Goal: Transaction & Acquisition: Purchase product/service

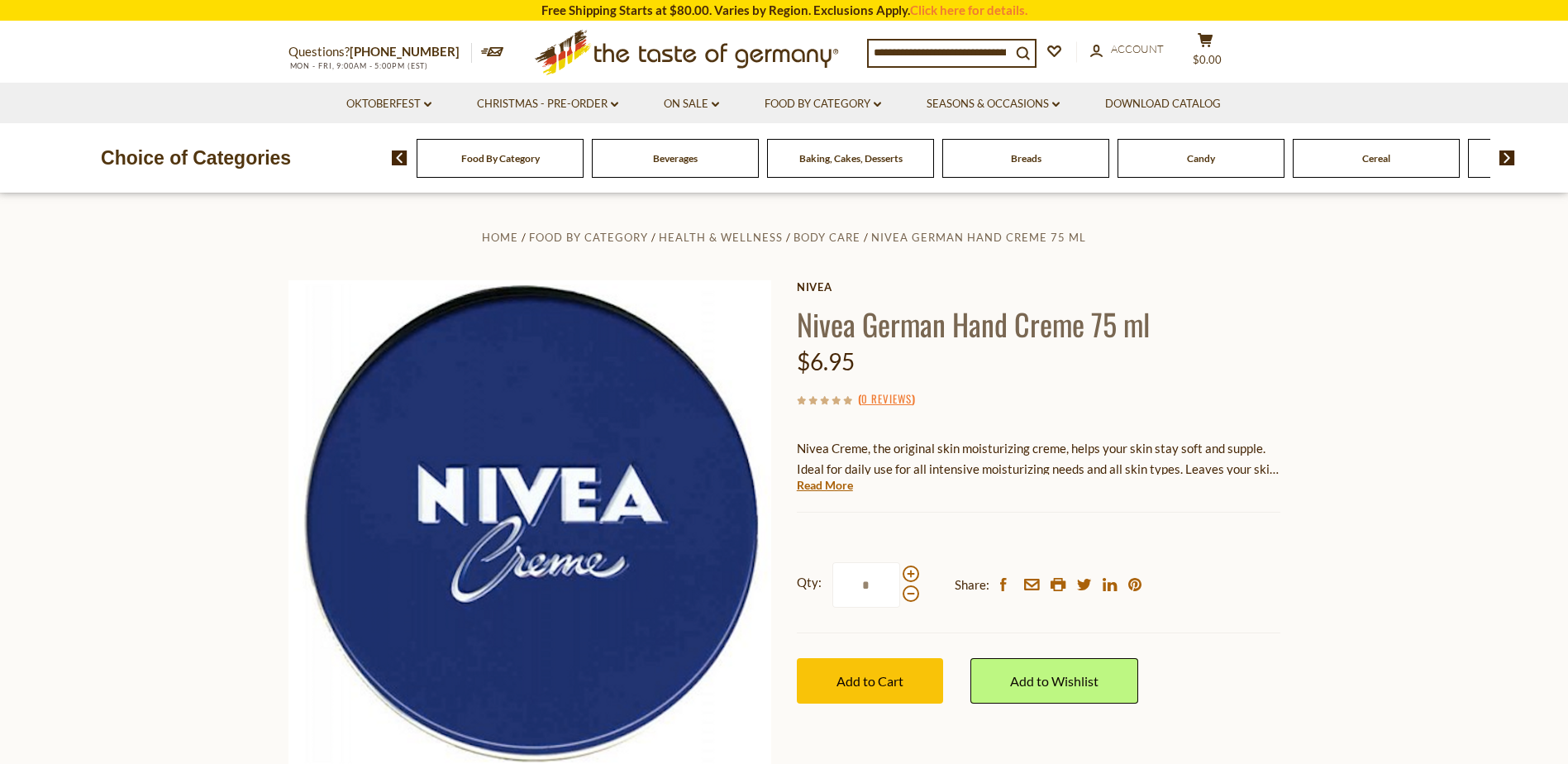
click at [1507, 159] on img at bounding box center [1508, 157] width 15 height 15
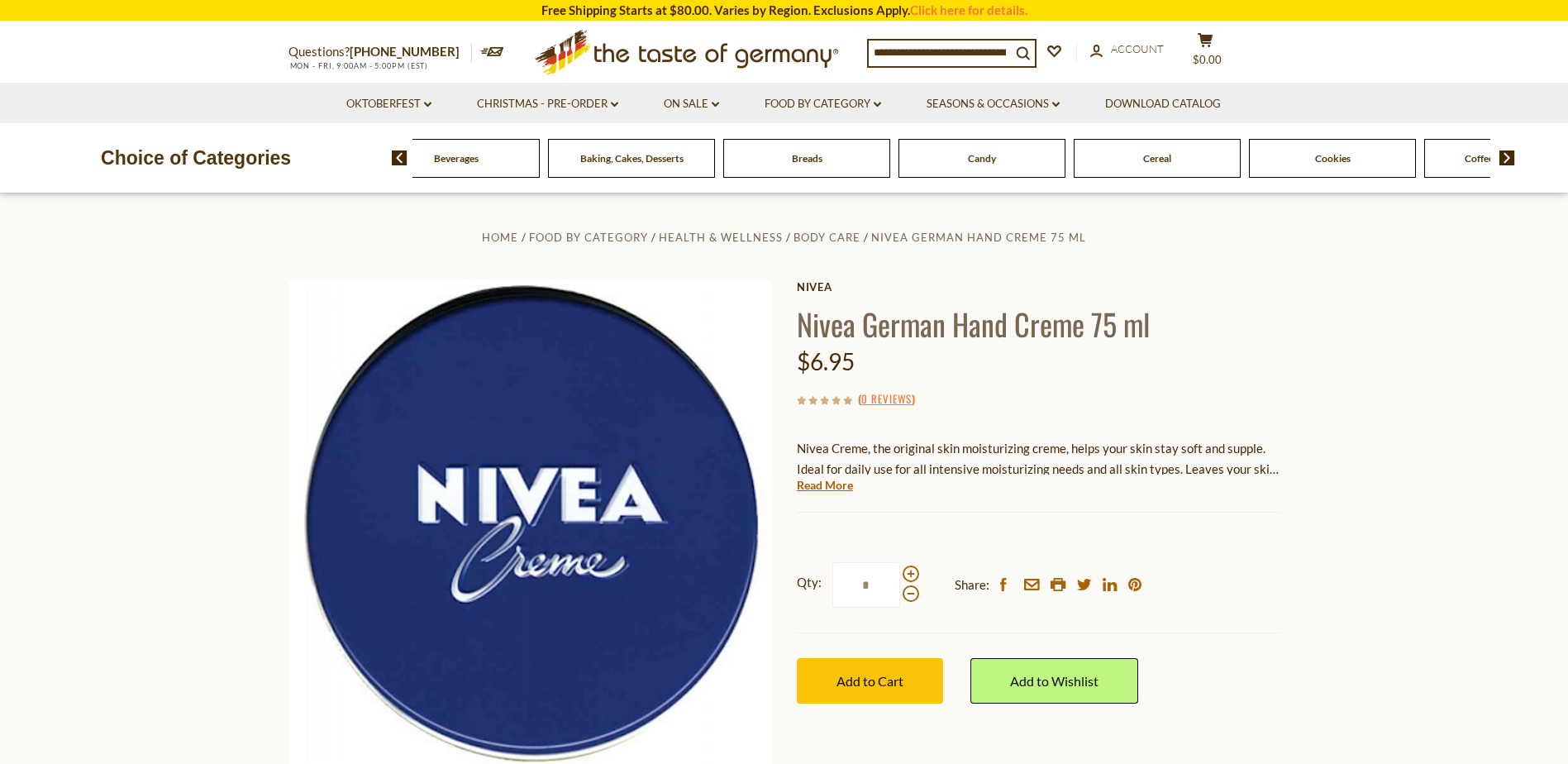
click at [1507, 159] on img at bounding box center [1508, 157] width 15 height 15
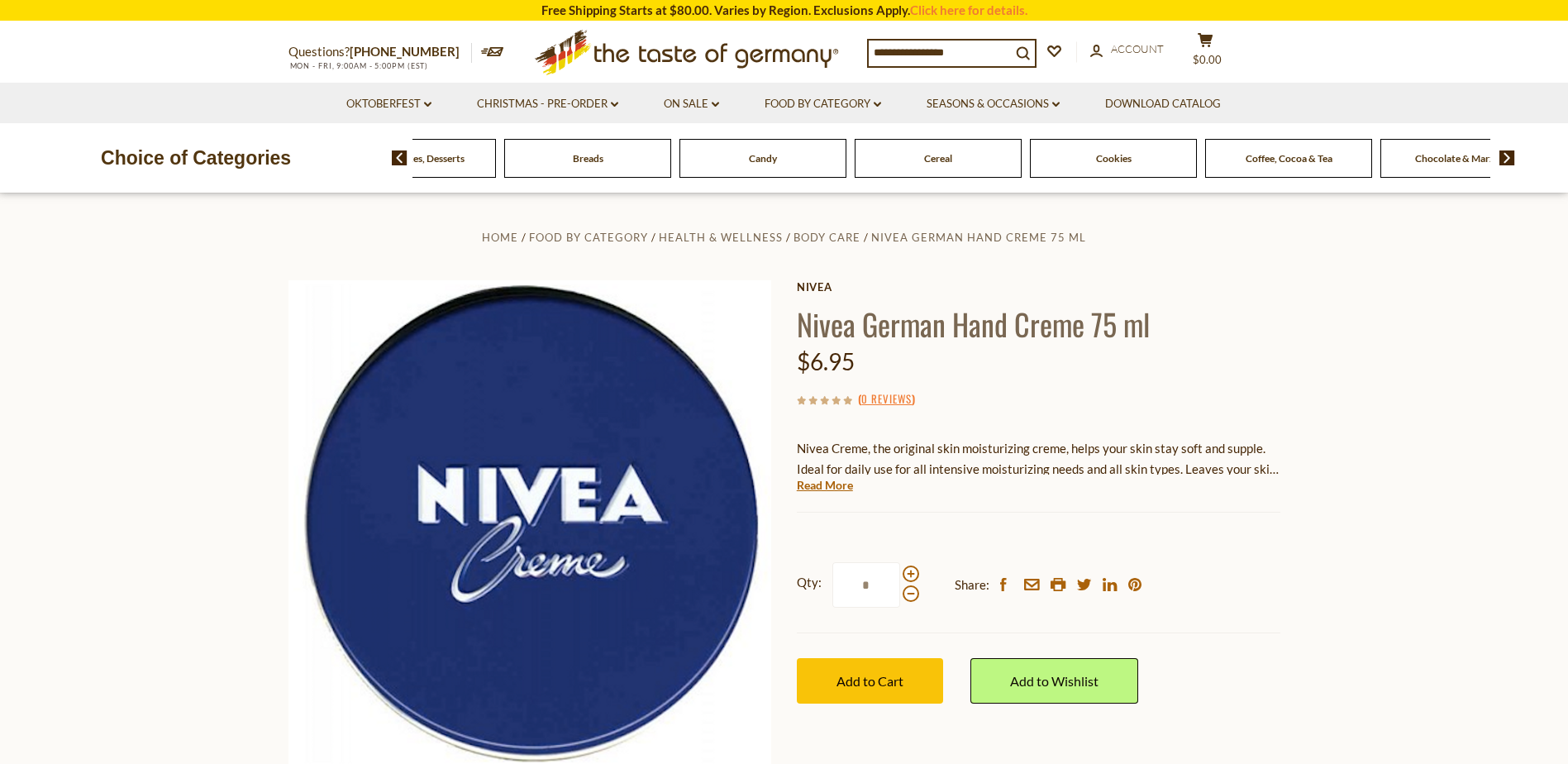
click at [1507, 159] on img at bounding box center [1508, 157] width 15 height 15
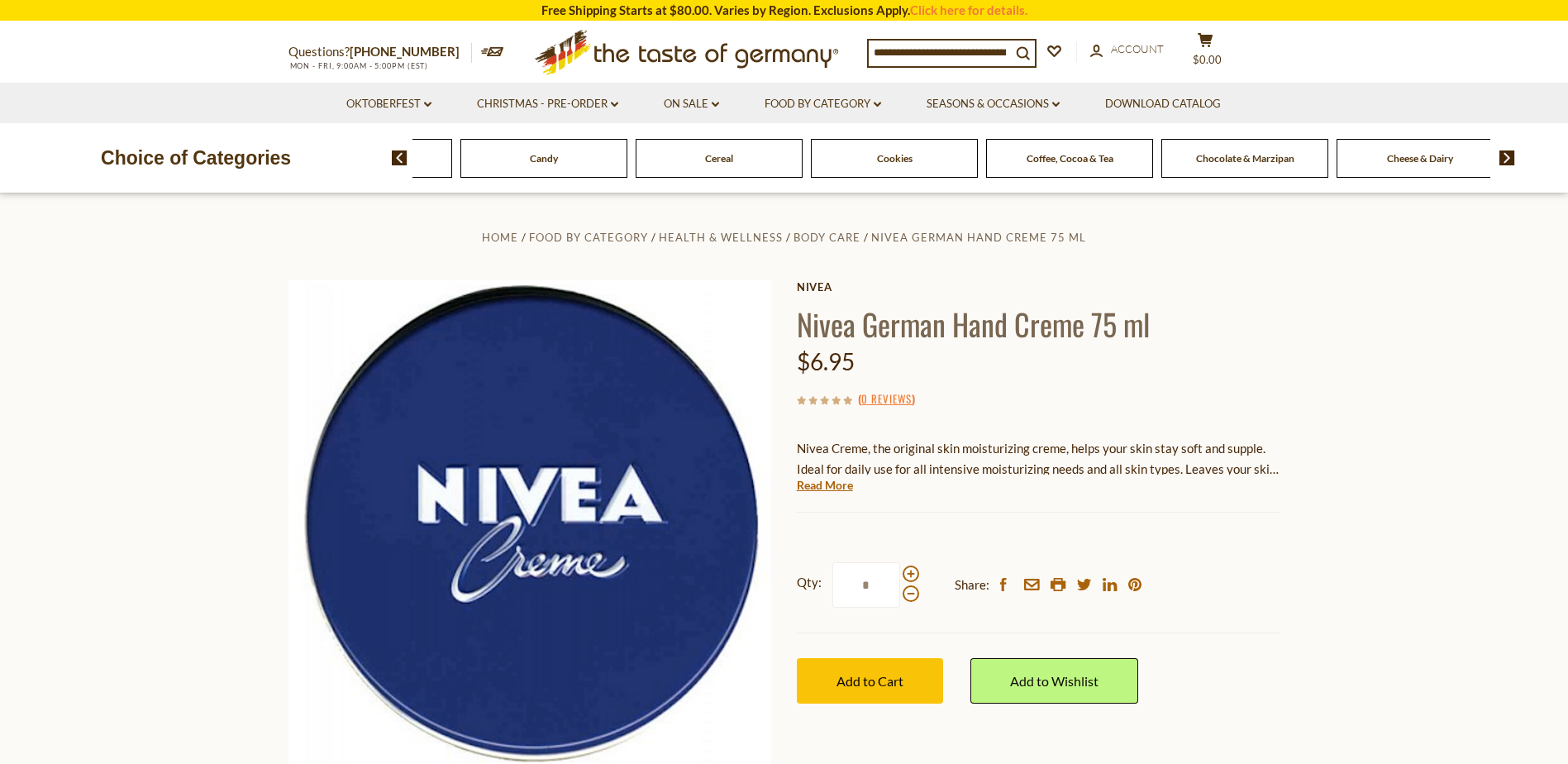
click at [1507, 159] on img at bounding box center [1508, 157] width 15 height 15
click at [395, 152] on img at bounding box center [400, 157] width 15 height 15
click at [364, 163] on div "Breads" at bounding box center [281, 158] width 167 height 39
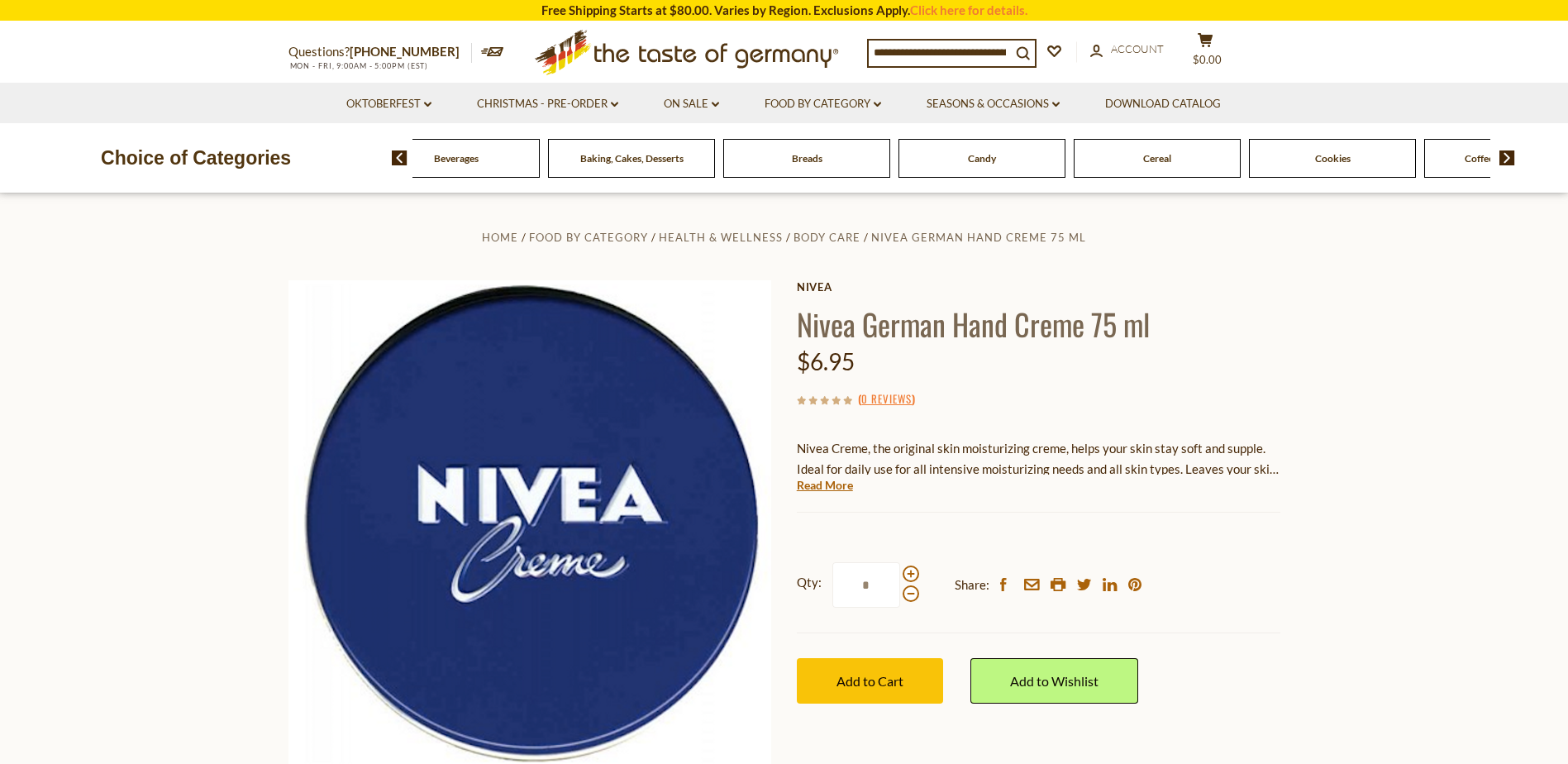
click at [364, 168] on div "Breads" at bounding box center [281, 158] width 167 height 39
click at [364, 159] on div "Breads" at bounding box center [281, 158] width 167 height 39
click at [951, 50] on input at bounding box center [940, 52] width 142 height 23
click at [826, 100] on link "Food By Category dropdown_arrow" at bounding box center [824, 104] width 117 height 18
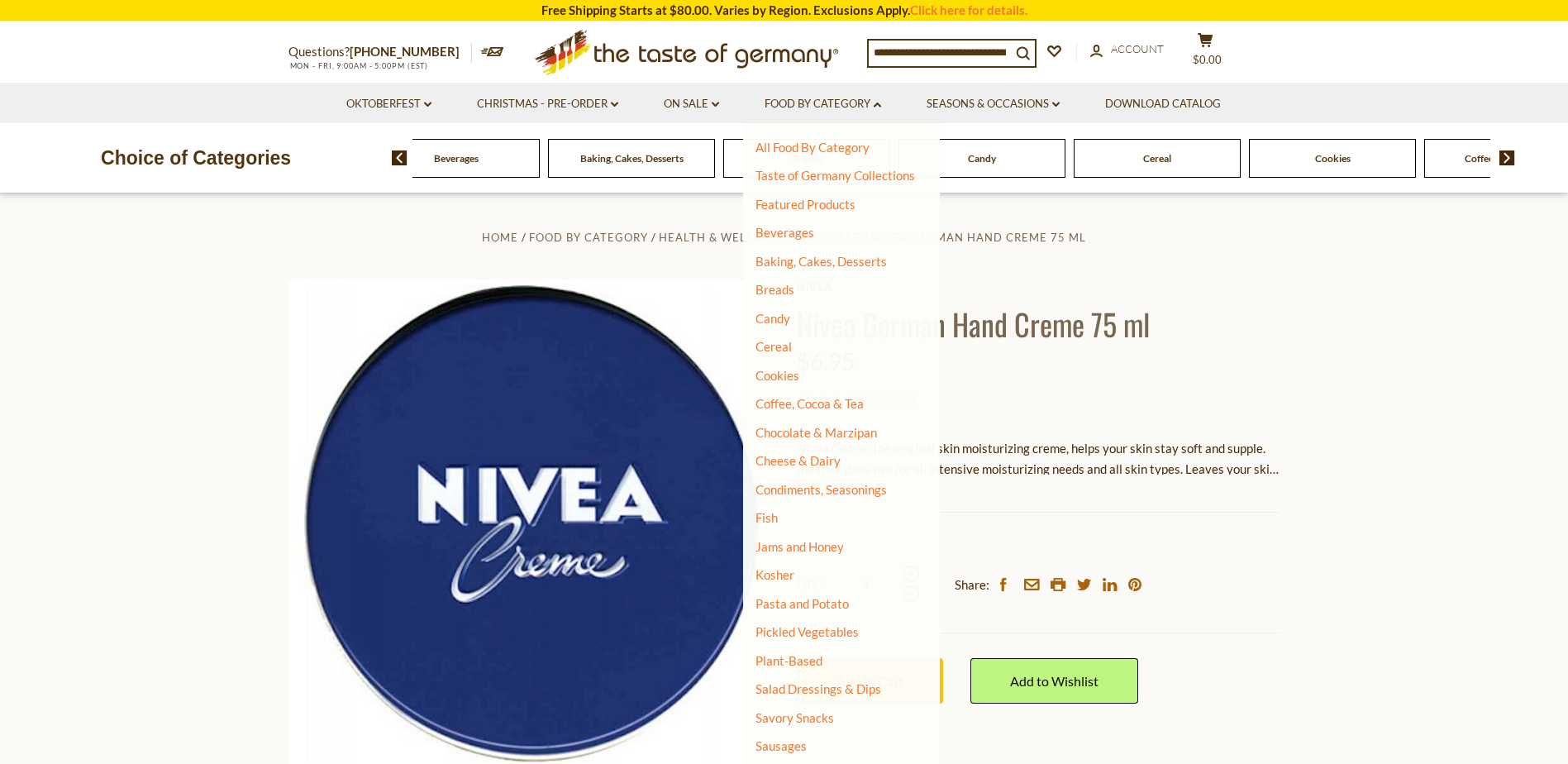
click at [830, 519] on li "Fish" at bounding box center [836, 517] width 160 height 16
click at [772, 520] on link "Fish" at bounding box center [767, 516] width 22 height 15
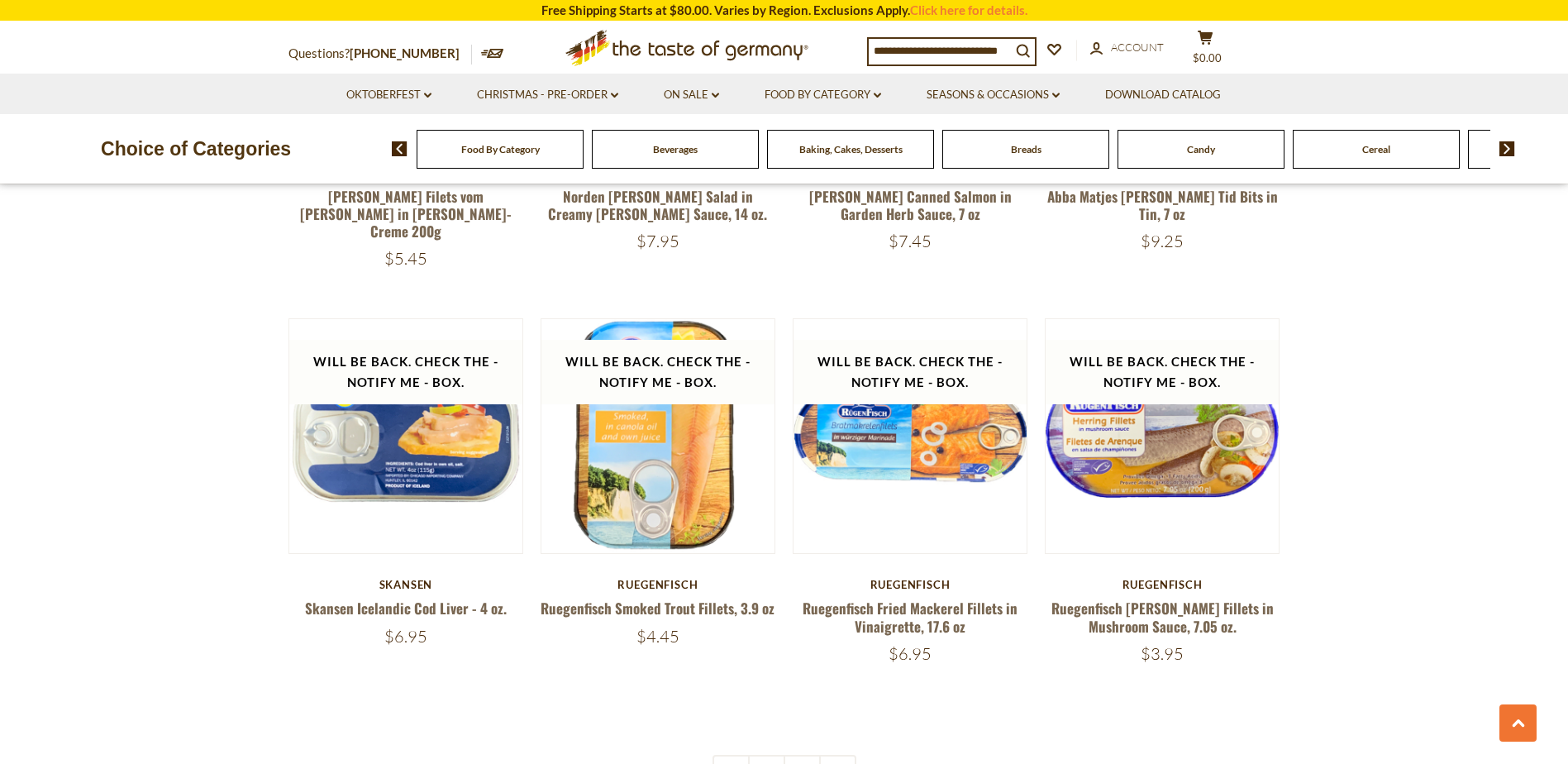
scroll to position [3682, 0]
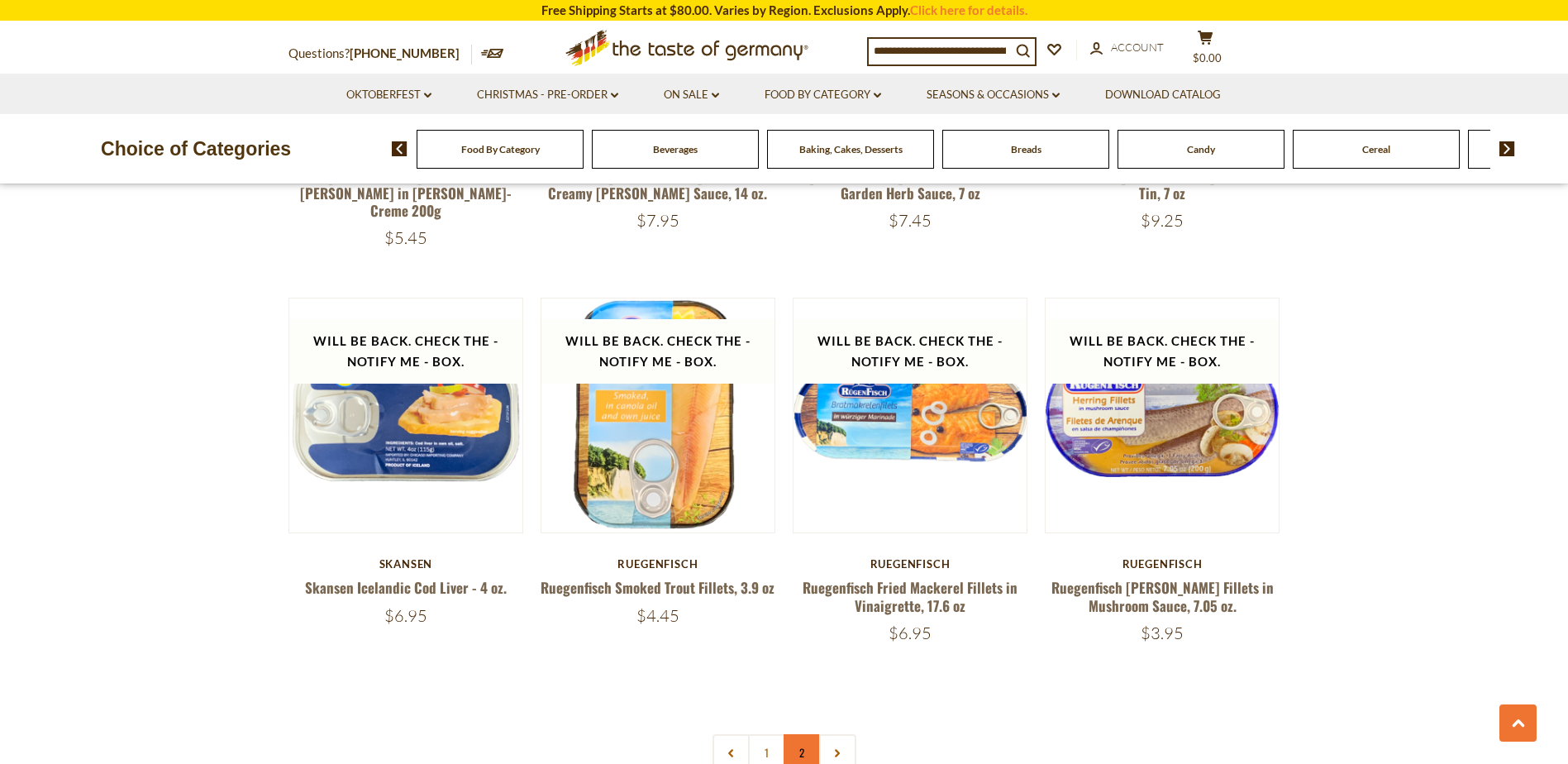
click at [799, 734] on link "2" at bounding box center [802, 752] width 37 height 37
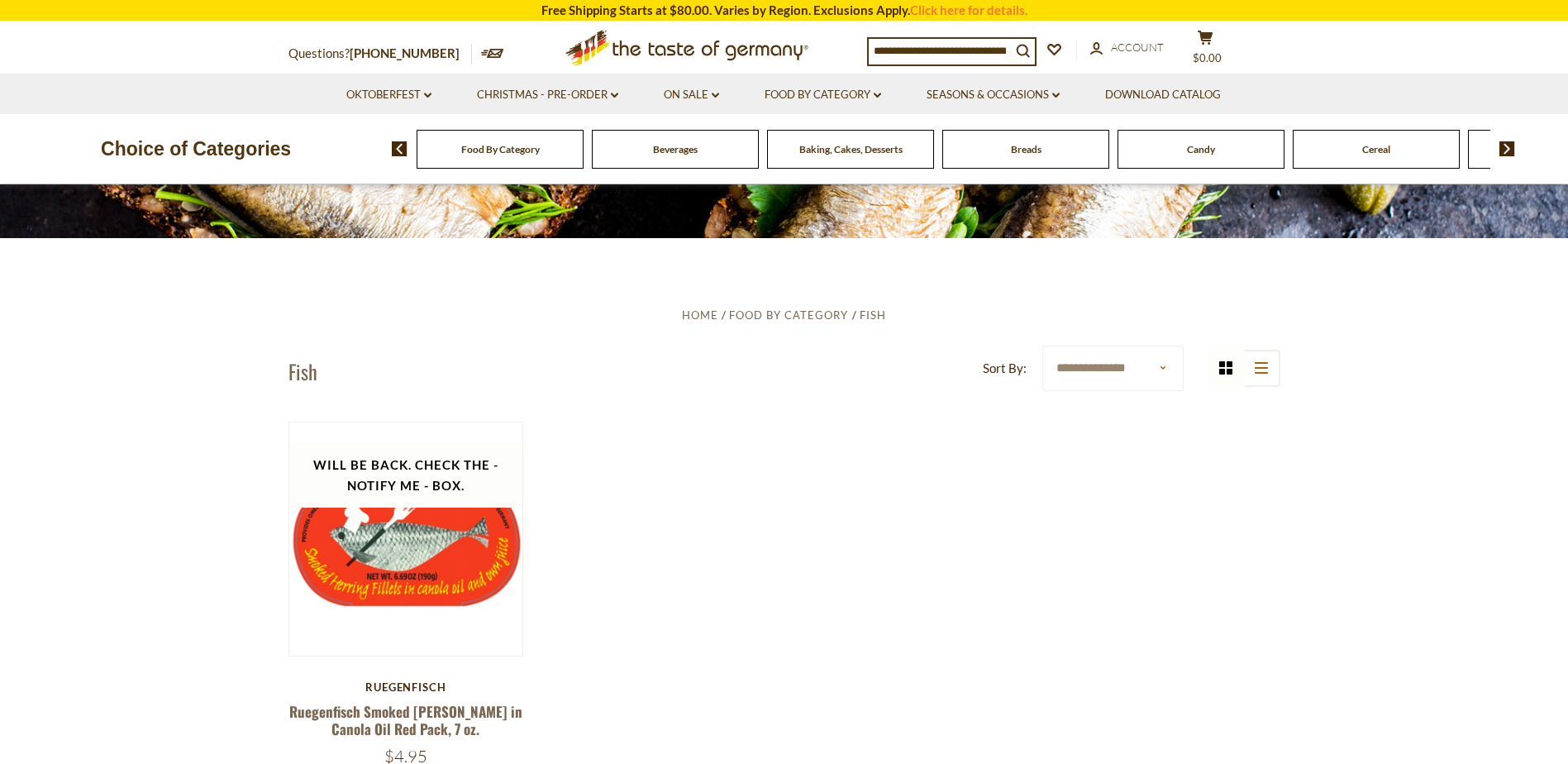
scroll to position [280, 0]
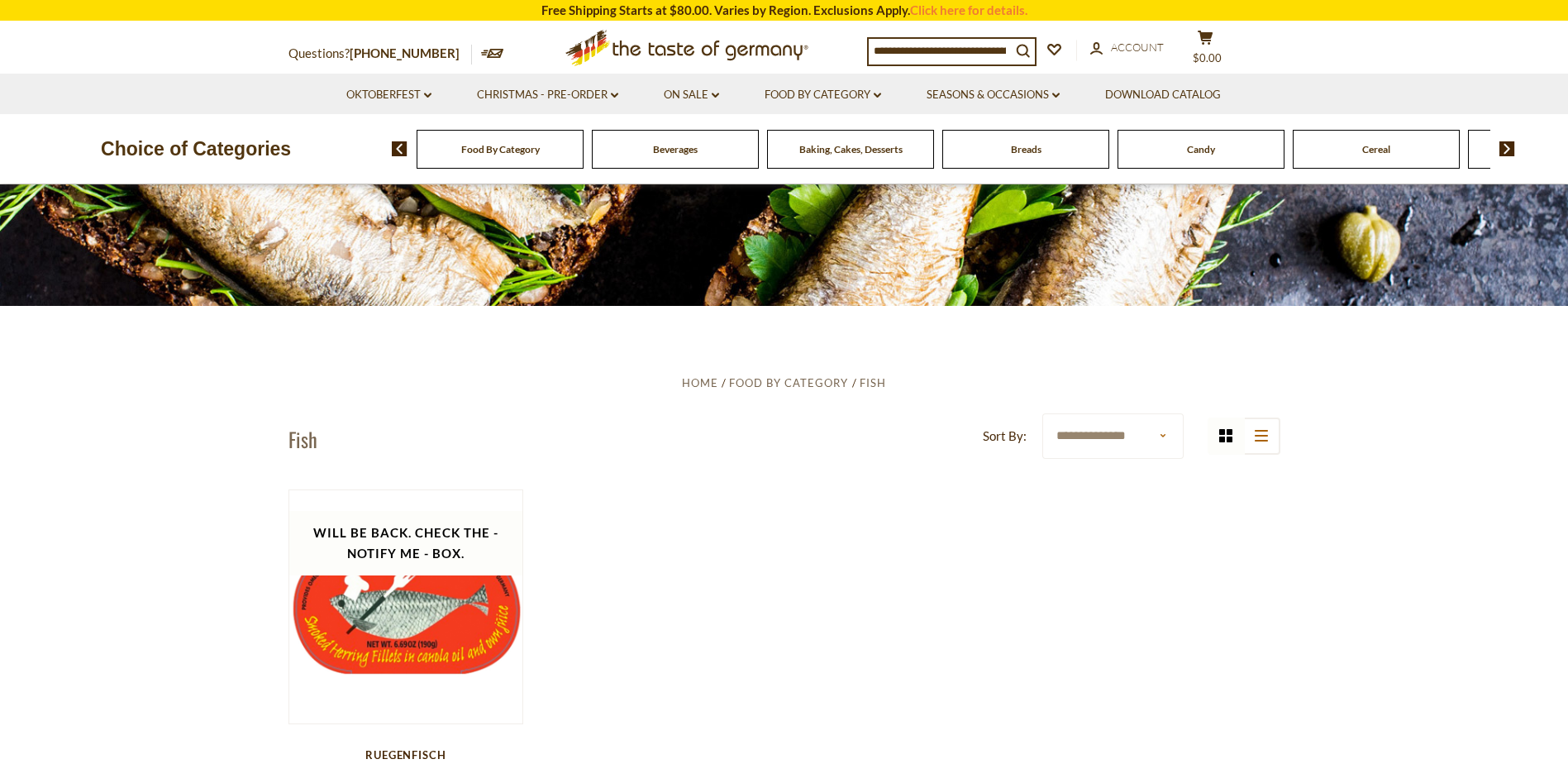
click at [931, 46] on input at bounding box center [940, 50] width 142 height 23
type input "*****"
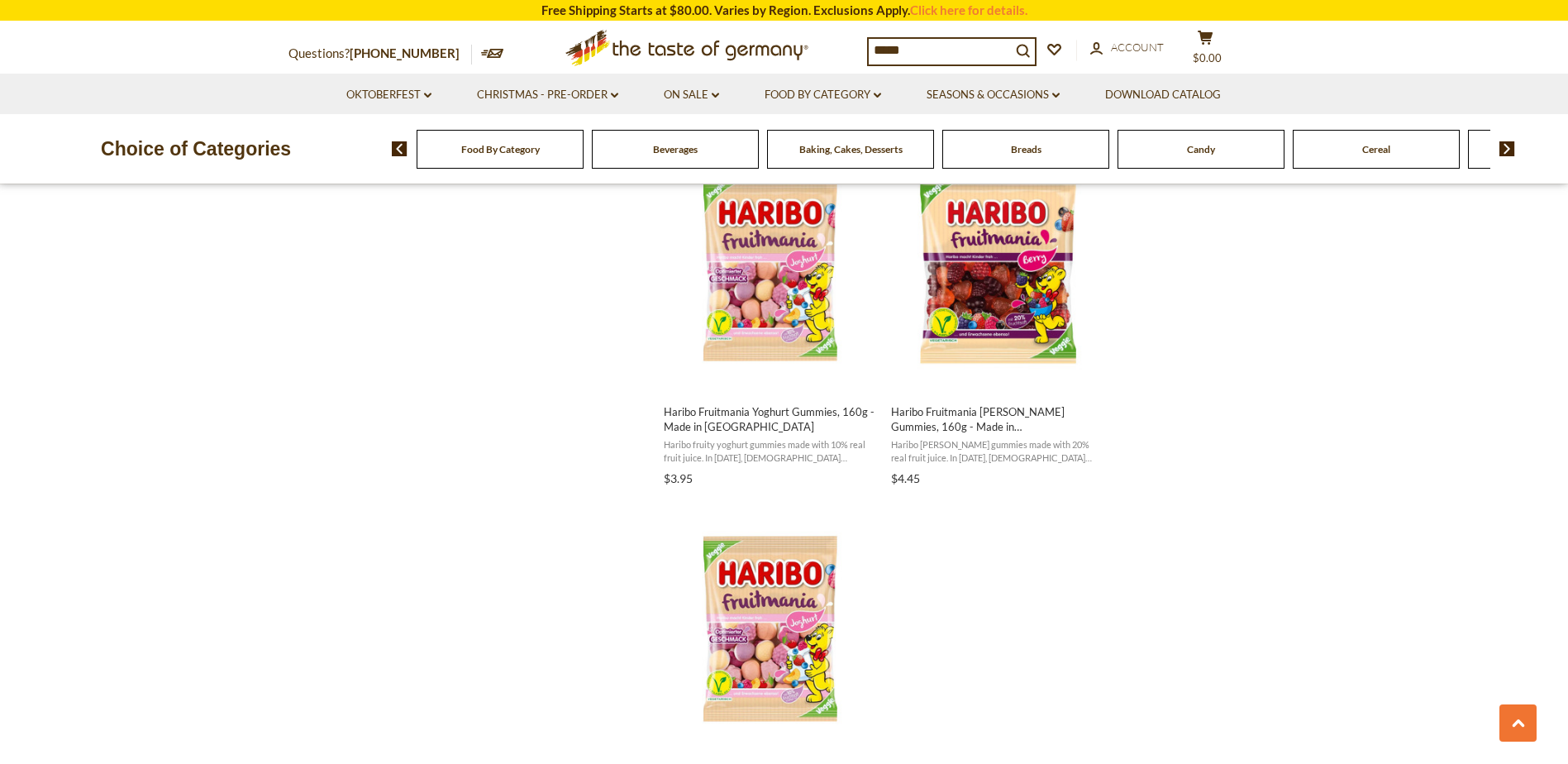
scroll to position [2728, 0]
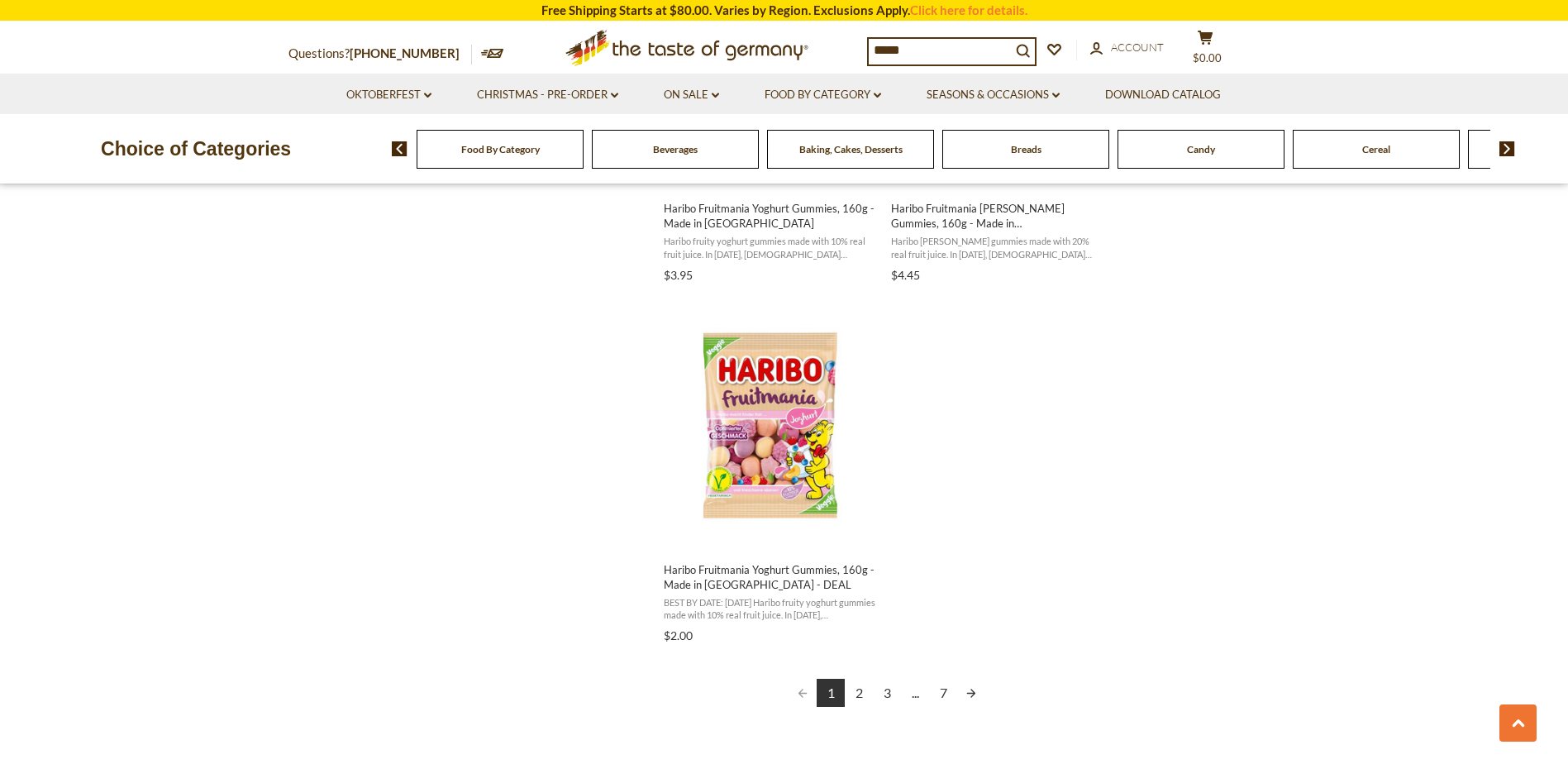
click at [854, 695] on link "2" at bounding box center [859, 693] width 28 height 28
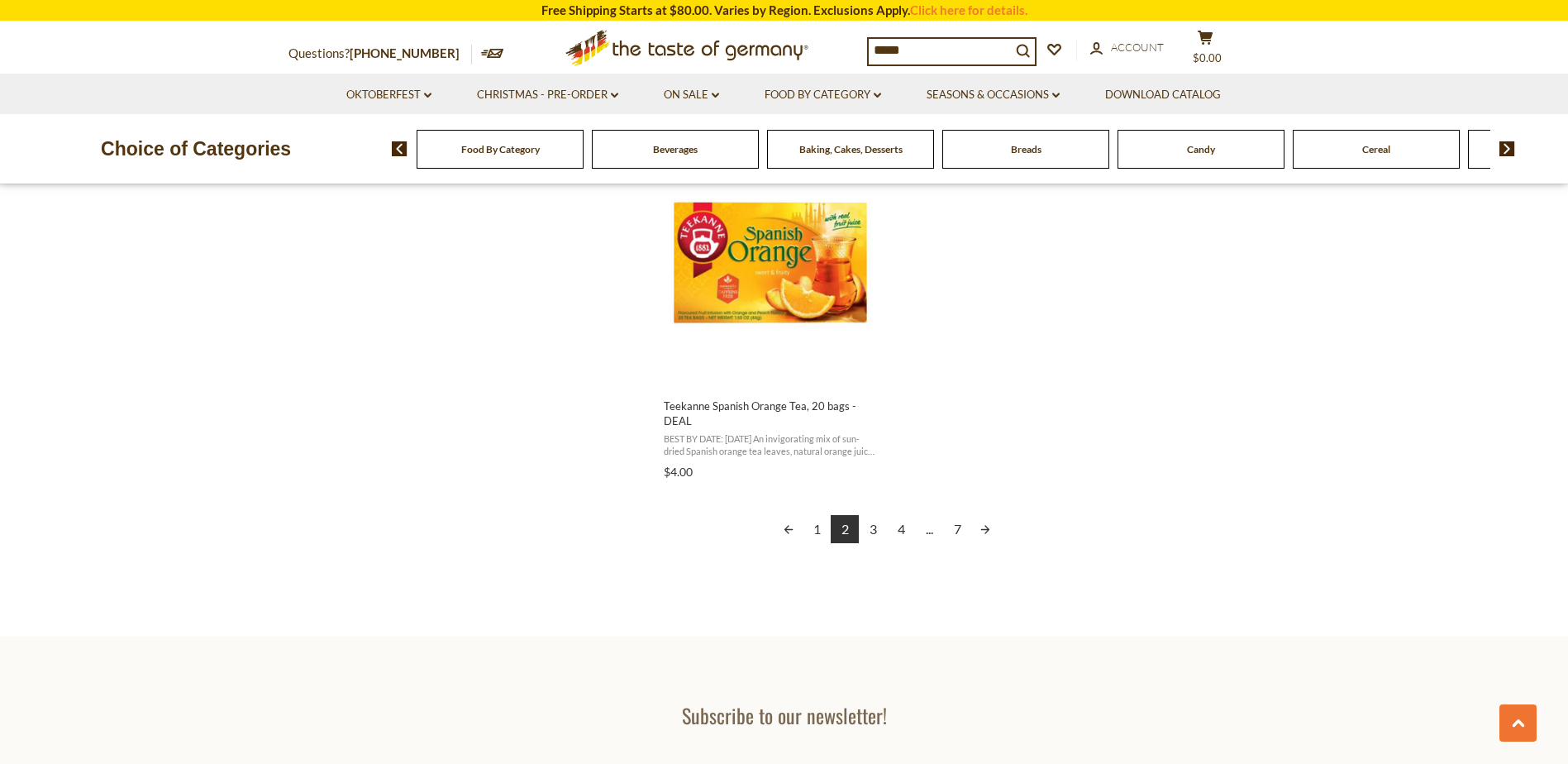
scroll to position [2975, 0]
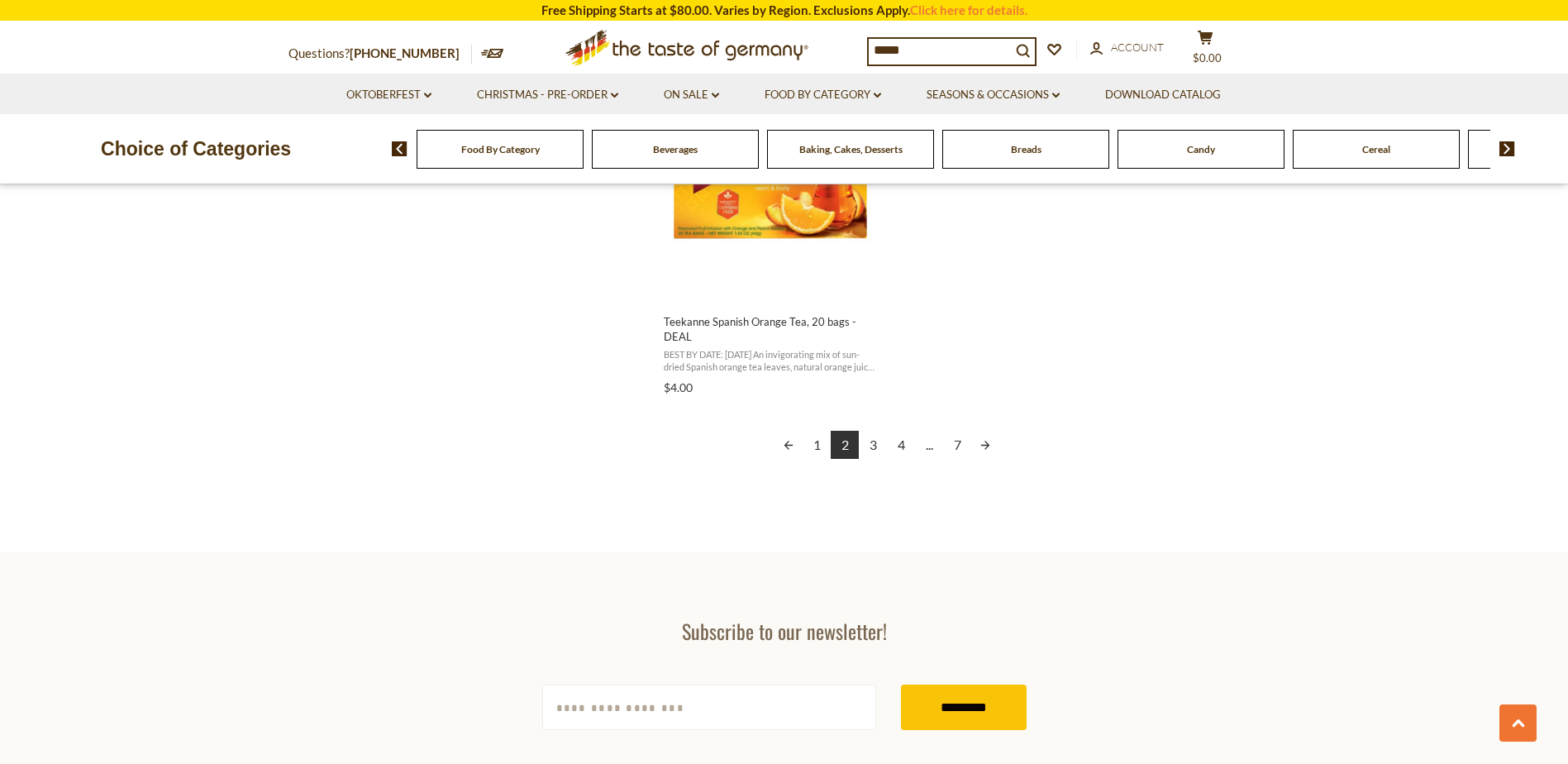
click at [871, 434] on link "3" at bounding box center [873, 444] width 28 height 28
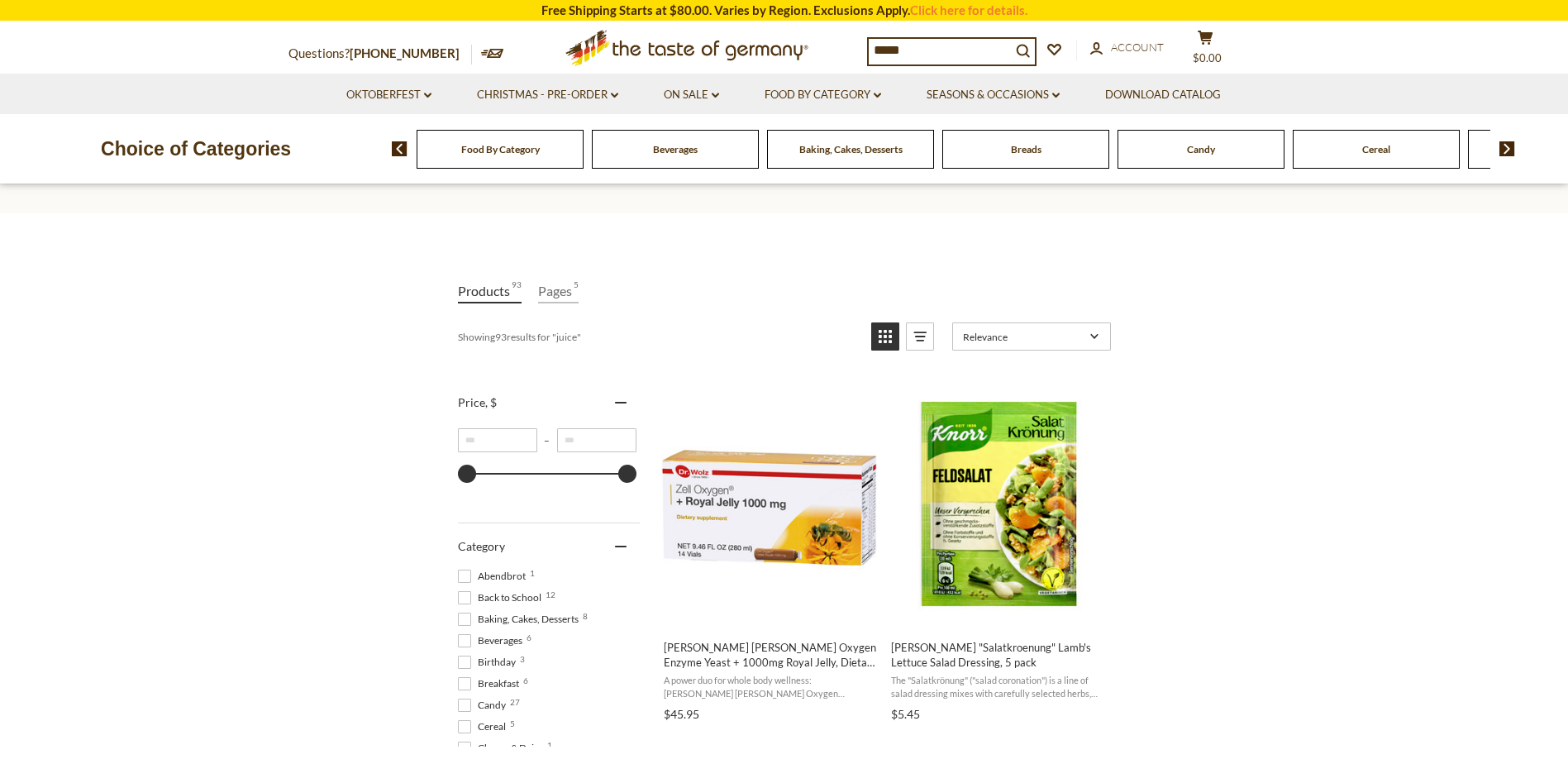
scroll to position [105, 0]
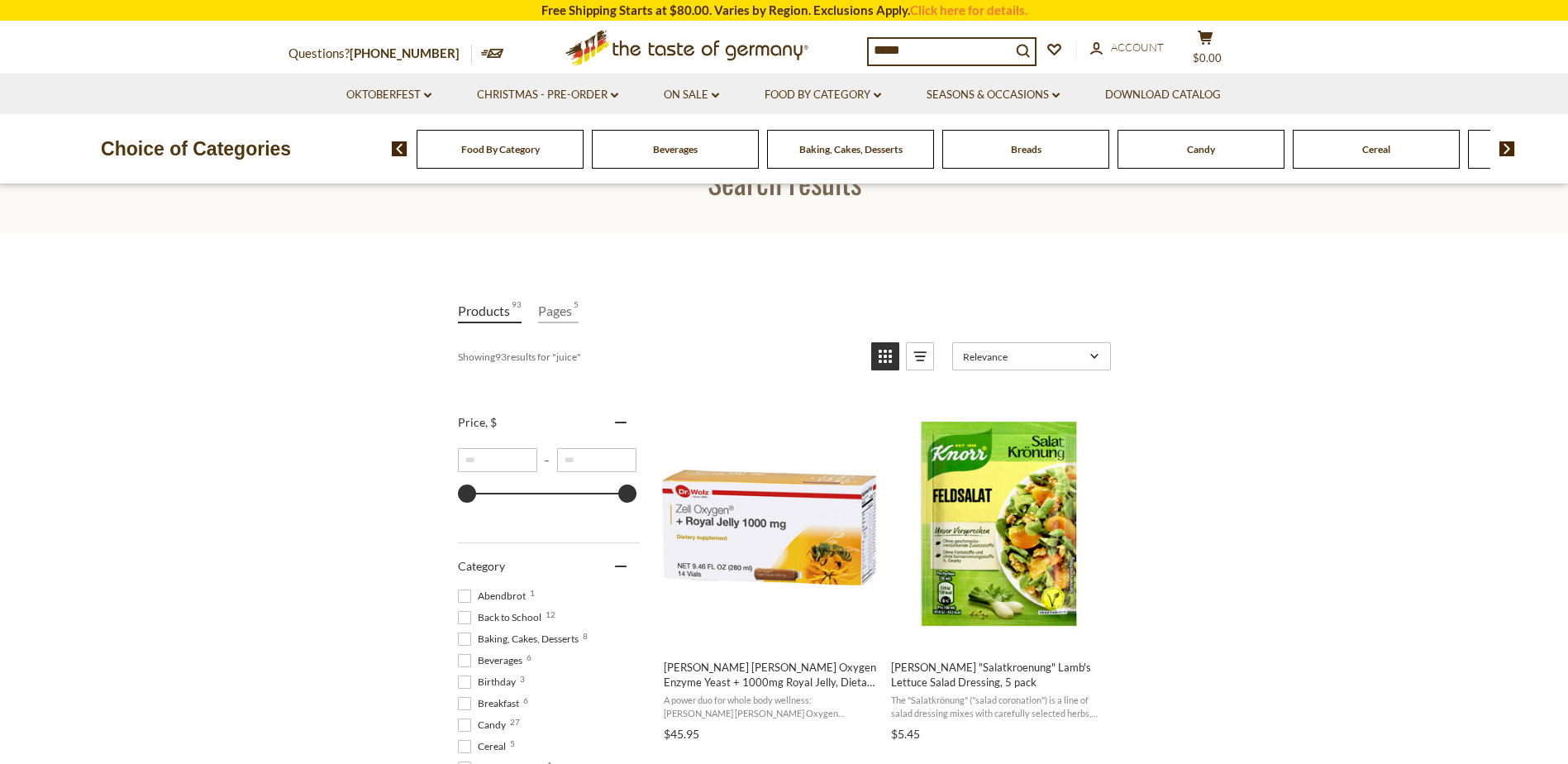
click at [584, 156] on div "Baking, Cakes, Desserts" at bounding box center [500, 149] width 167 height 39
click at [584, 157] on div "Baking, Cakes, Desserts" at bounding box center [500, 149] width 167 height 39
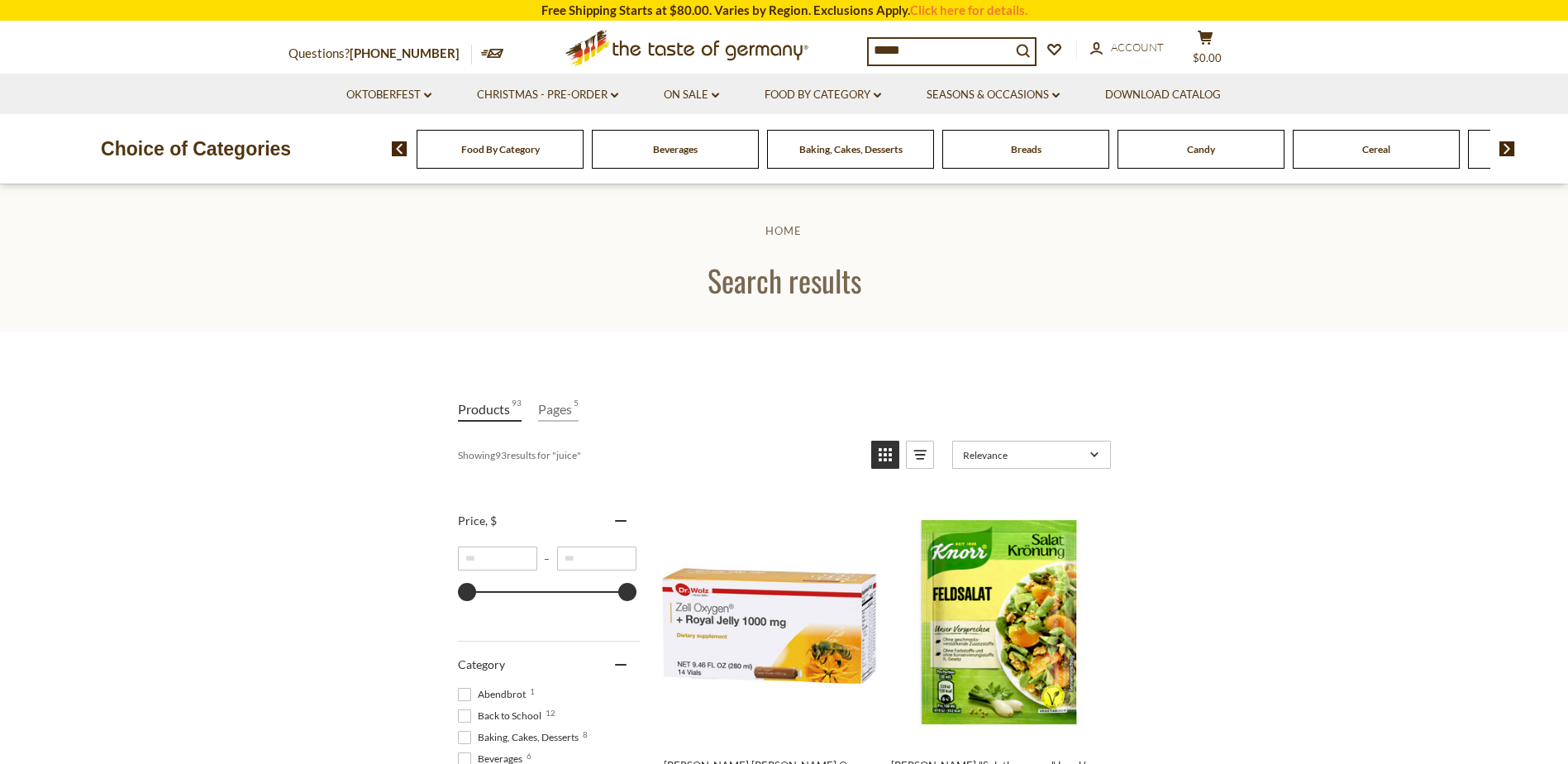
scroll to position [0, 0]
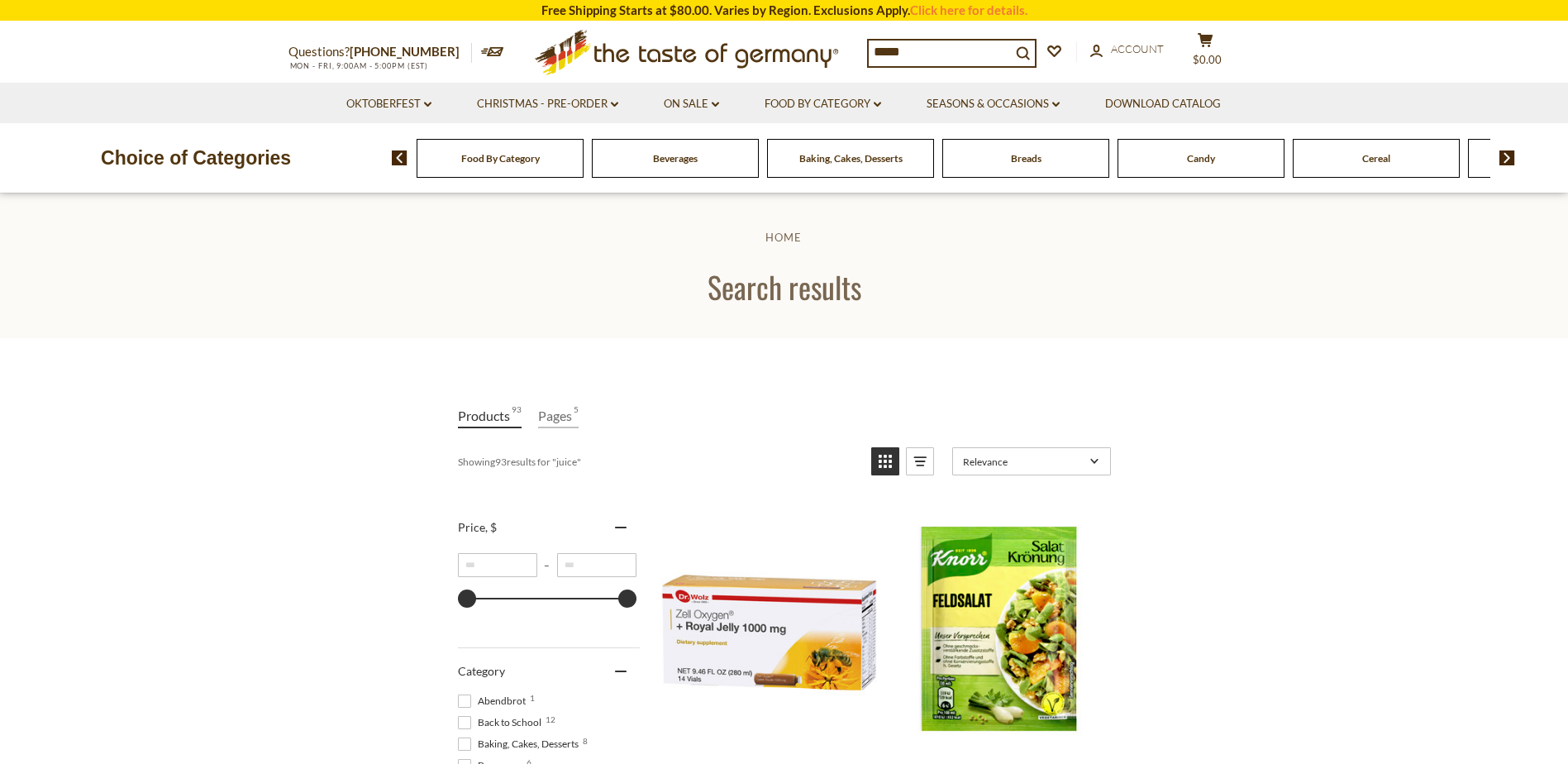
click at [936, 46] on input "*****" at bounding box center [940, 52] width 142 height 23
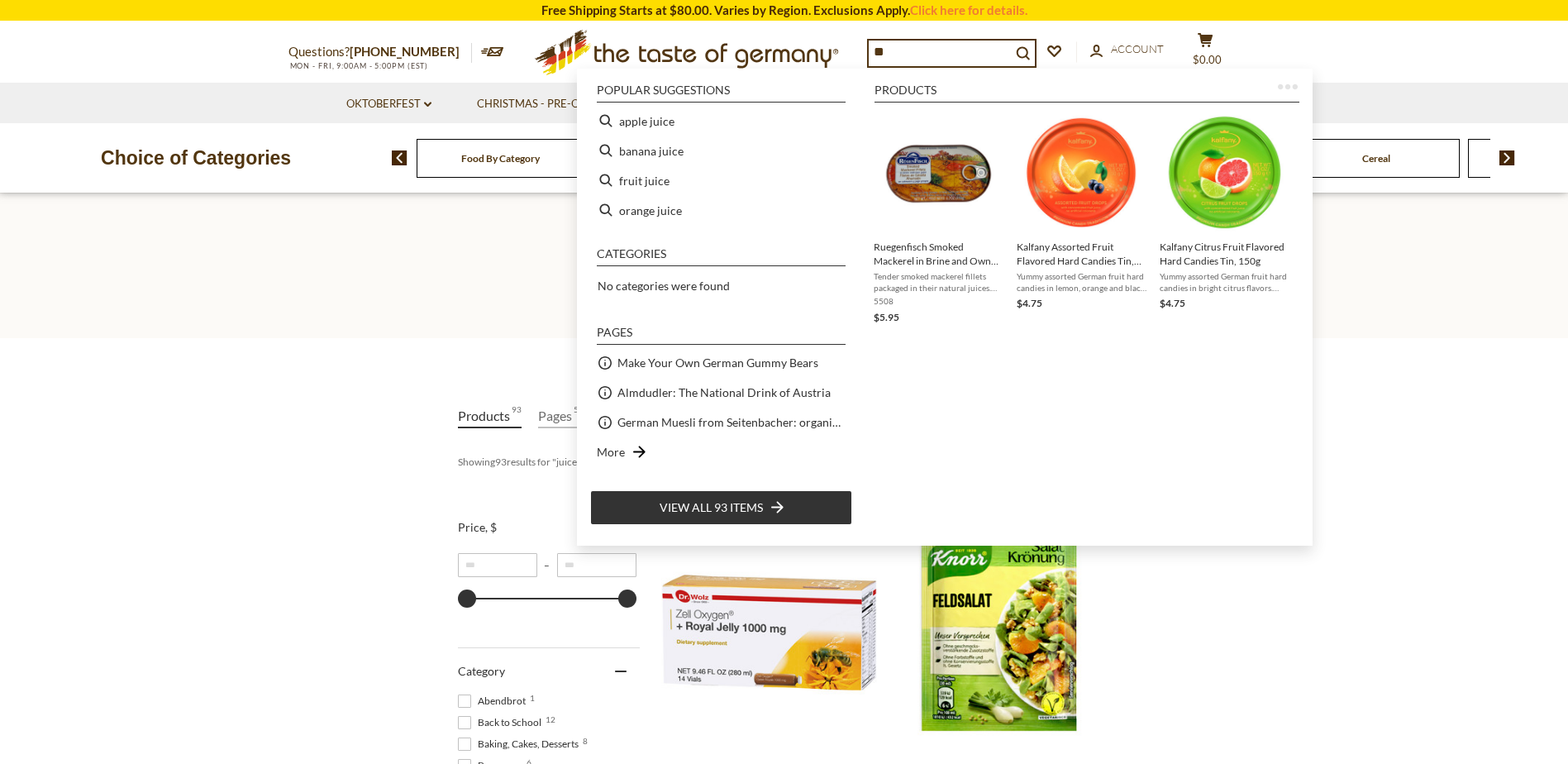
type input "*"
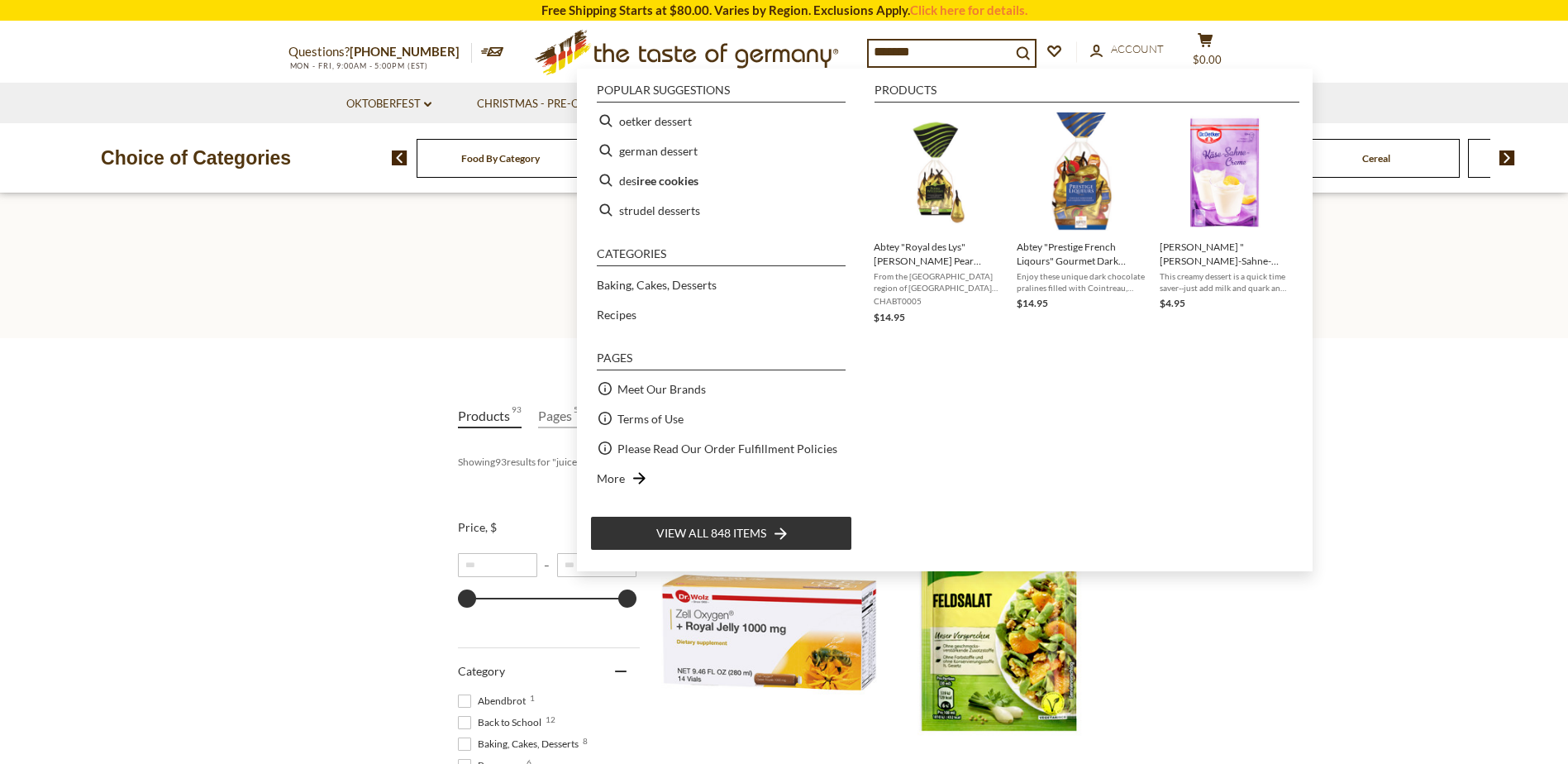
type input "********"
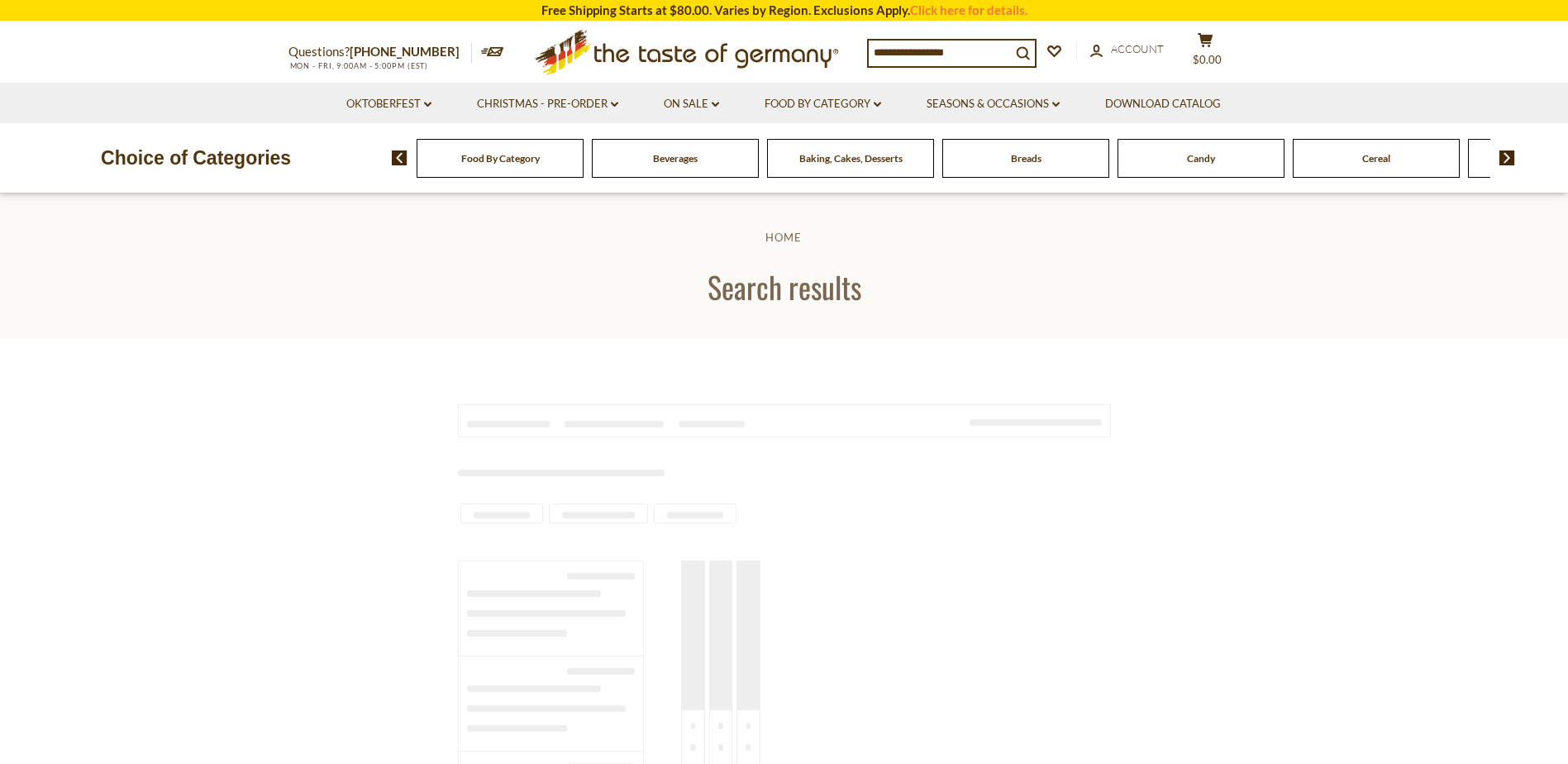
type input "********"
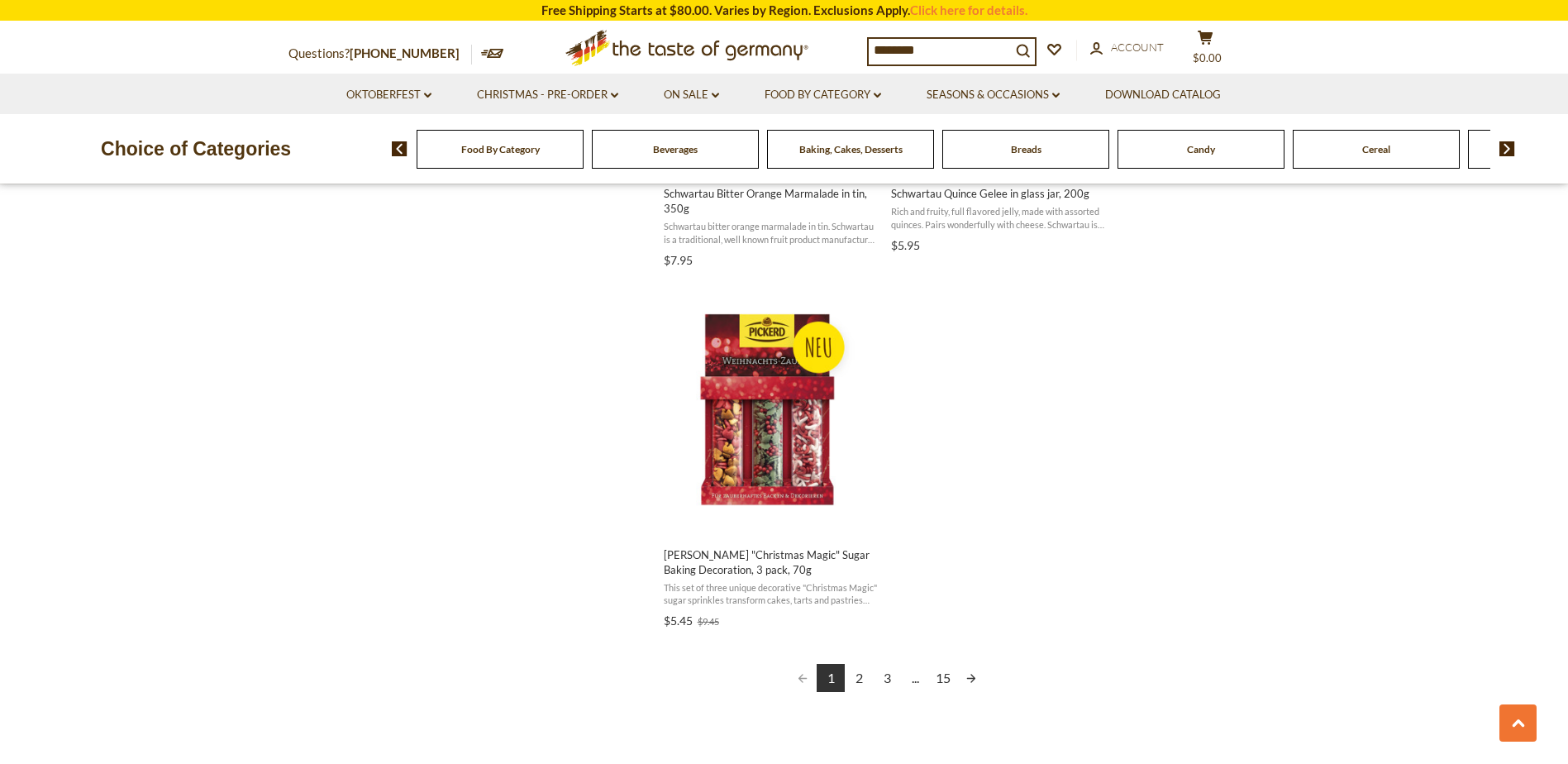
scroll to position [2810, 0]
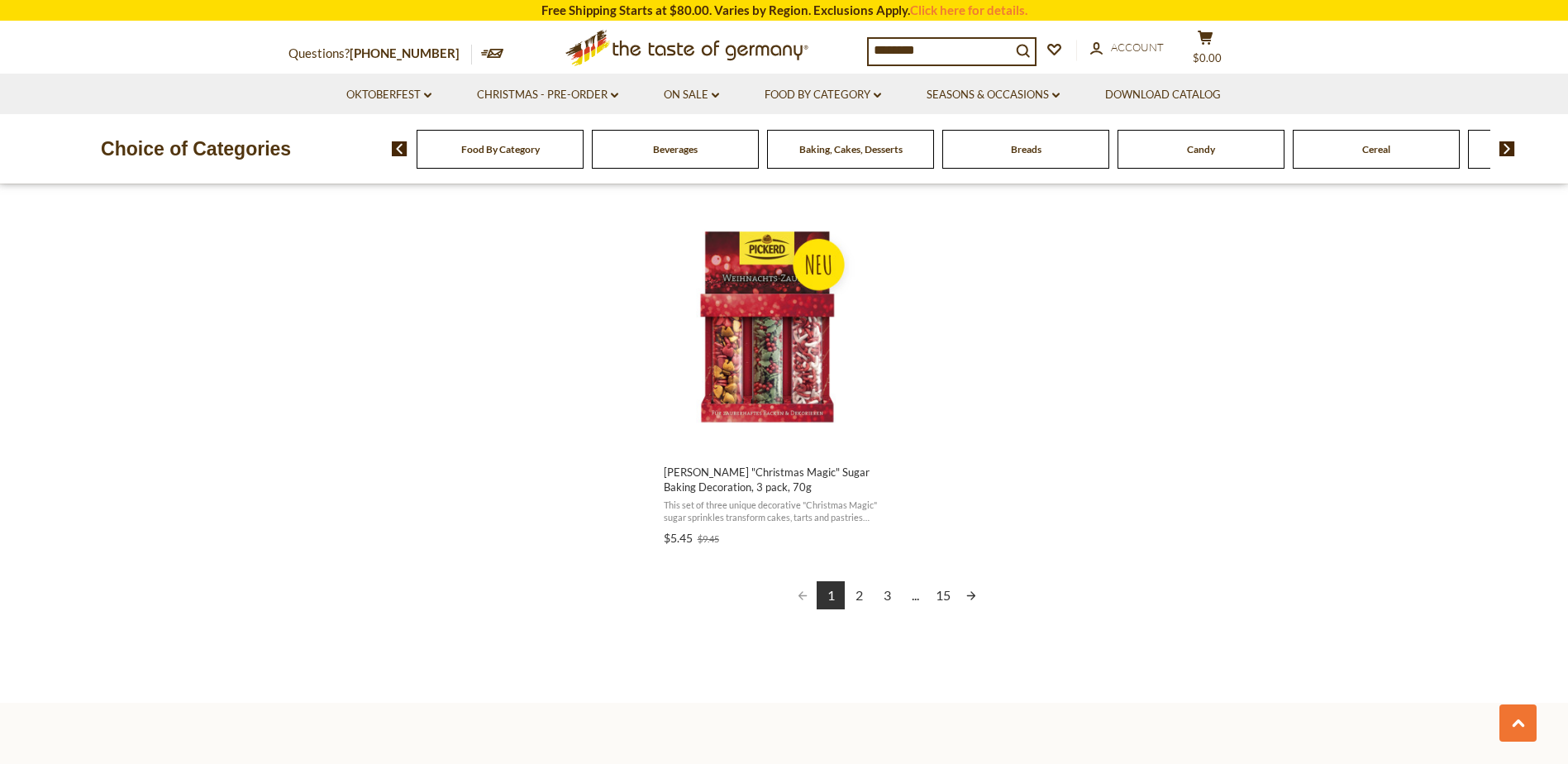
click at [859, 594] on link "2" at bounding box center [859, 595] width 28 height 28
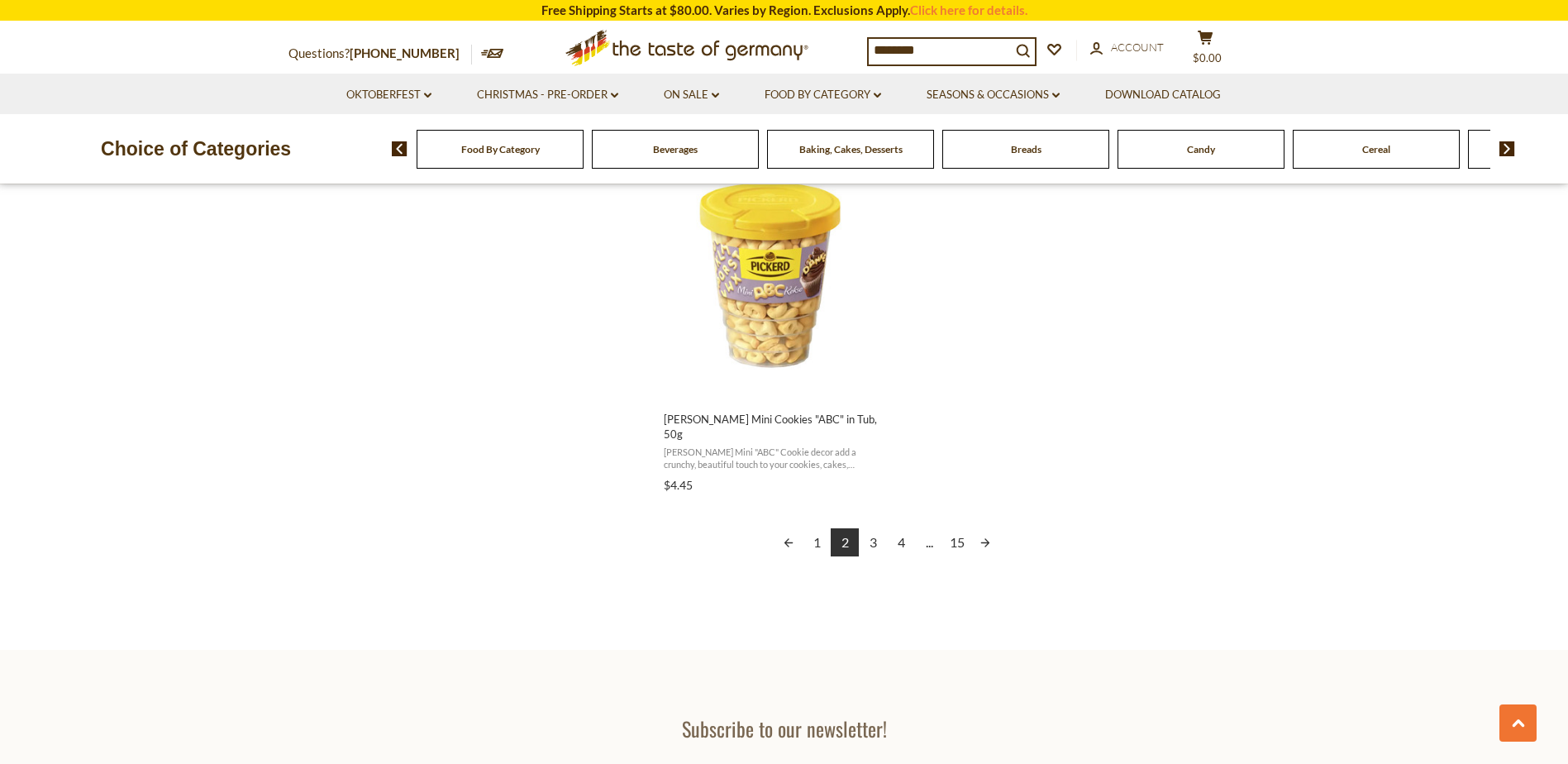
scroll to position [2893, 0]
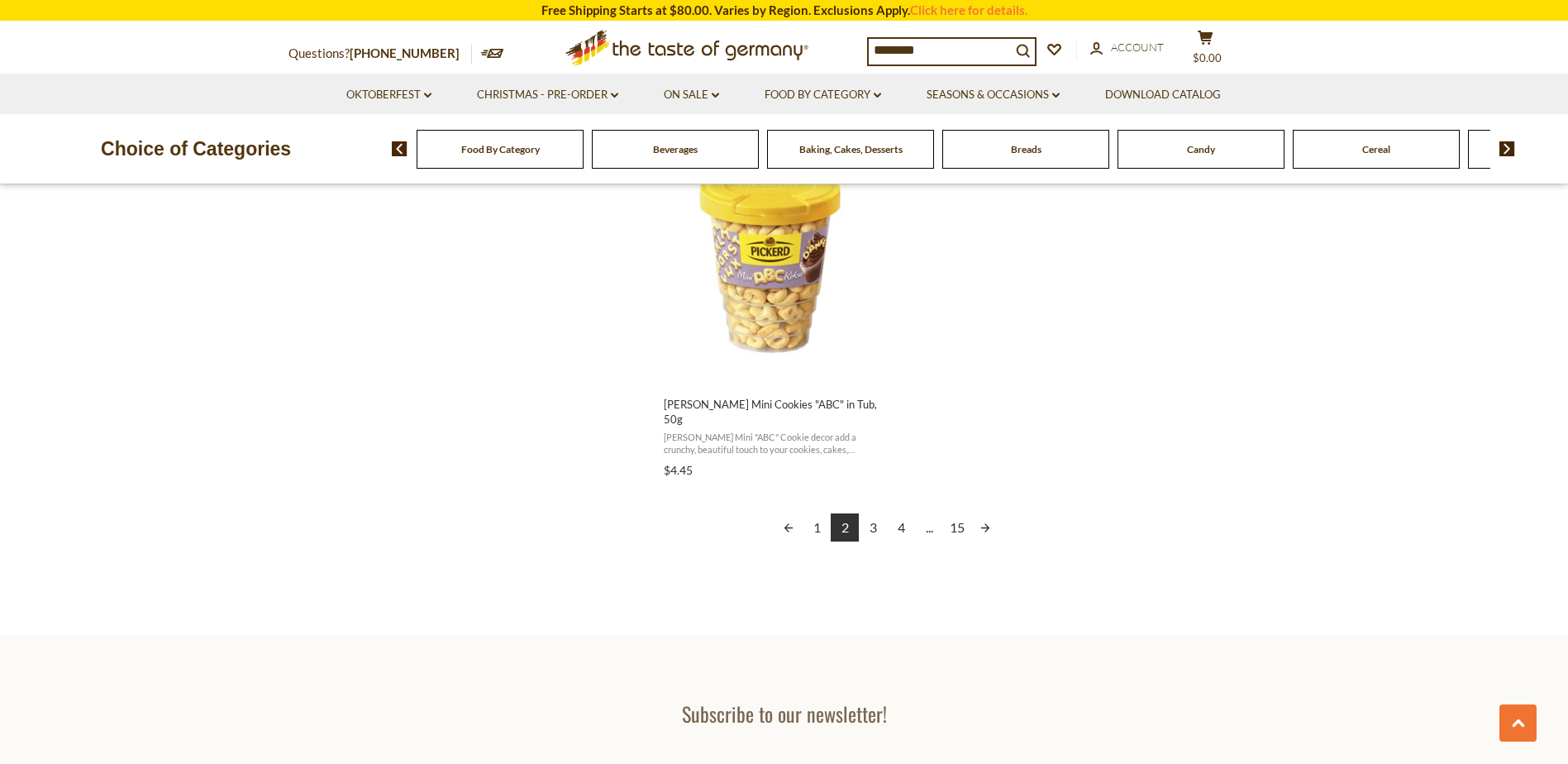
click at [873, 513] on link "3" at bounding box center [873, 527] width 28 height 28
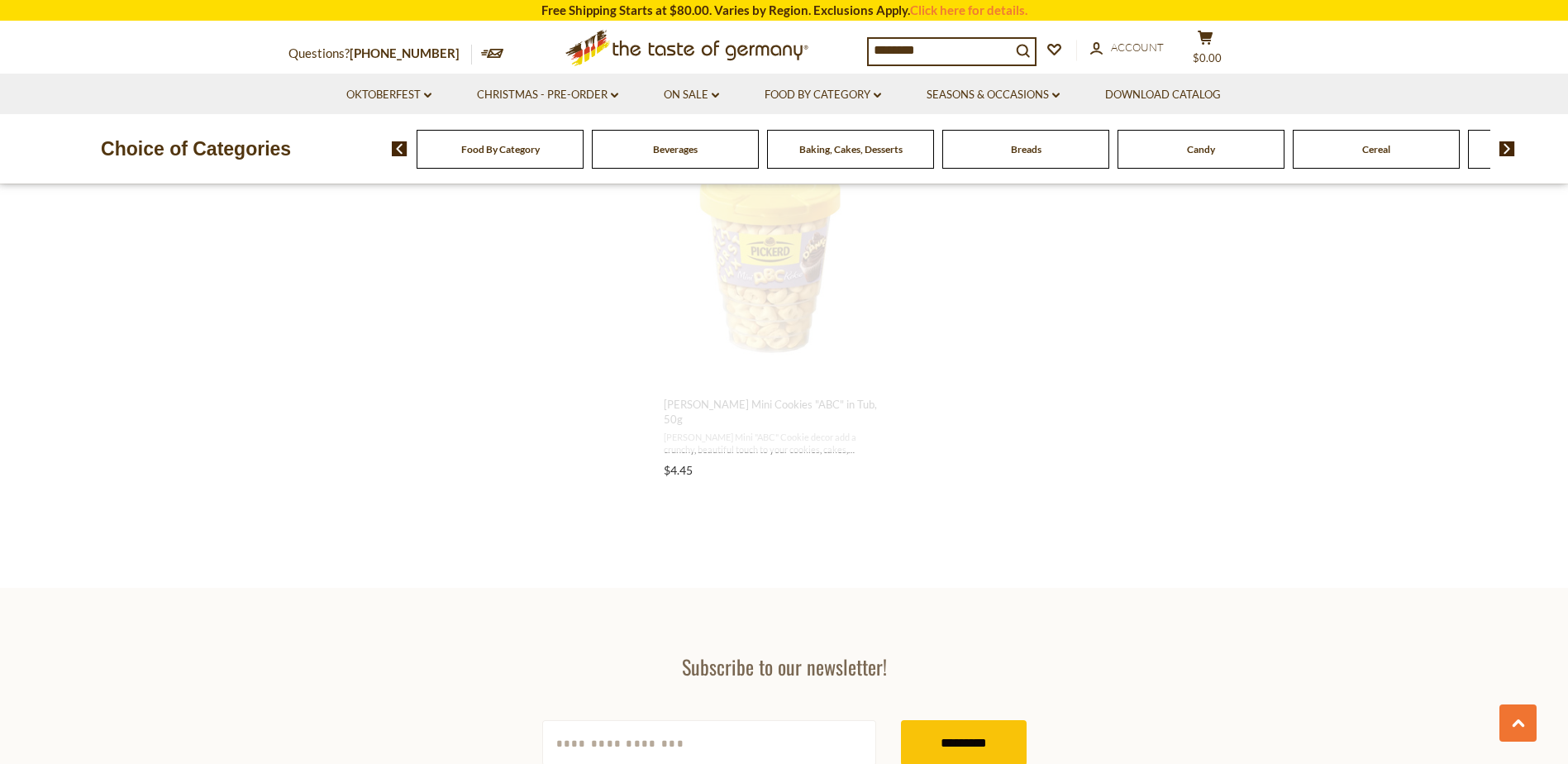
scroll to position [1054, 0]
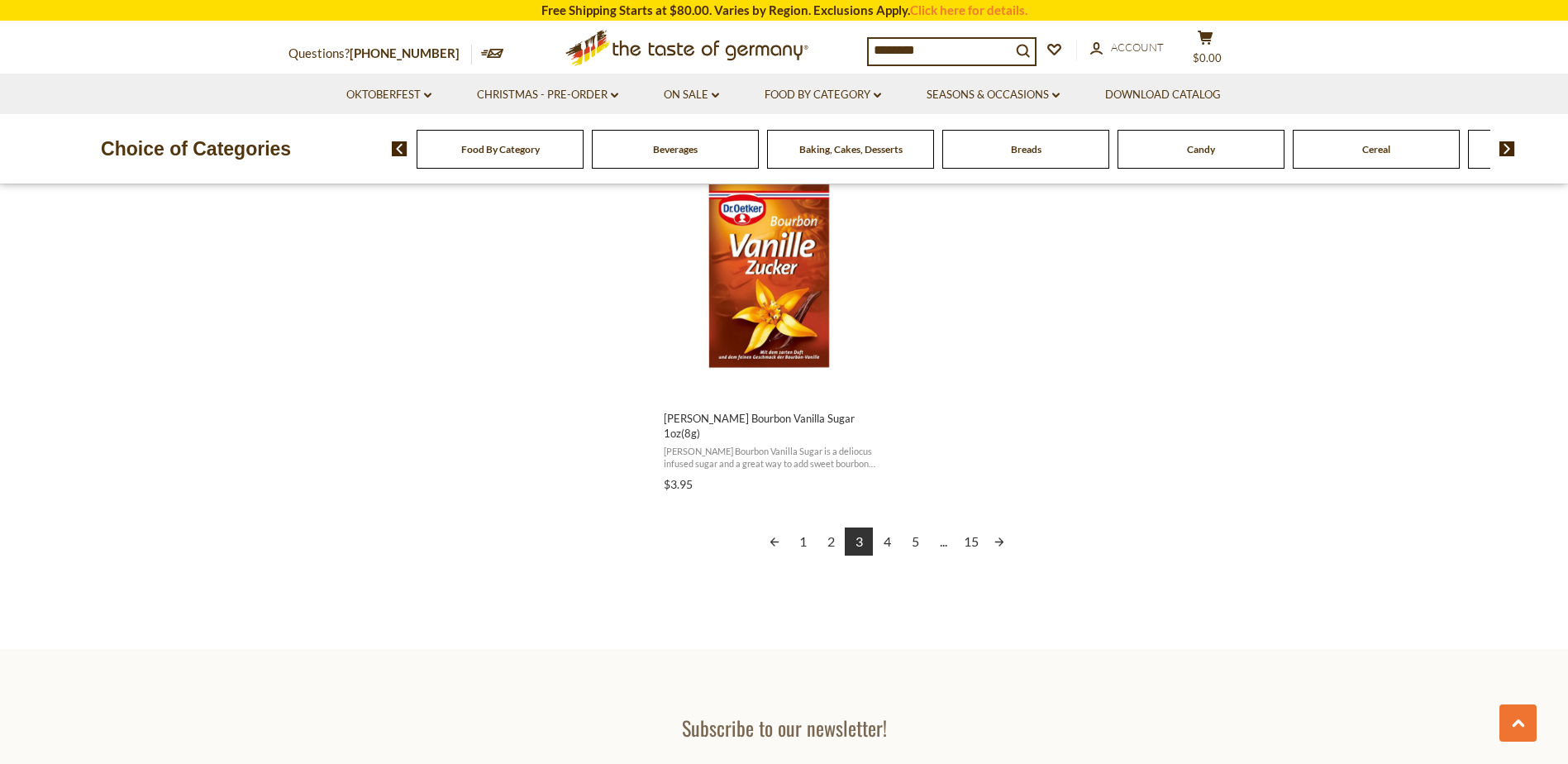
scroll to position [2893, 0]
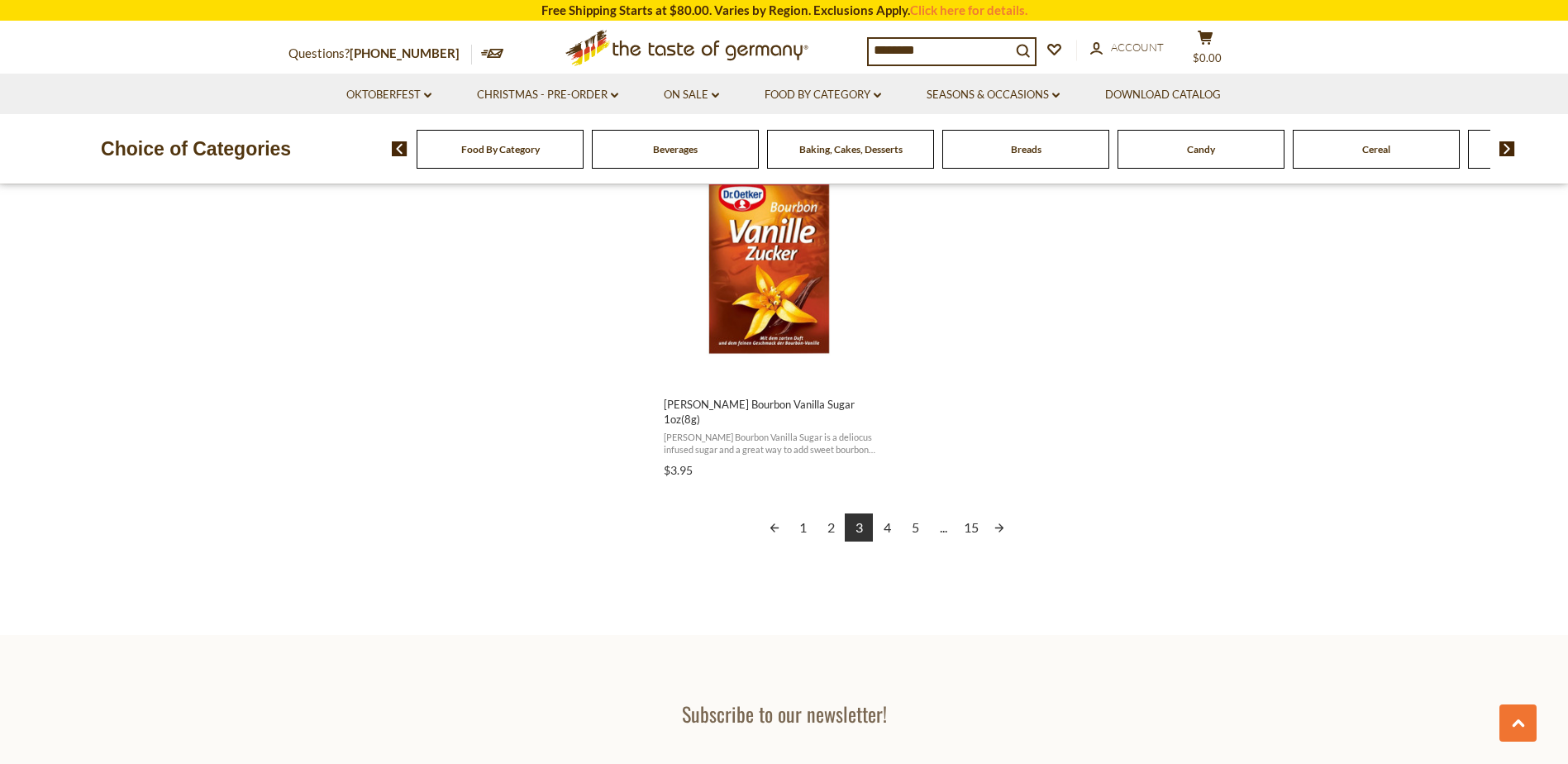
click at [887, 514] on link "4" at bounding box center [887, 527] width 28 height 28
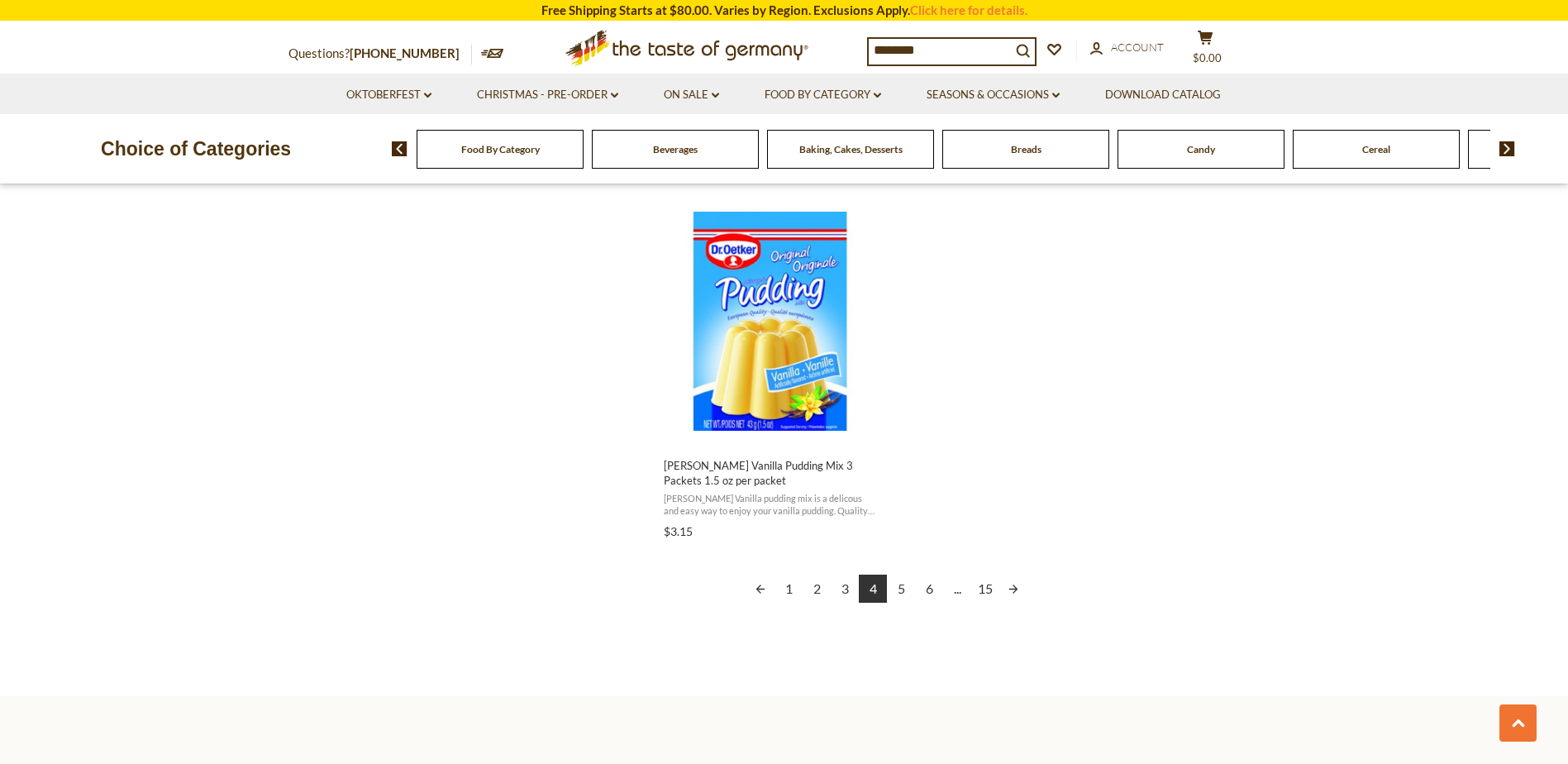
scroll to position [2975, 0]
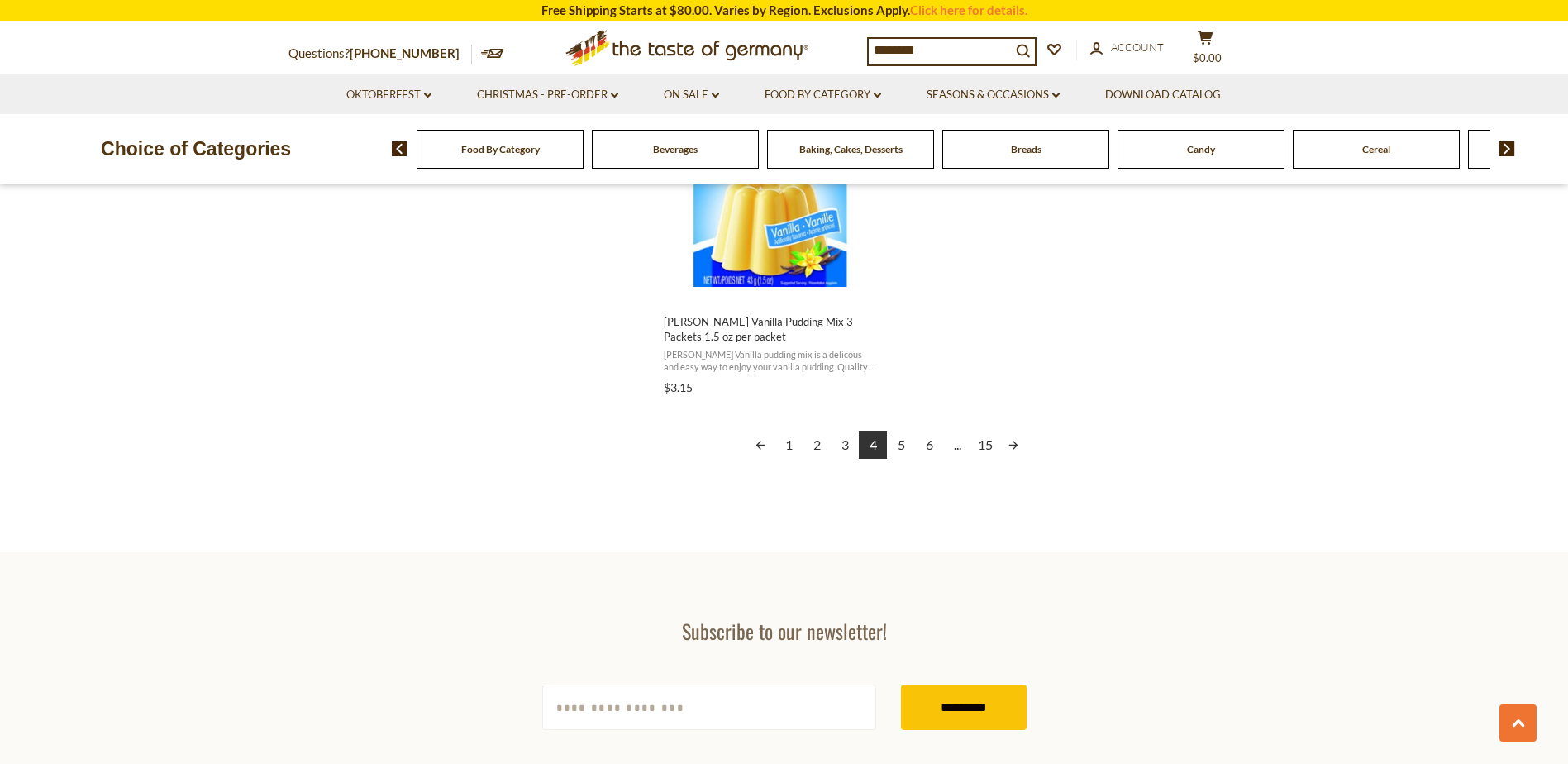
click at [903, 446] on link "5" at bounding box center [901, 444] width 28 height 28
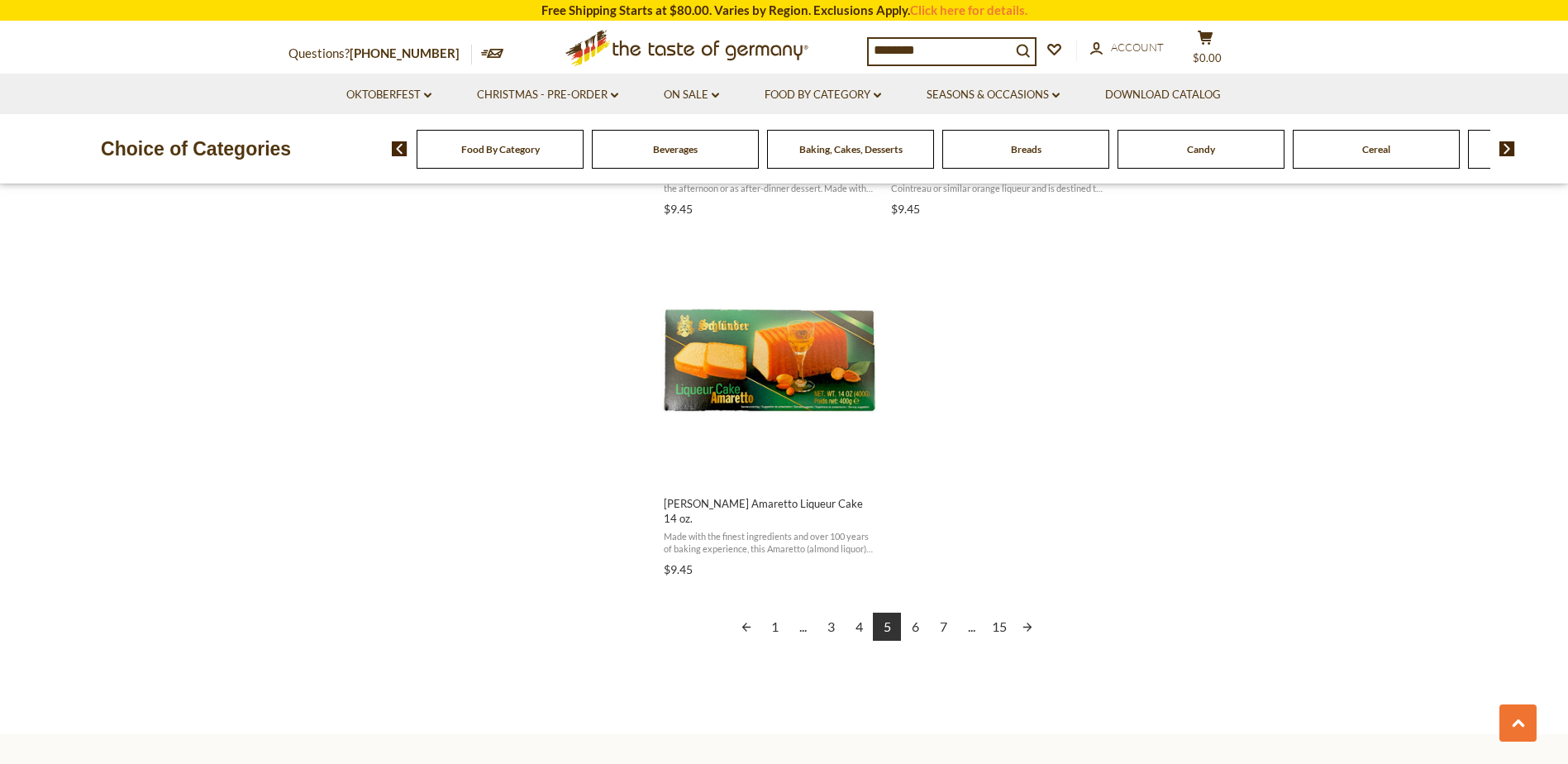
scroll to position [2810, 0]
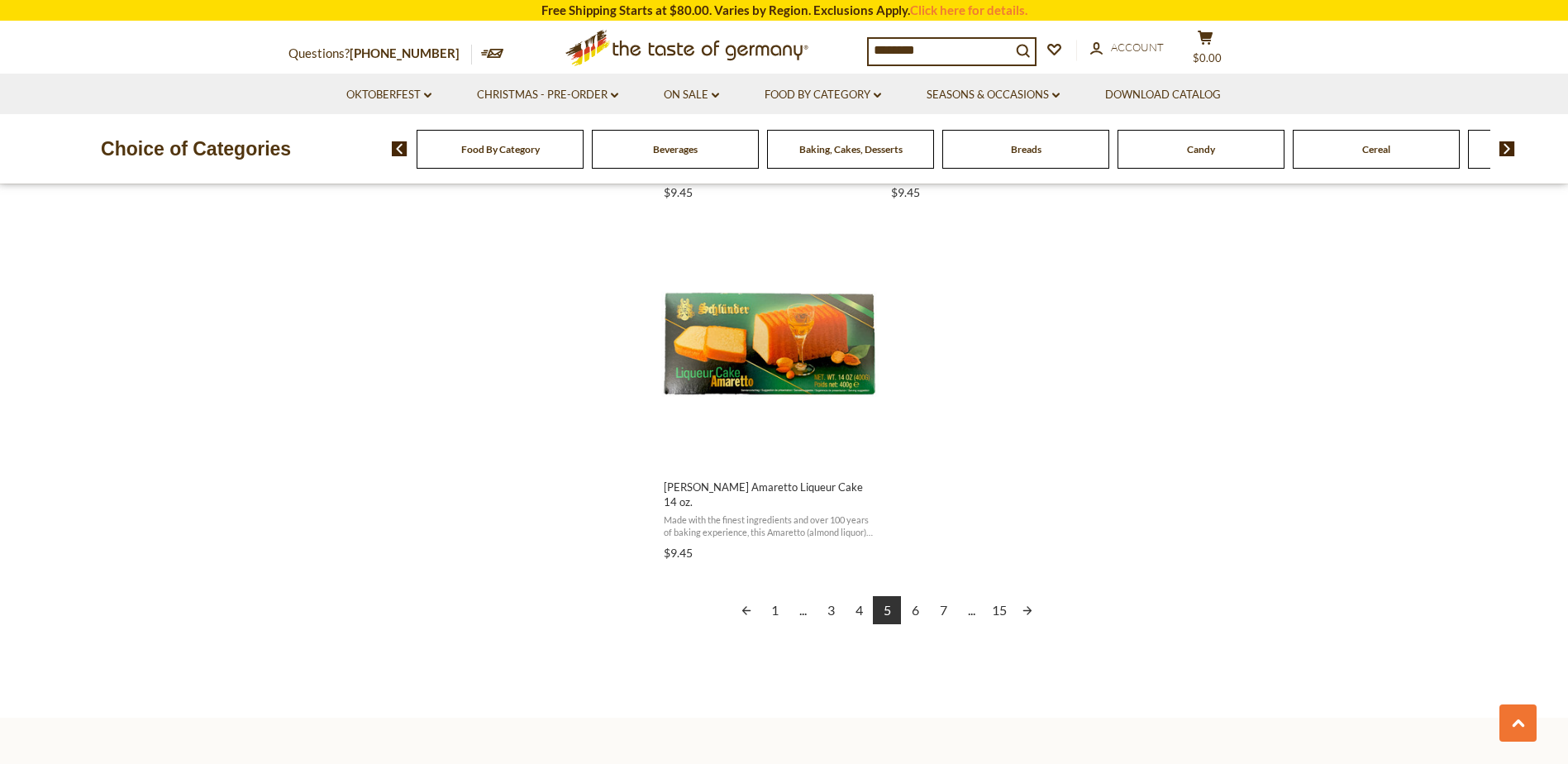
click at [916, 596] on link "6" at bounding box center [915, 609] width 28 height 28
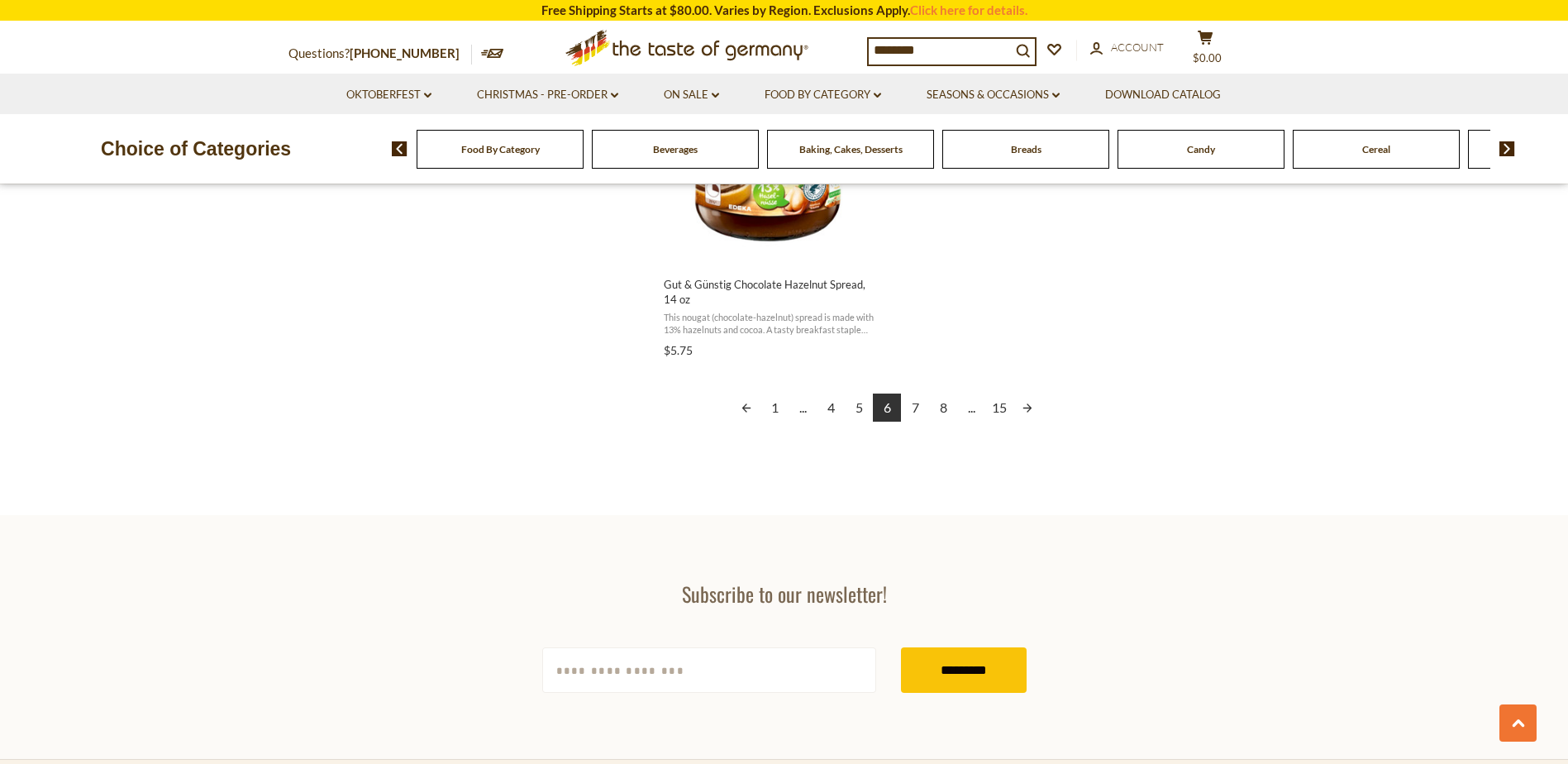
scroll to position [3058, 0]
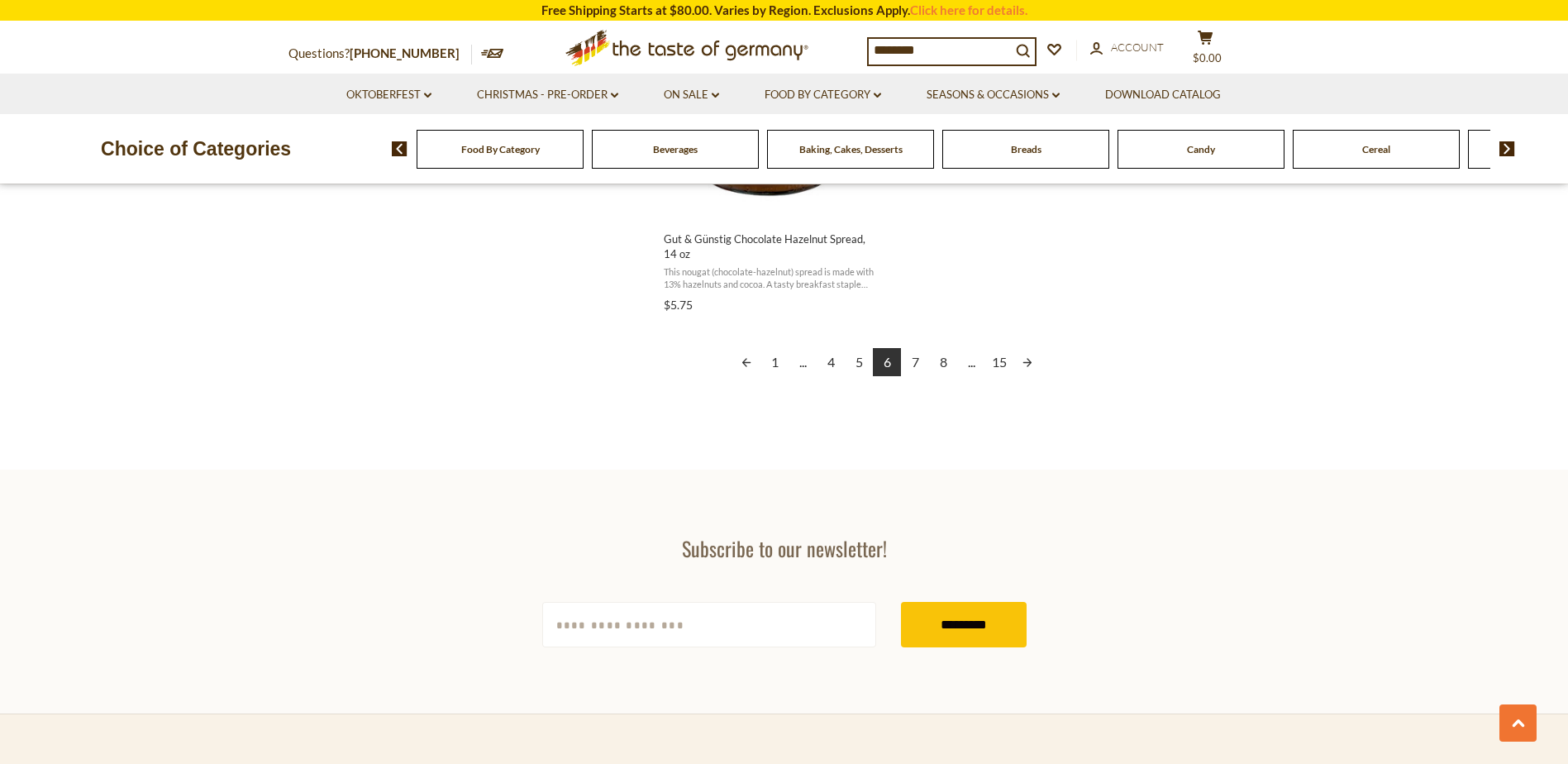
click at [915, 360] on link "7" at bounding box center [915, 362] width 28 height 28
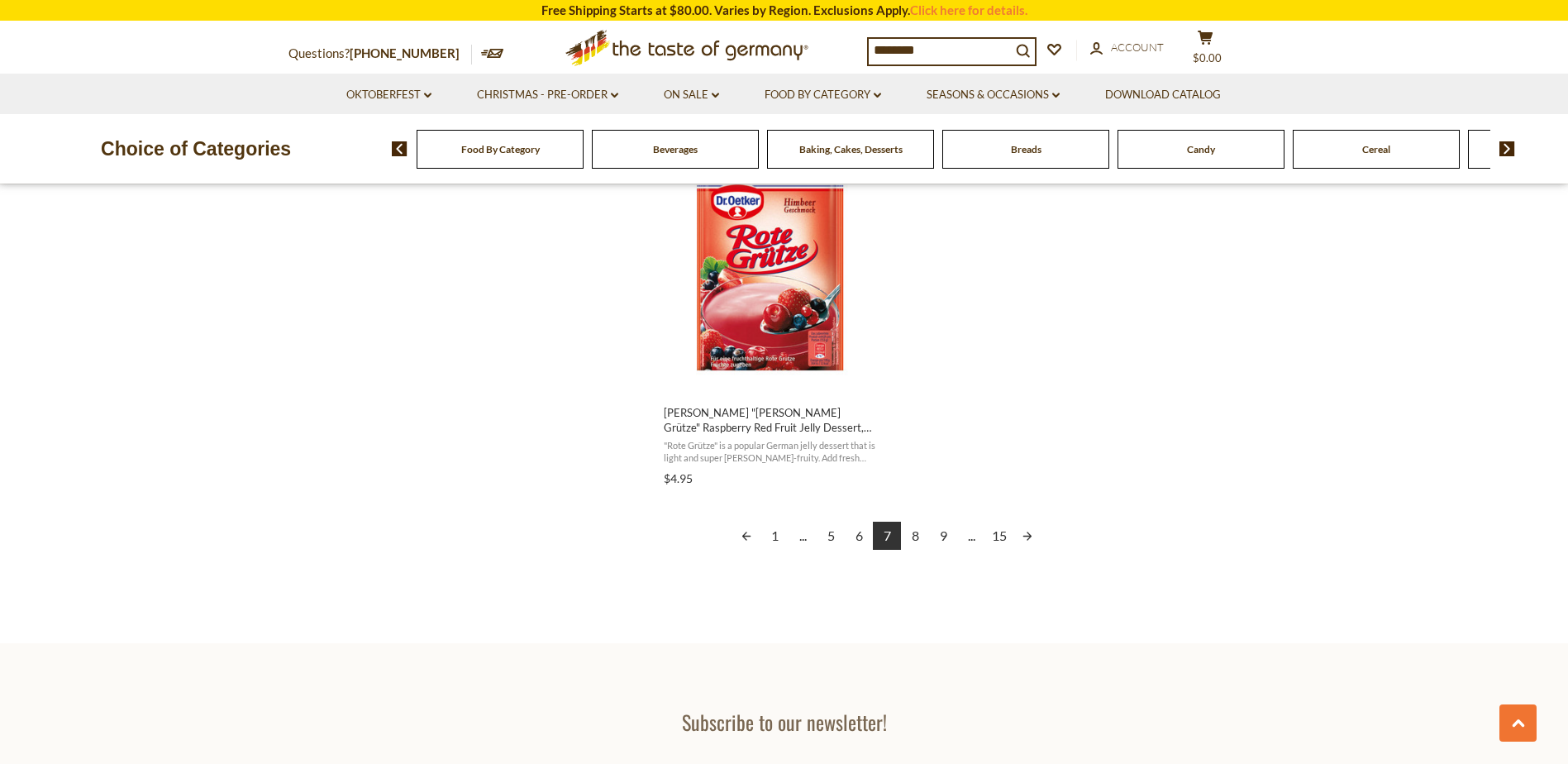
scroll to position [2893, 0]
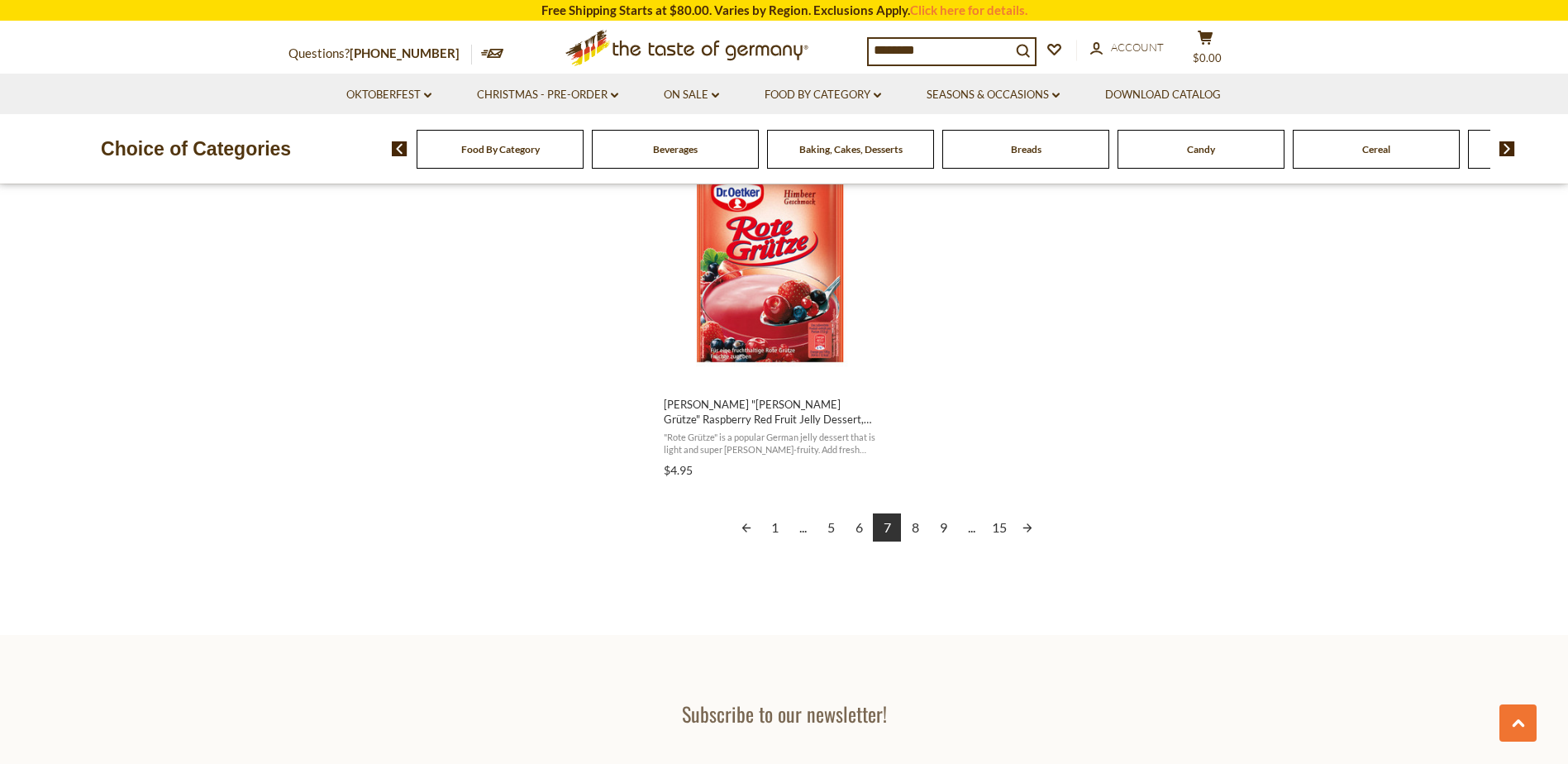
click at [918, 529] on link "8" at bounding box center [915, 527] width 28 height 28
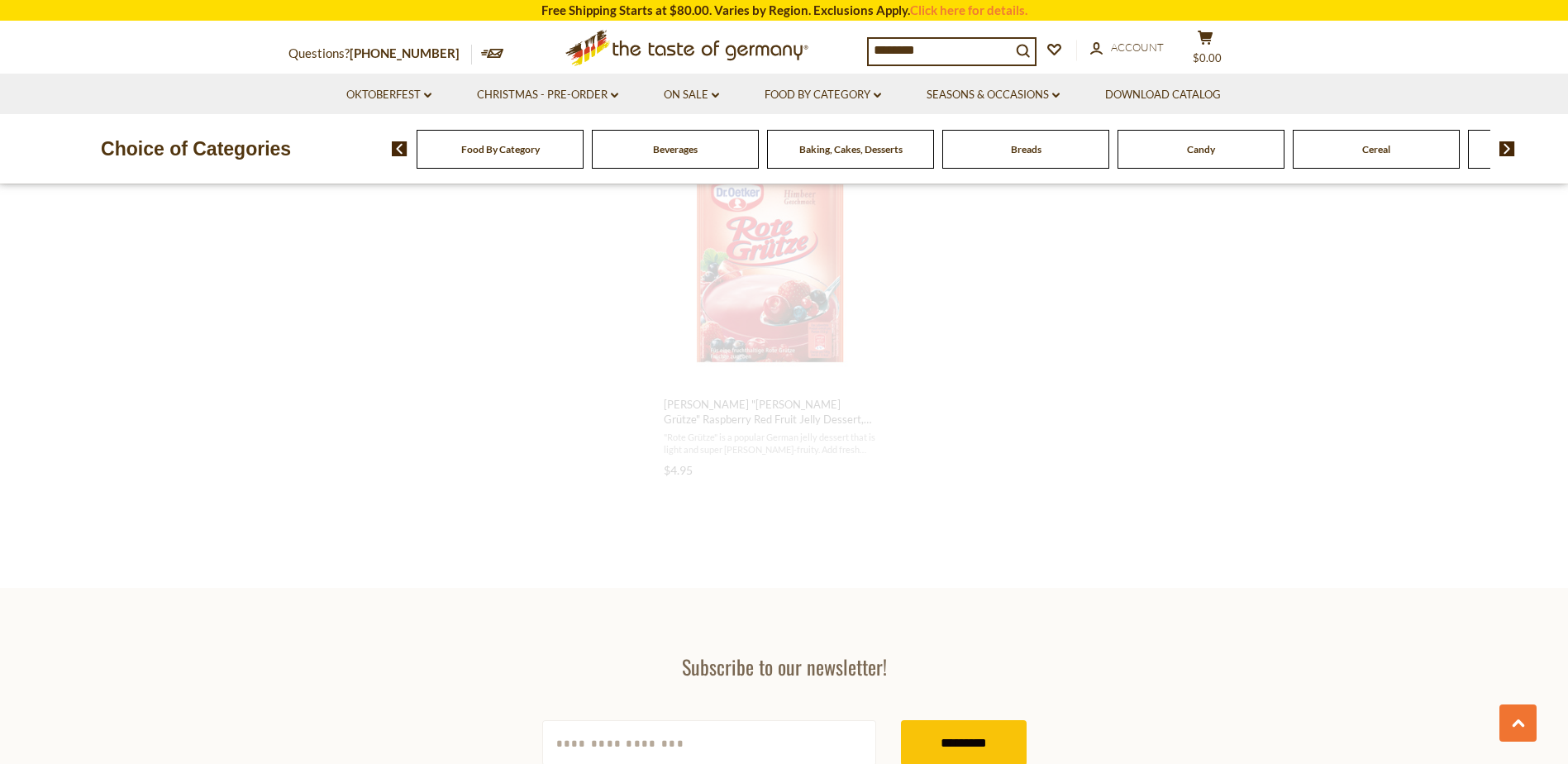
scroll to position [840, 0]
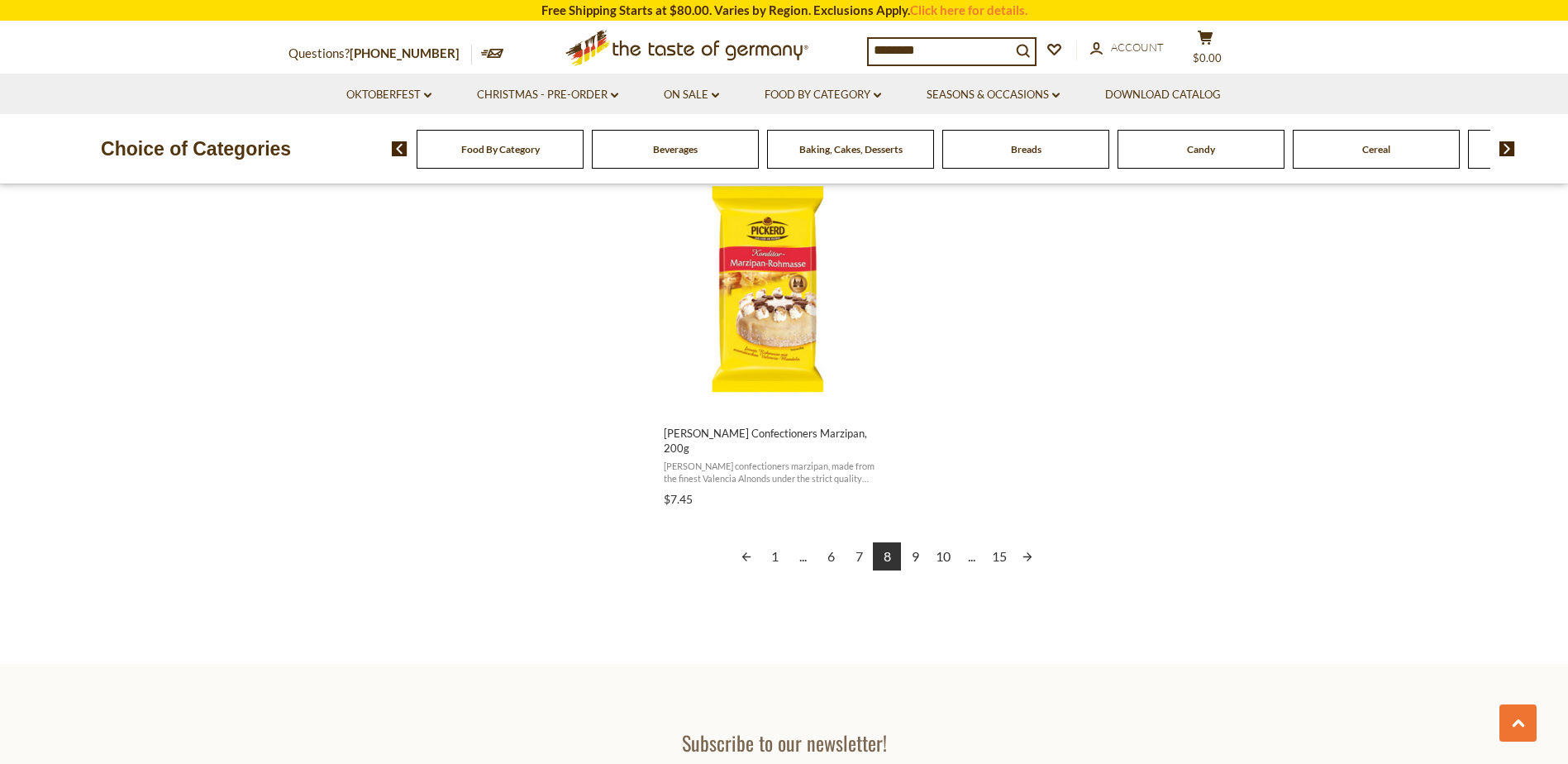
scroll to position [2893, 0]
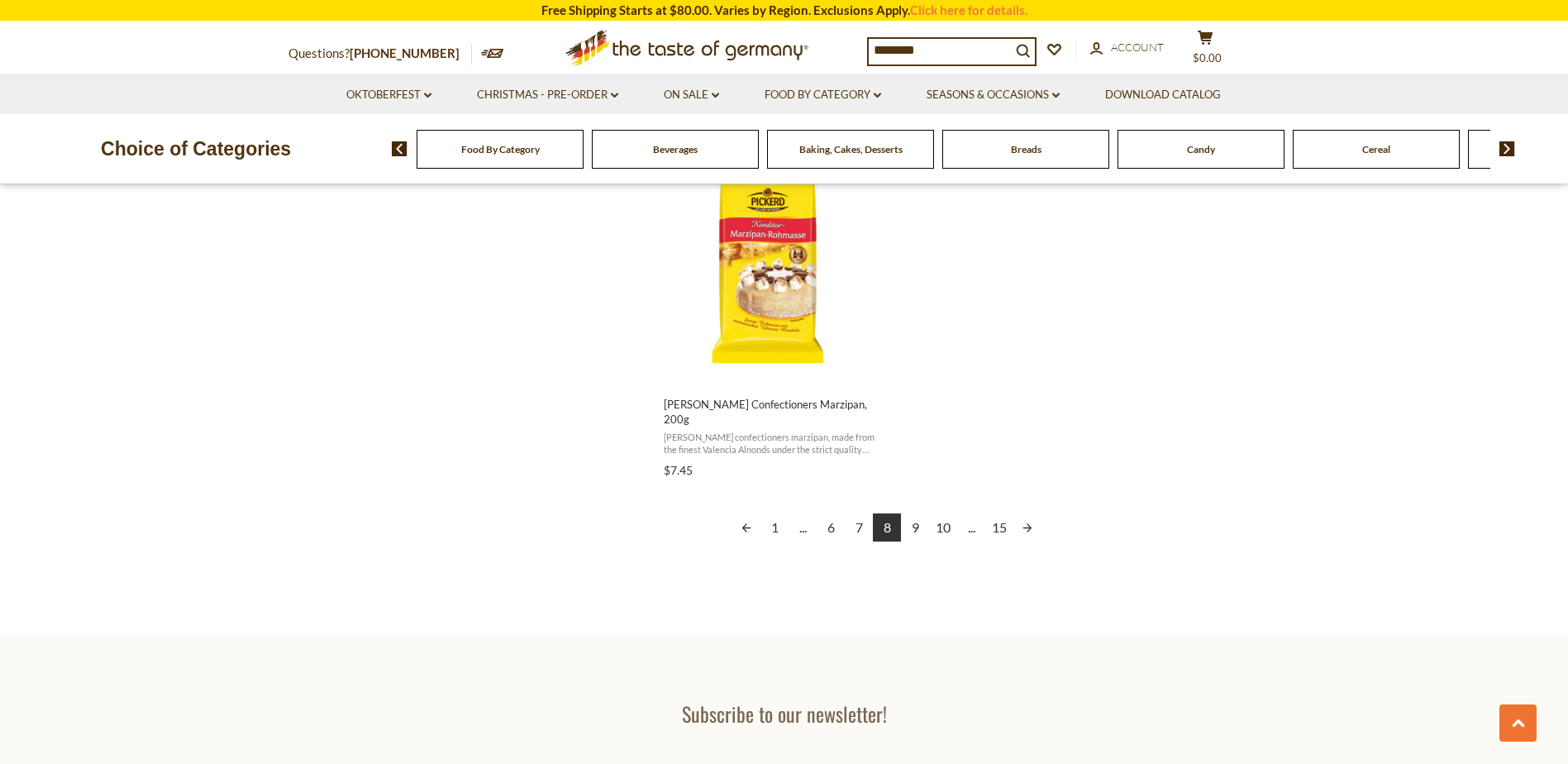
click at [916, 513] on link "9" at bounding box center [915, 527] width 28 height 28
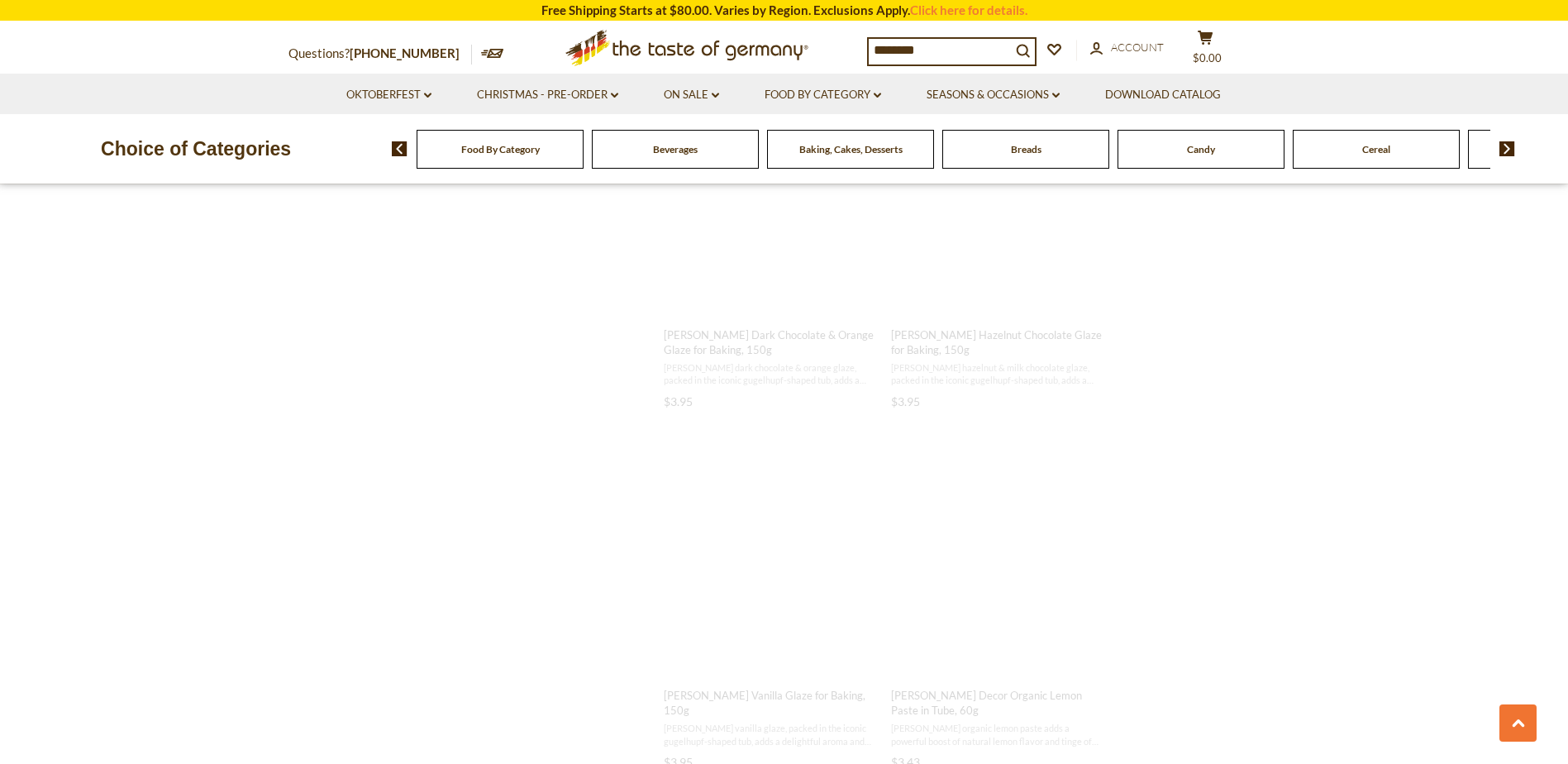
scroll to position [21, 0]
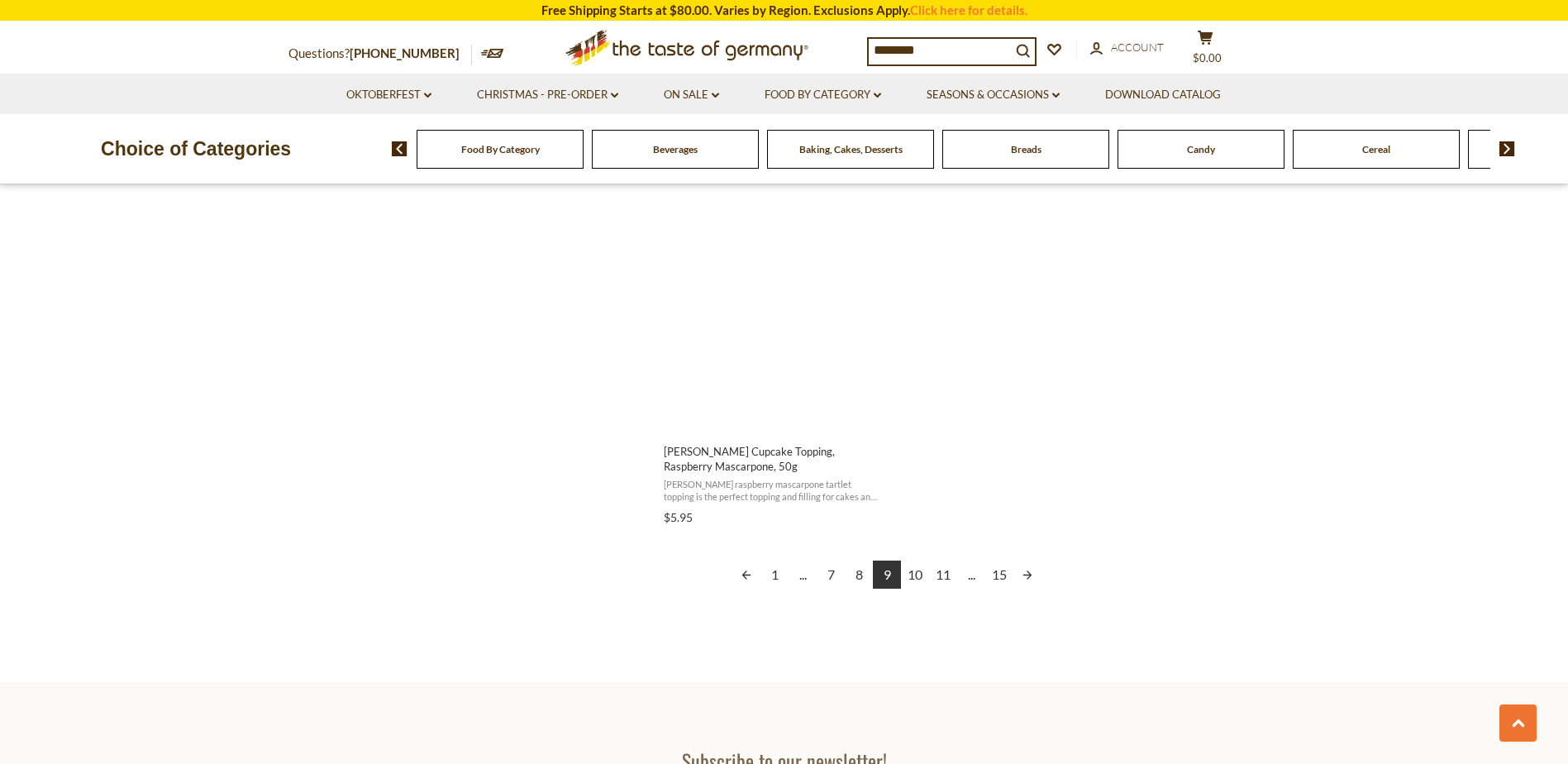
scroll to position [2881, 0]
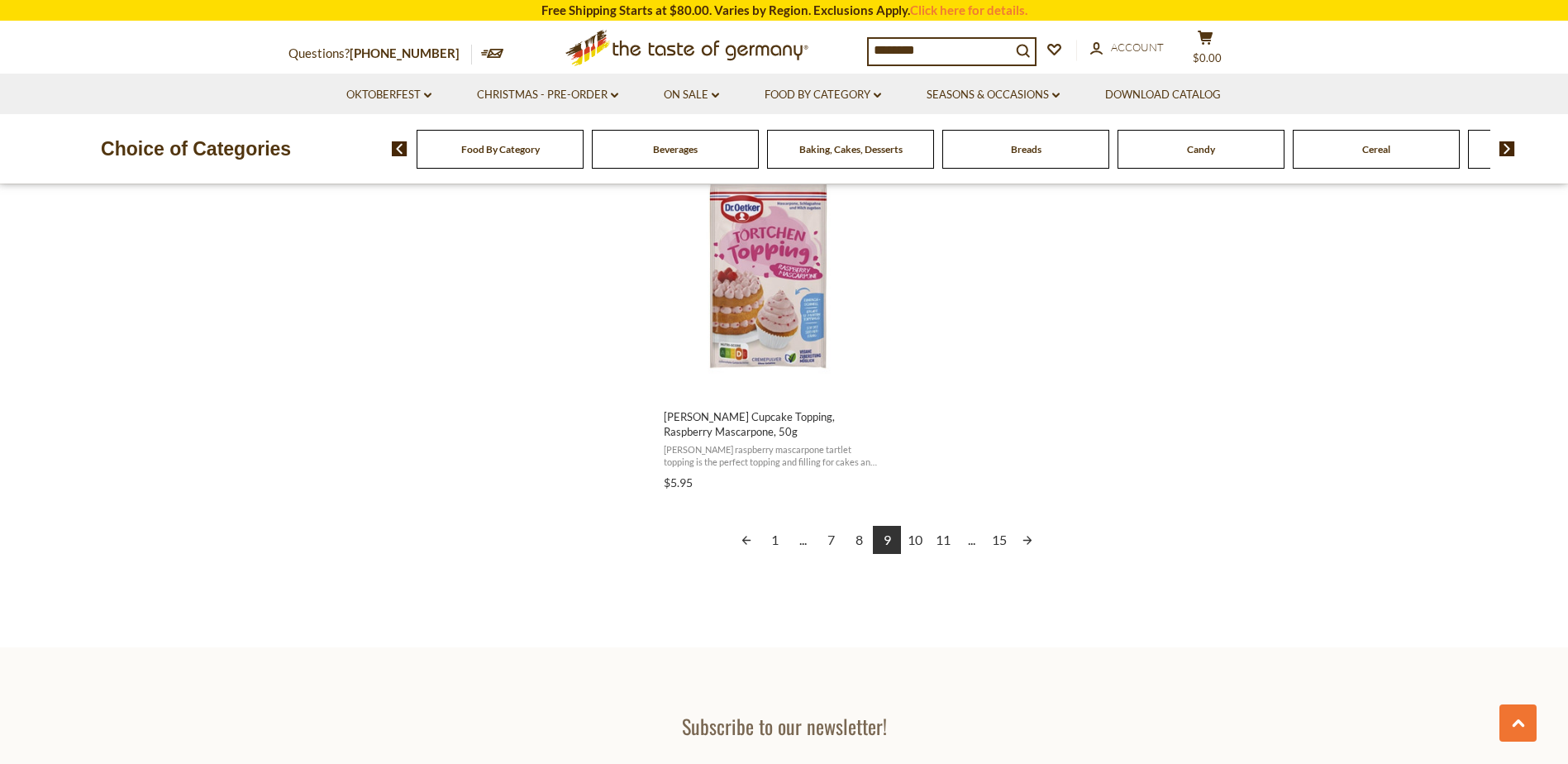
click at [915, 537] on link "10" at bounding box center [915, 540] width 28 height 28
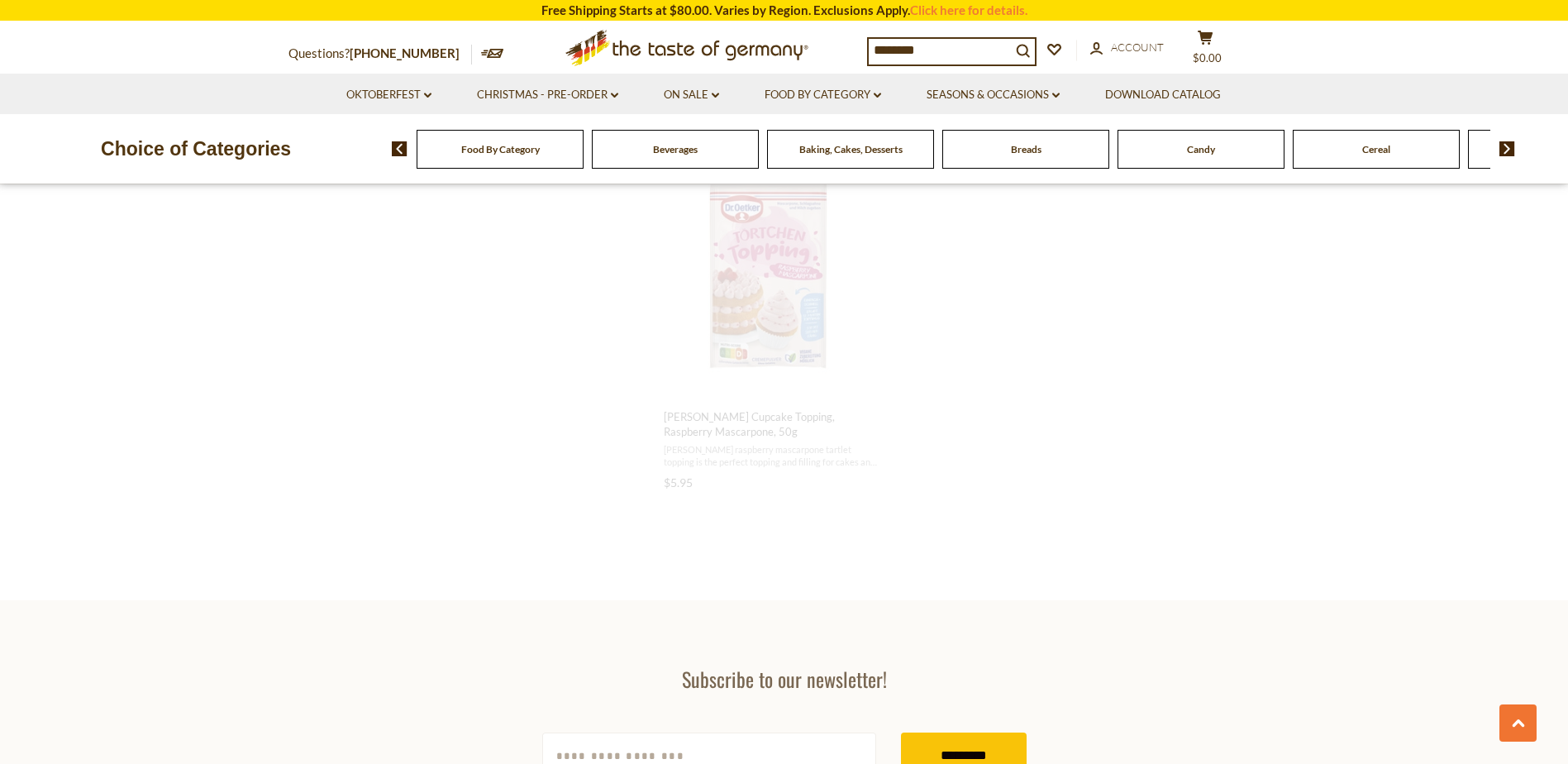
scroll to position [974, 0]
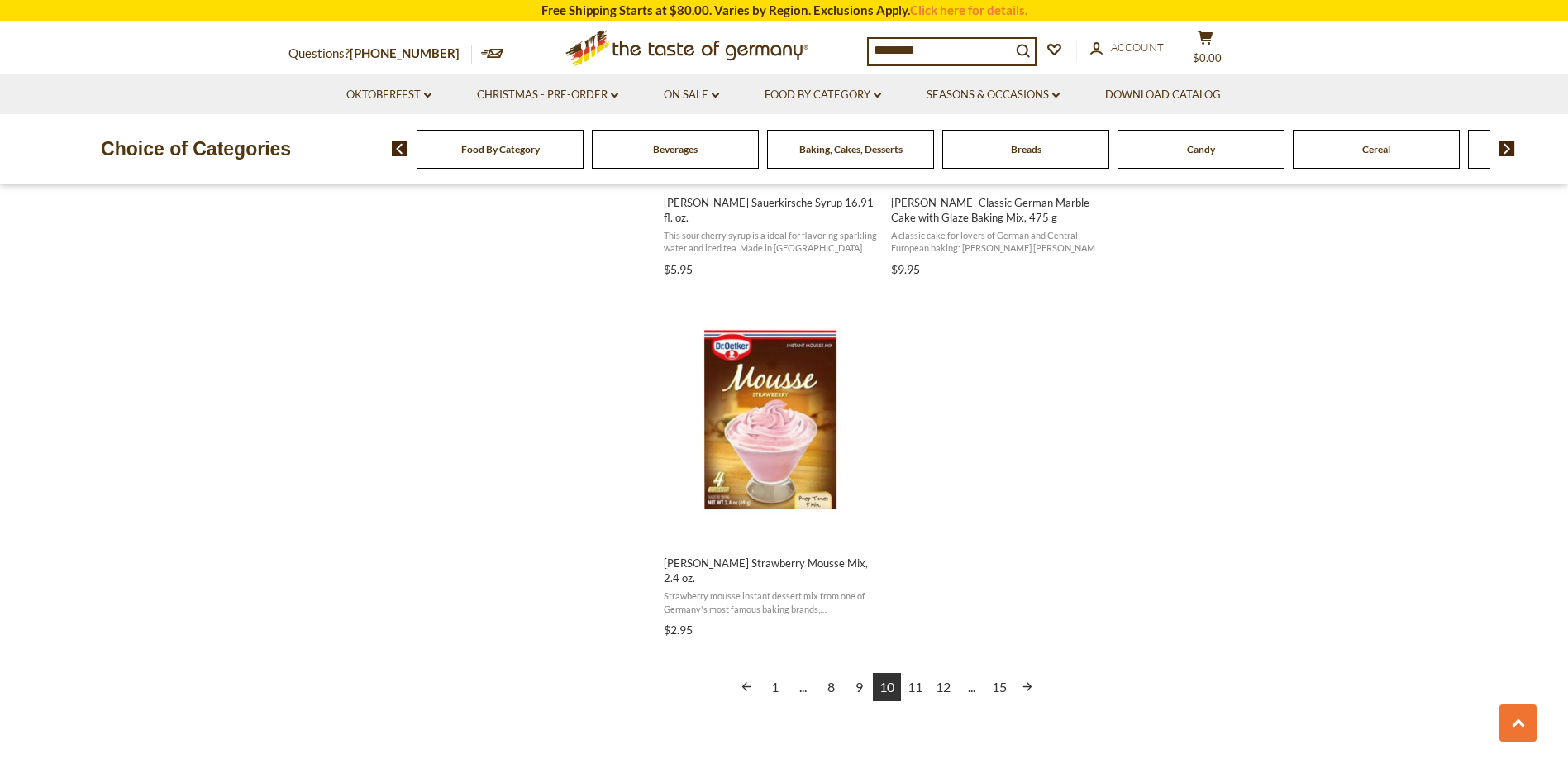
scroll to position [2728, 0]
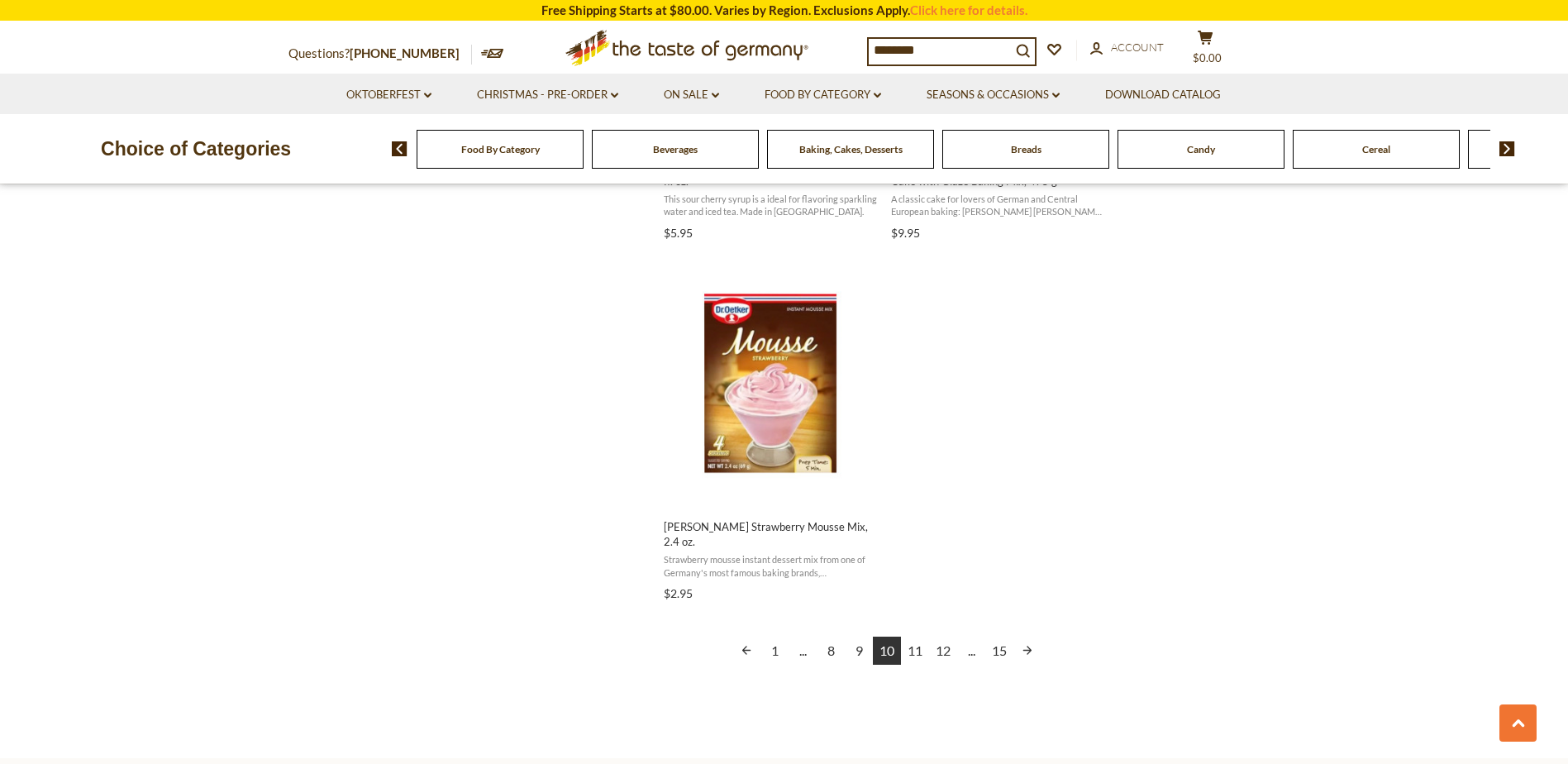
click at [916, 637] on link "11" at bounding box center [915, 651] width 28 height 28
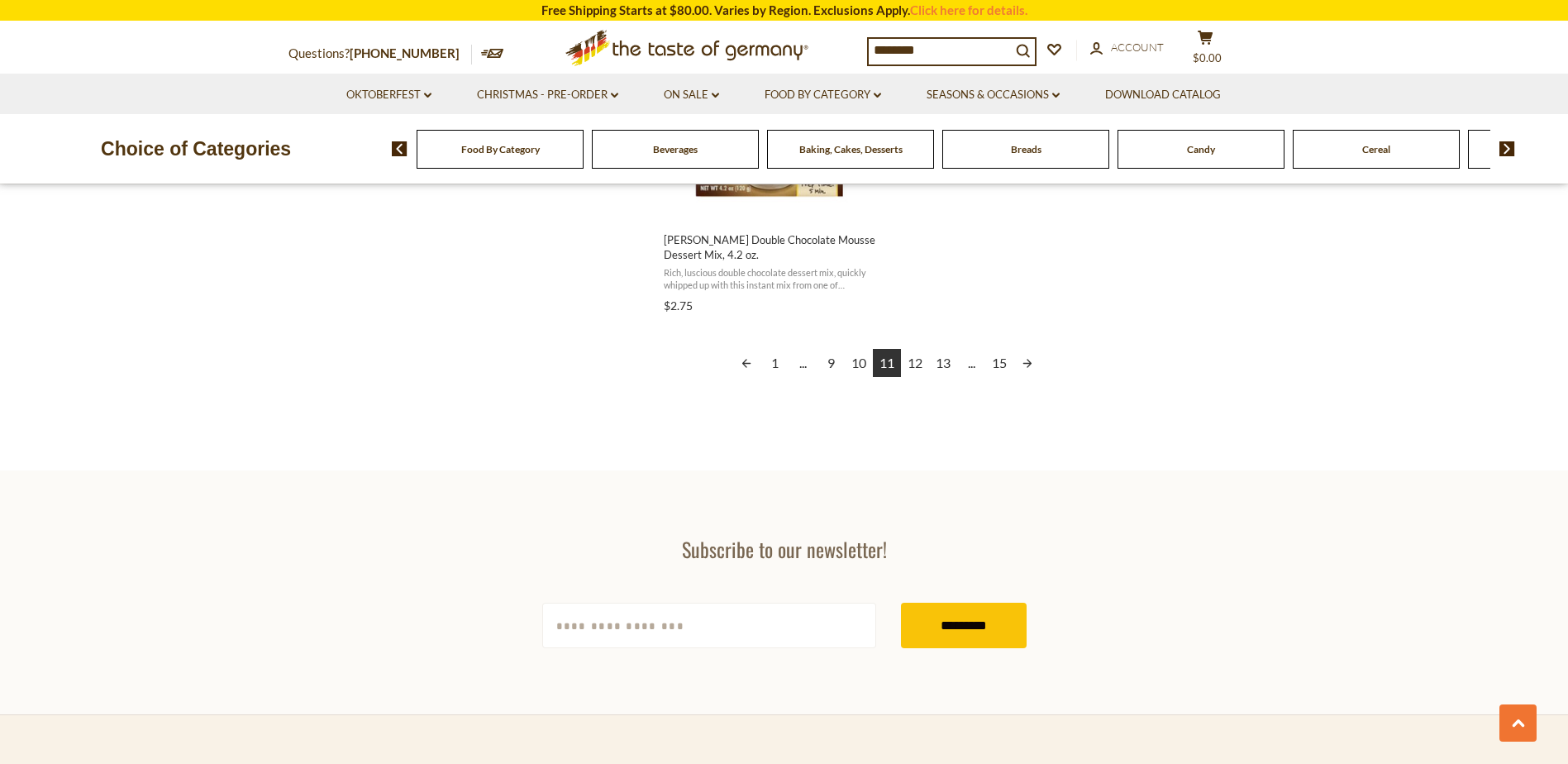
scroll to position [3058, 0]
click at [922, 359] on link "12" at bounding box center [915, 362] width 28 height 28
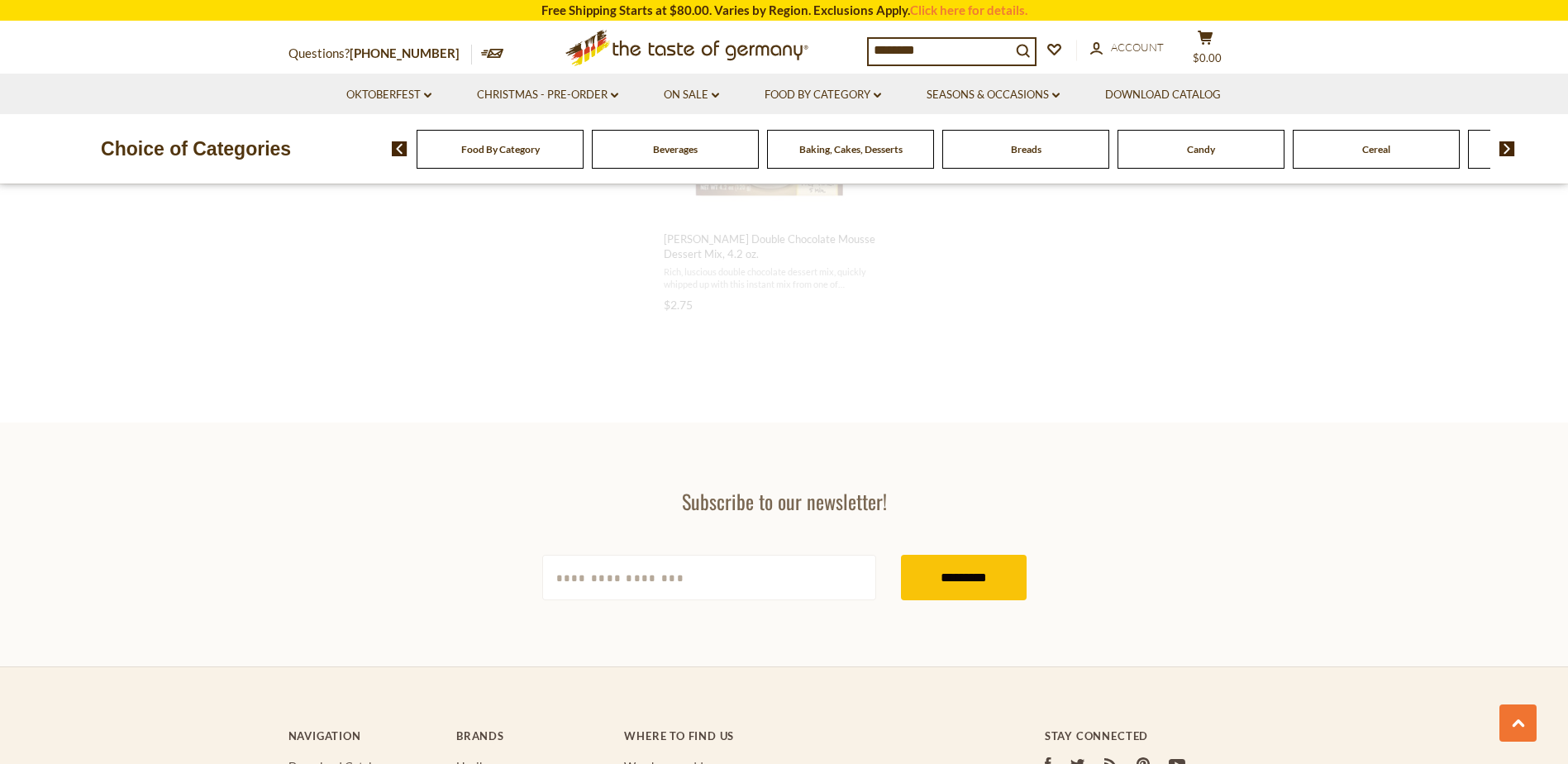
scroll to position [1160, 0]
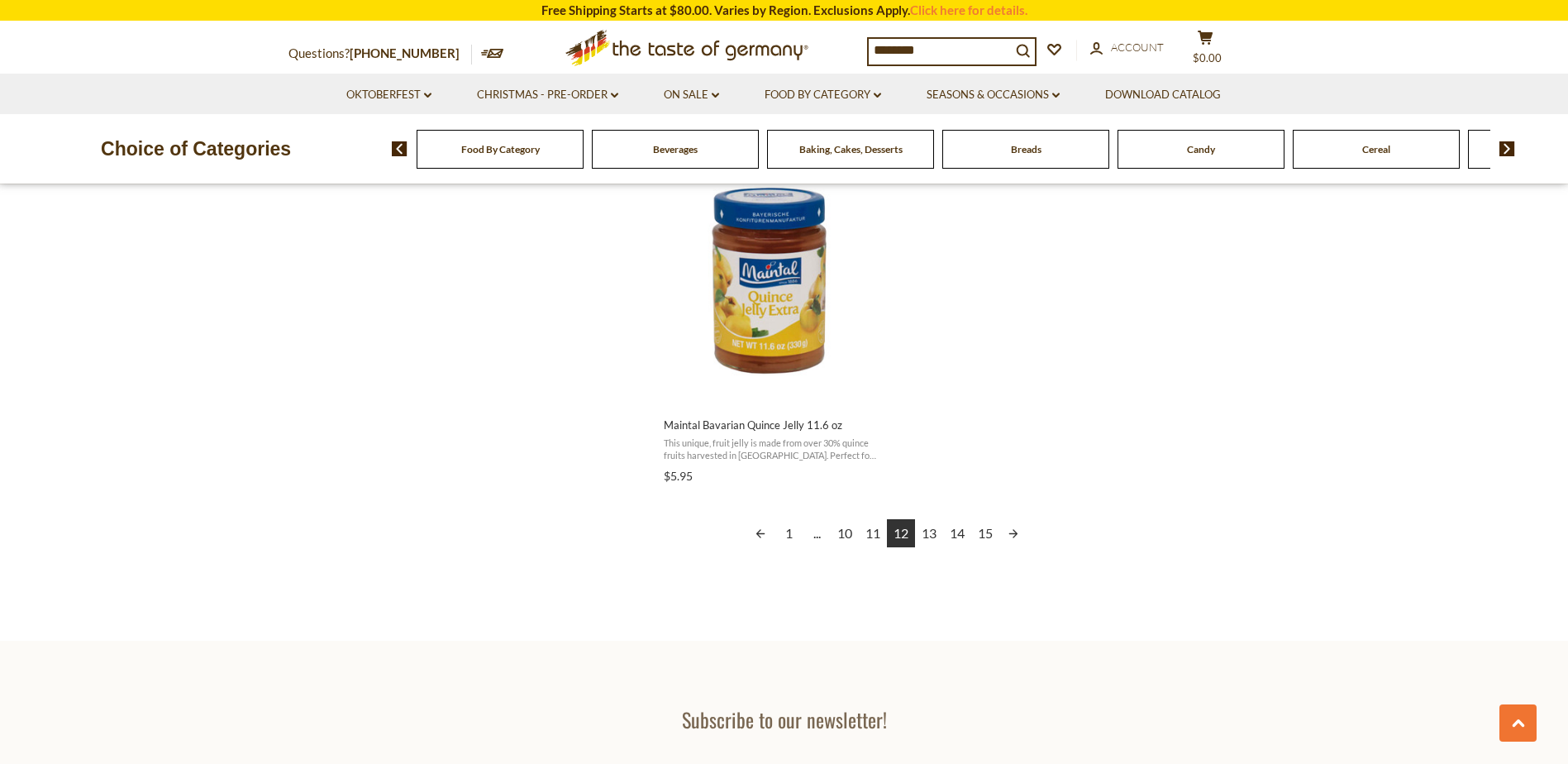
scroll to position [2893, 0]
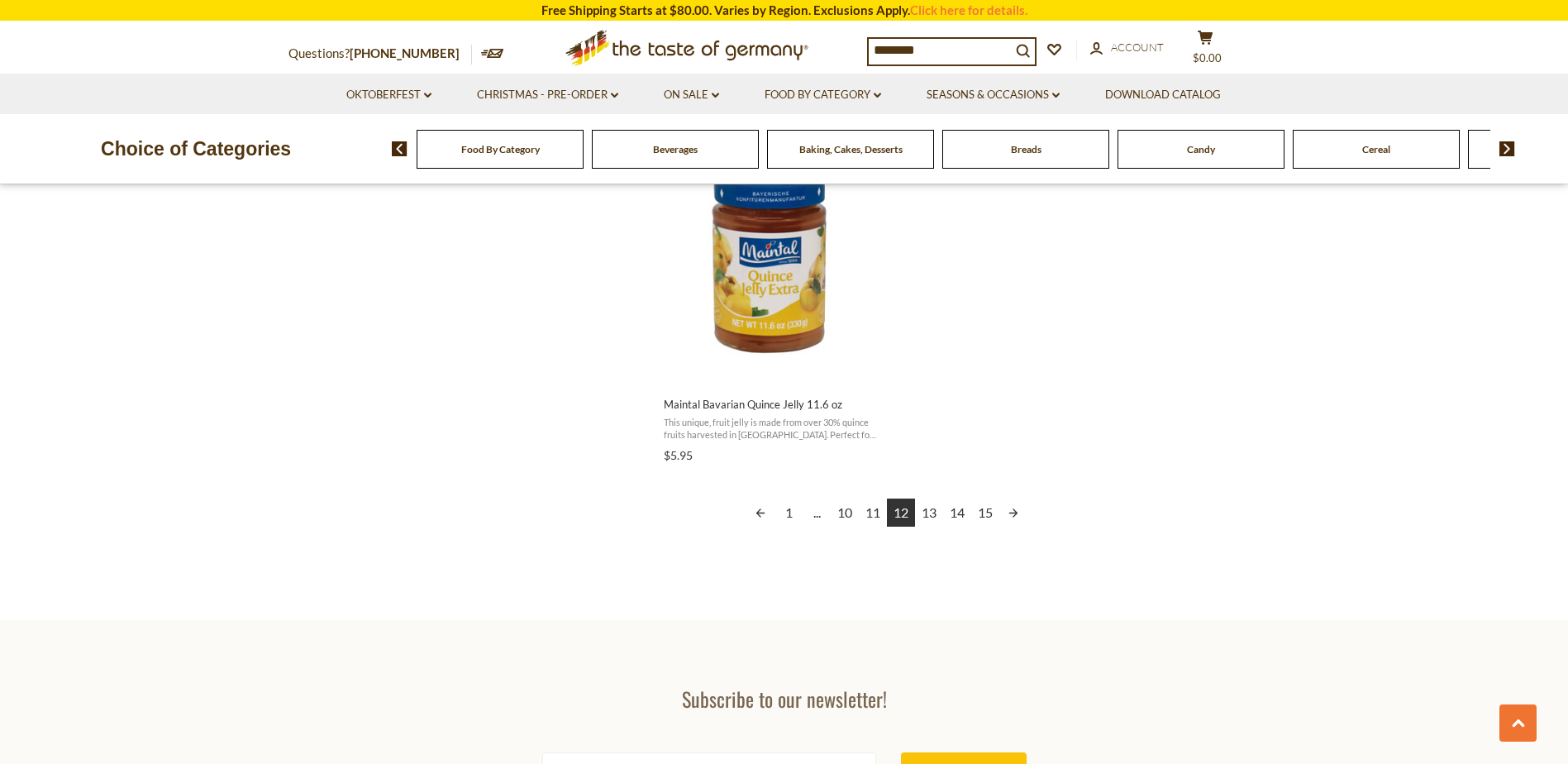
click at [927, 508] on link "13" at bounding box center [929, 512] width 28 height 28
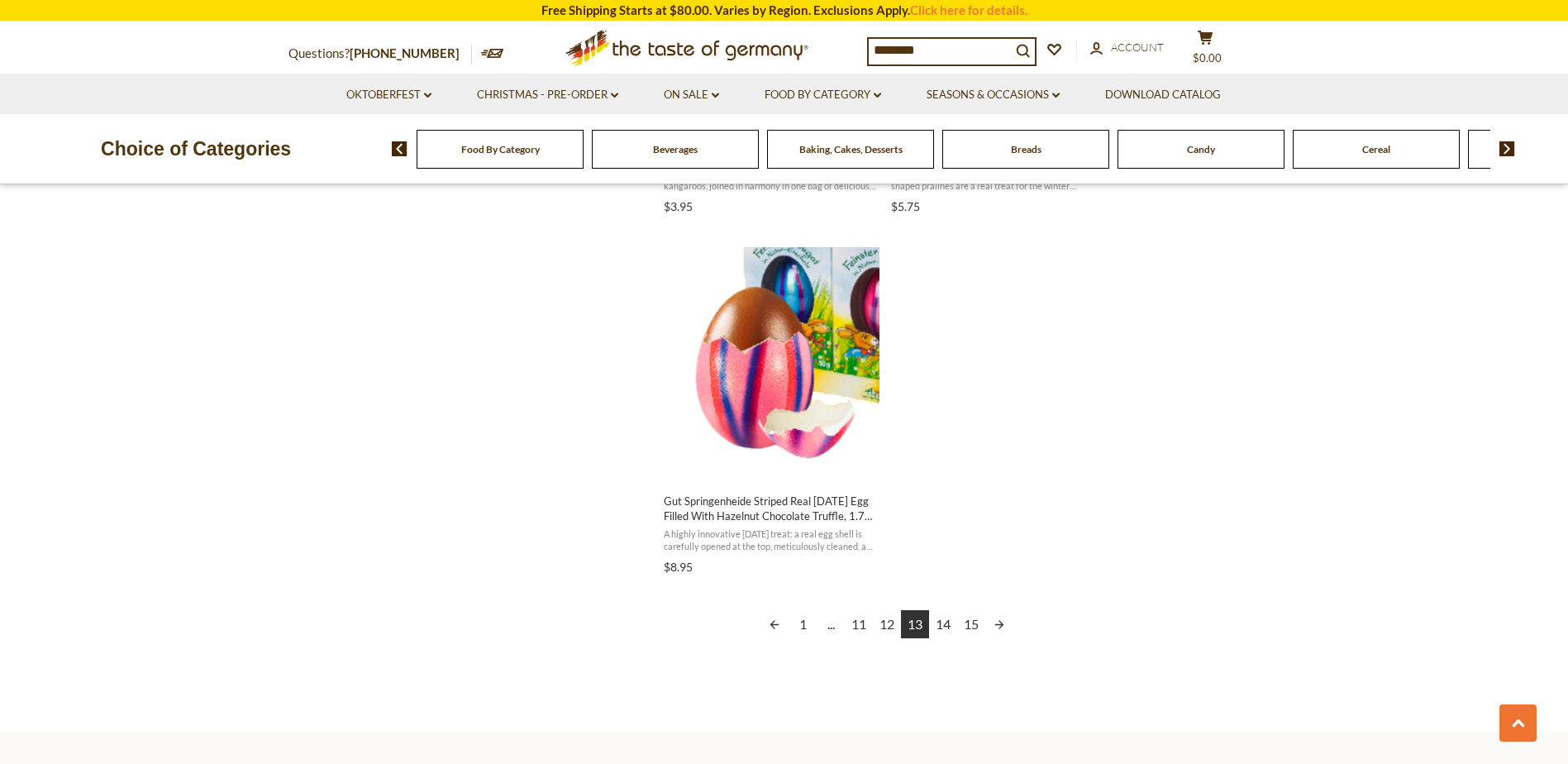
scroll to position [2810, 0]
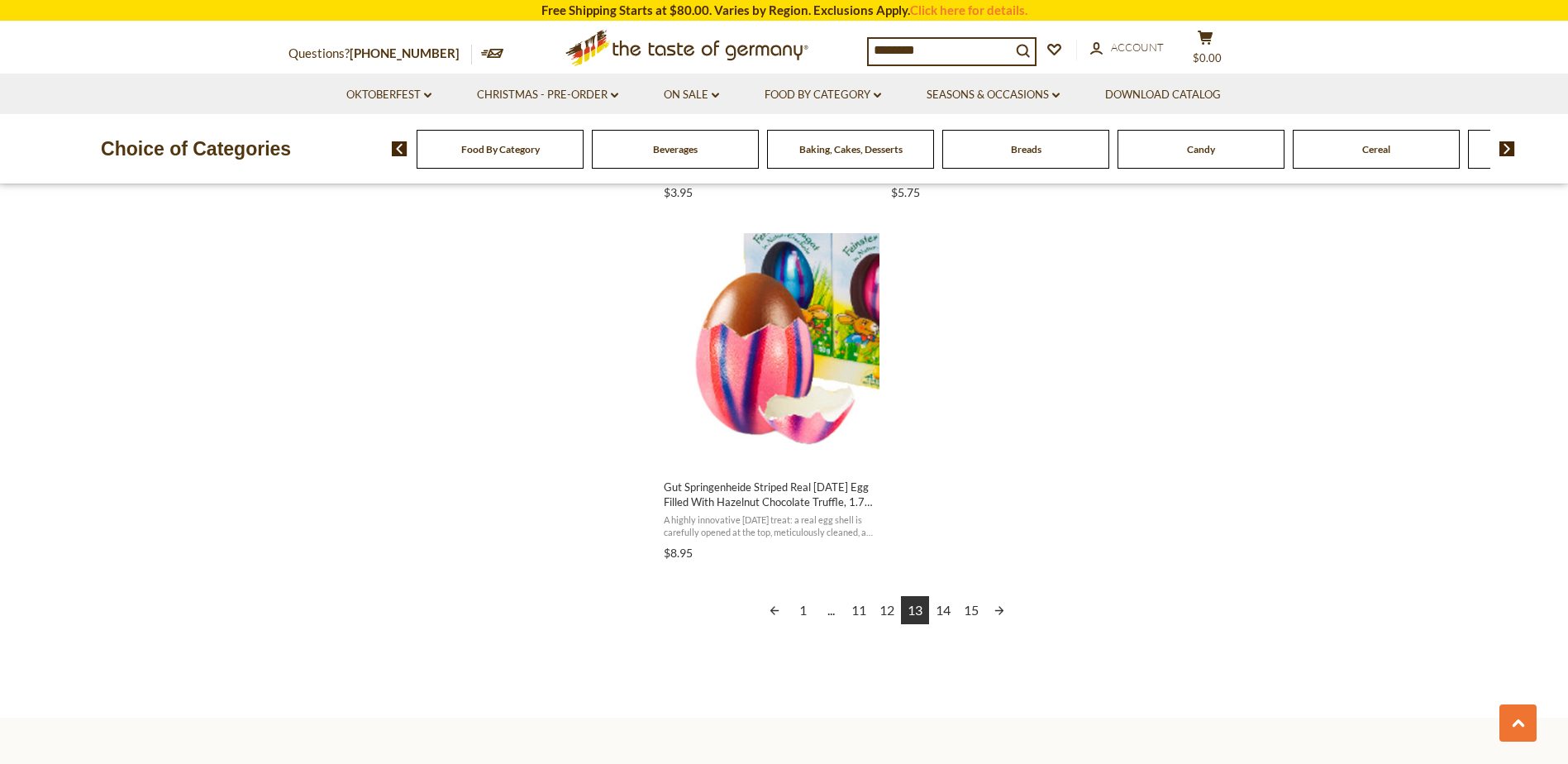
click at [937, 608] on link "14" at bounding box center [943, 609] width 28 height 28
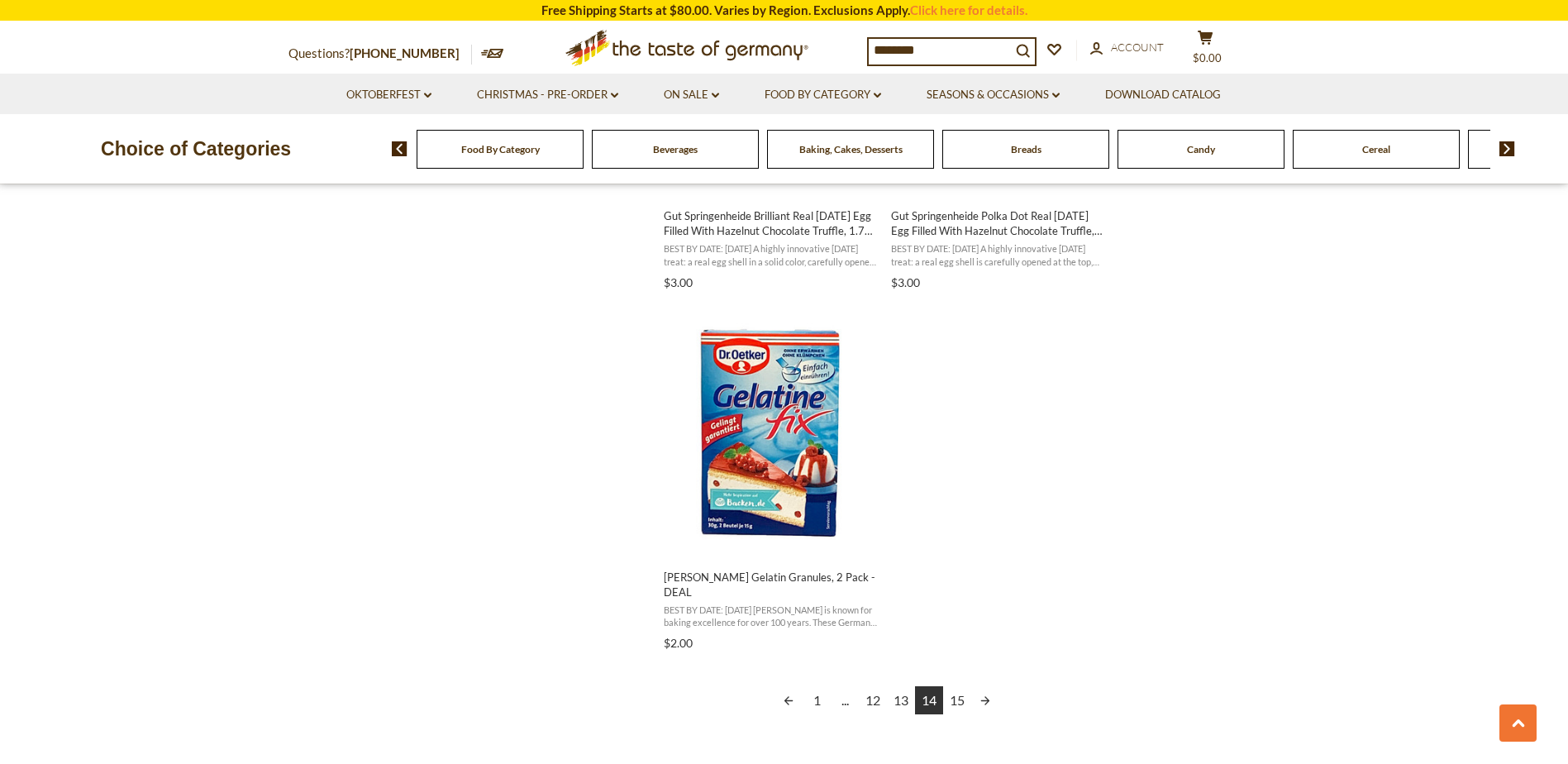
scroll to position [2810, 0]
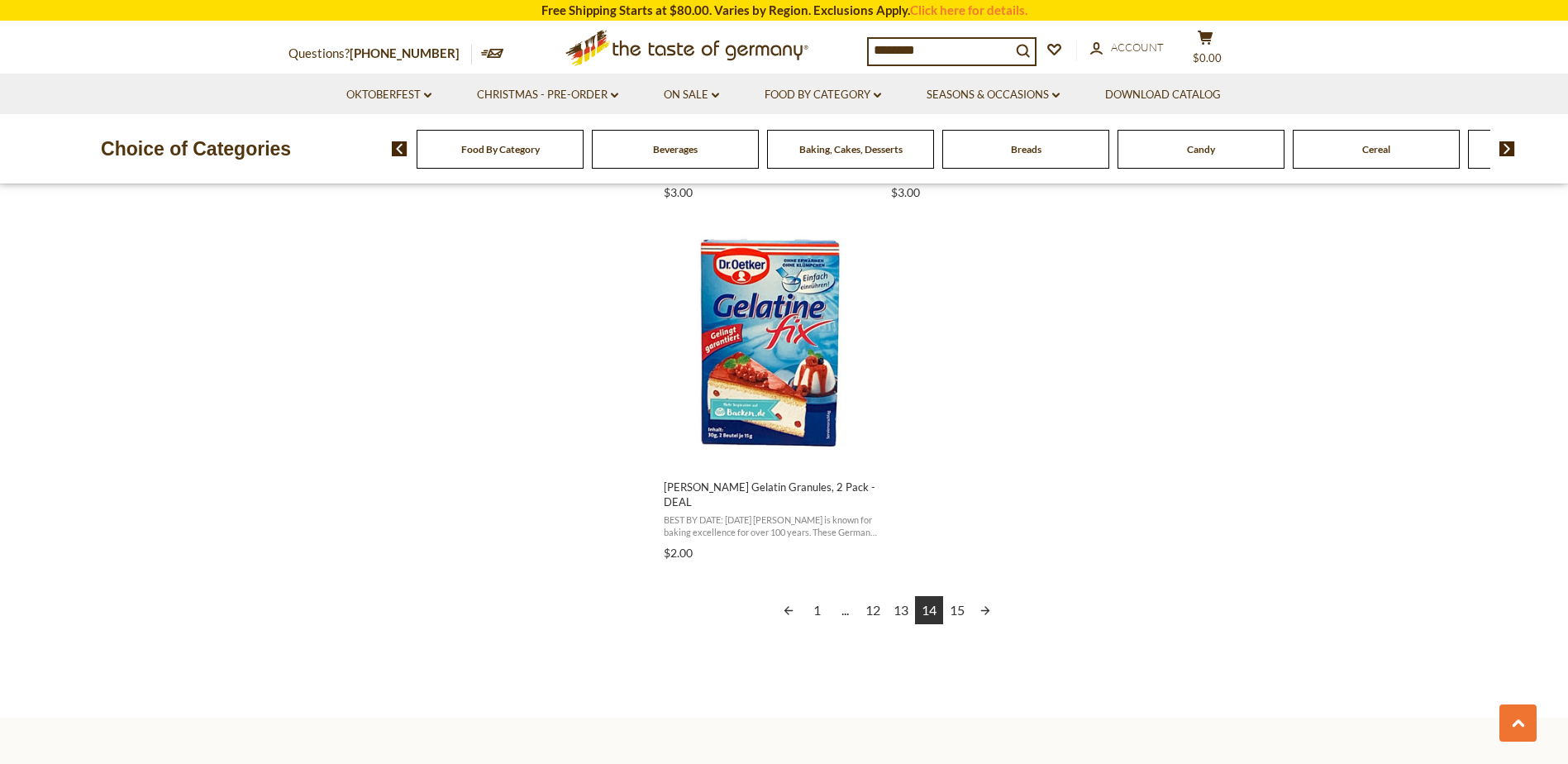
click at [959, 596] on link "15" at bounding box center [957, 609] width 28 height 28
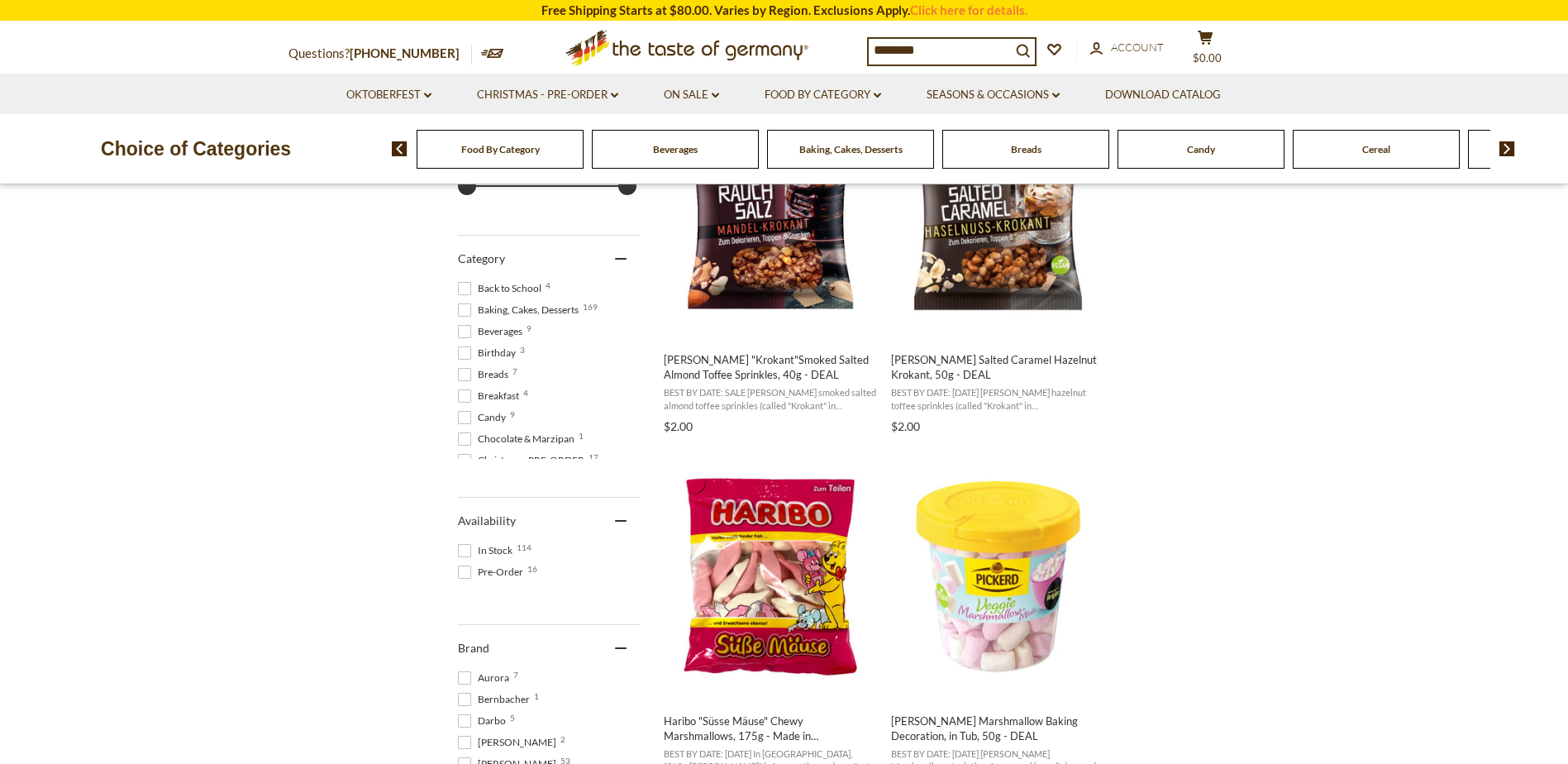
scroll to position [331, 0]
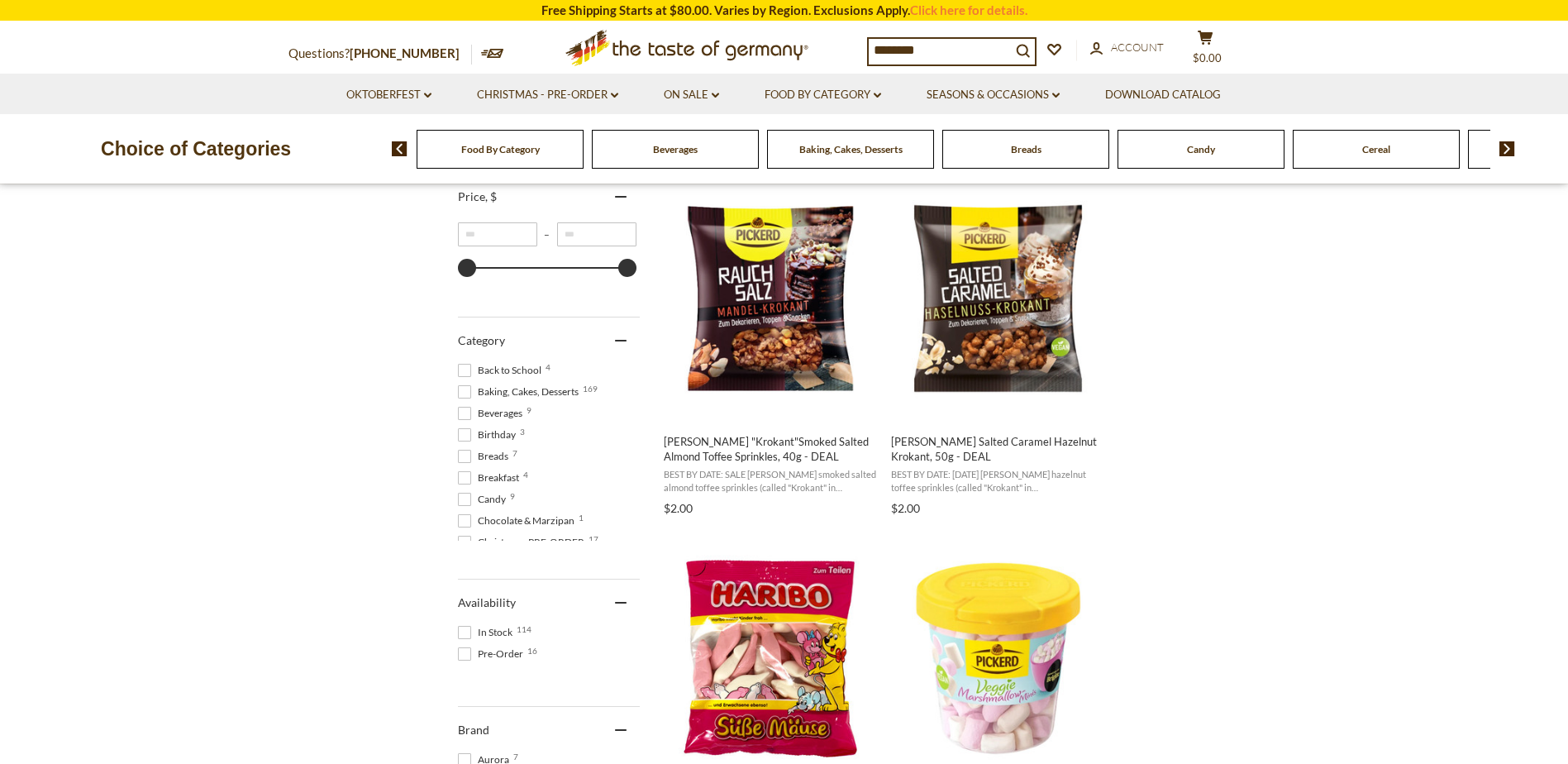
click at [466, 495] on span at bounding box center [464, 498] width 13 height 13
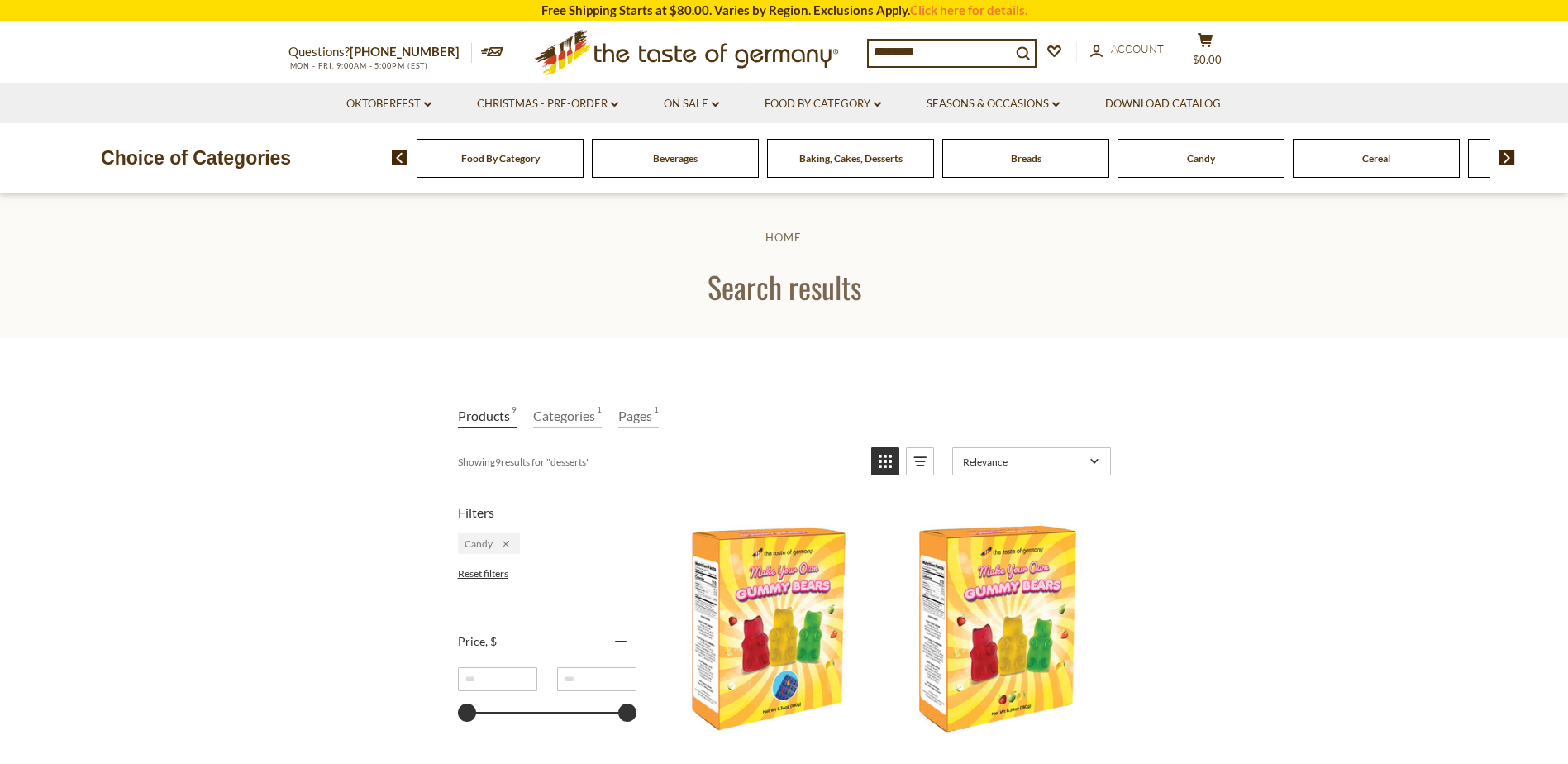
click at [1509, 155] on img at bounding box center [1508, 157] width 15 height 15
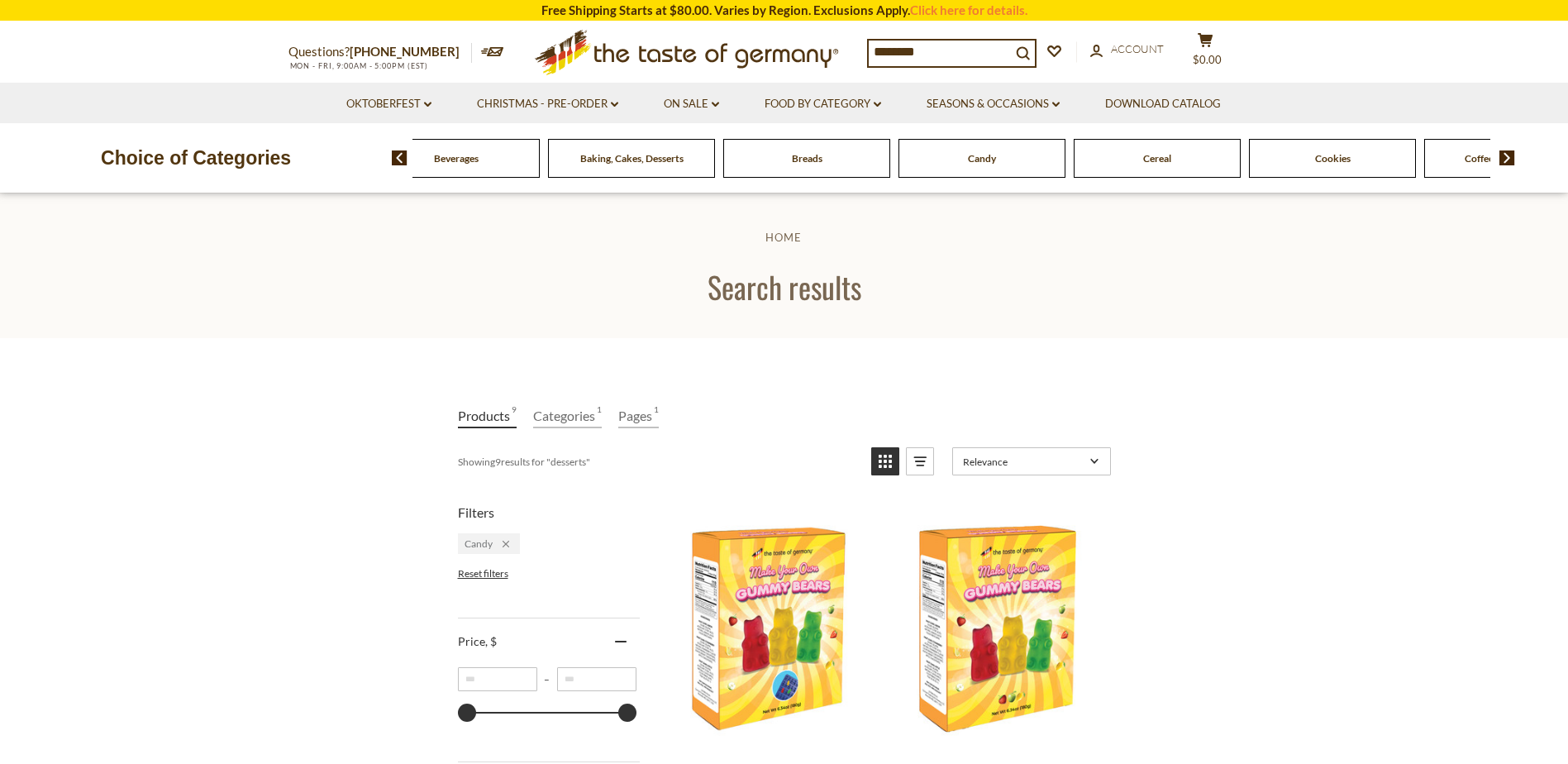
click at [1509, 155] on img at bounding box center [1508, 157] width 15 height 15
click at [1129, 156] on span "Cookies" at bounding box center [1113, 158] width 35 height 12
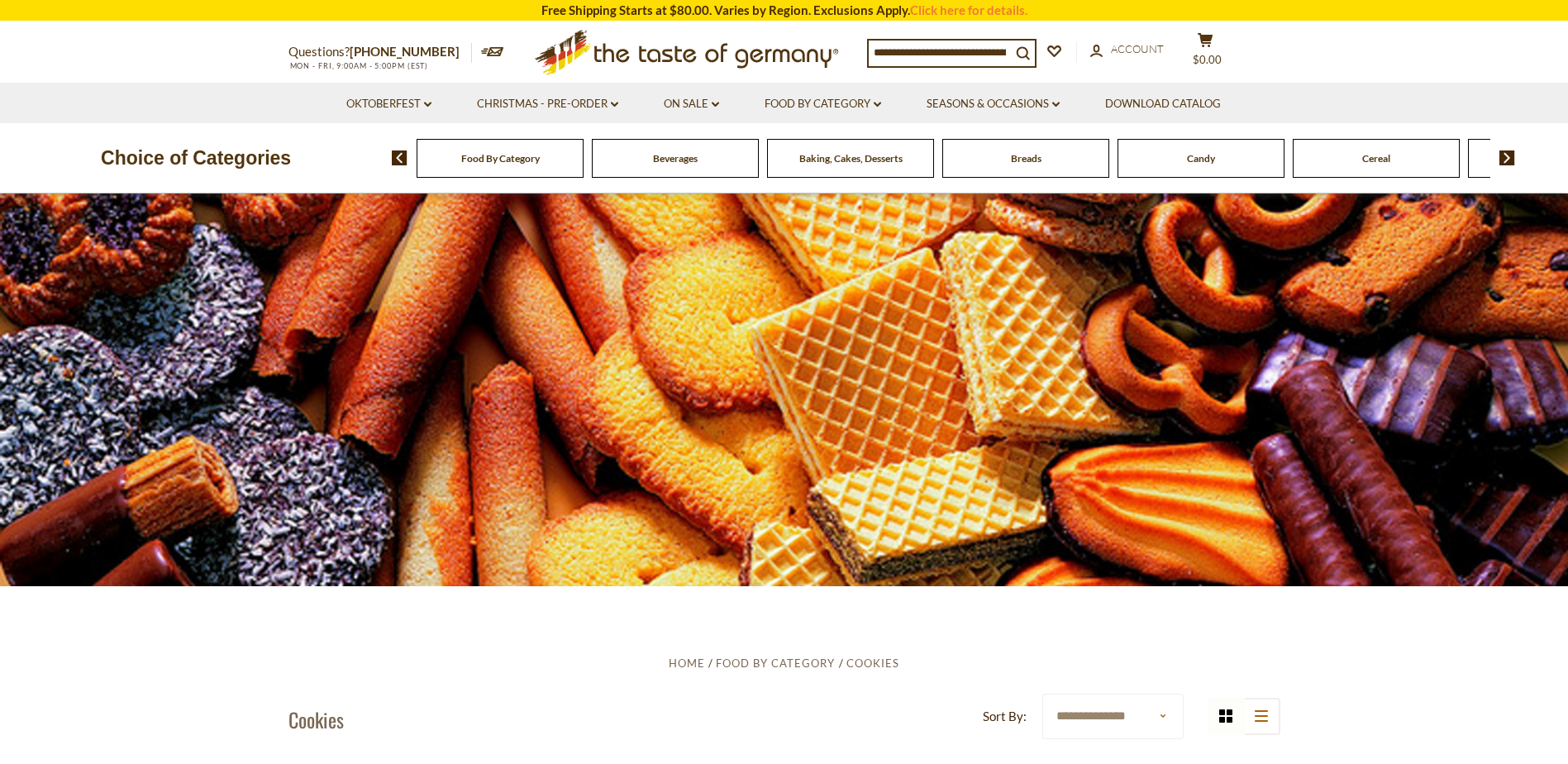
click at [584, 177] on div "Beverages" at bounding box center [500, 158] width 167 height 39
click at [381, 105] on link "Oktoberfest dropdown_arrow" at bounding box center [389, 104] width 85 height 18
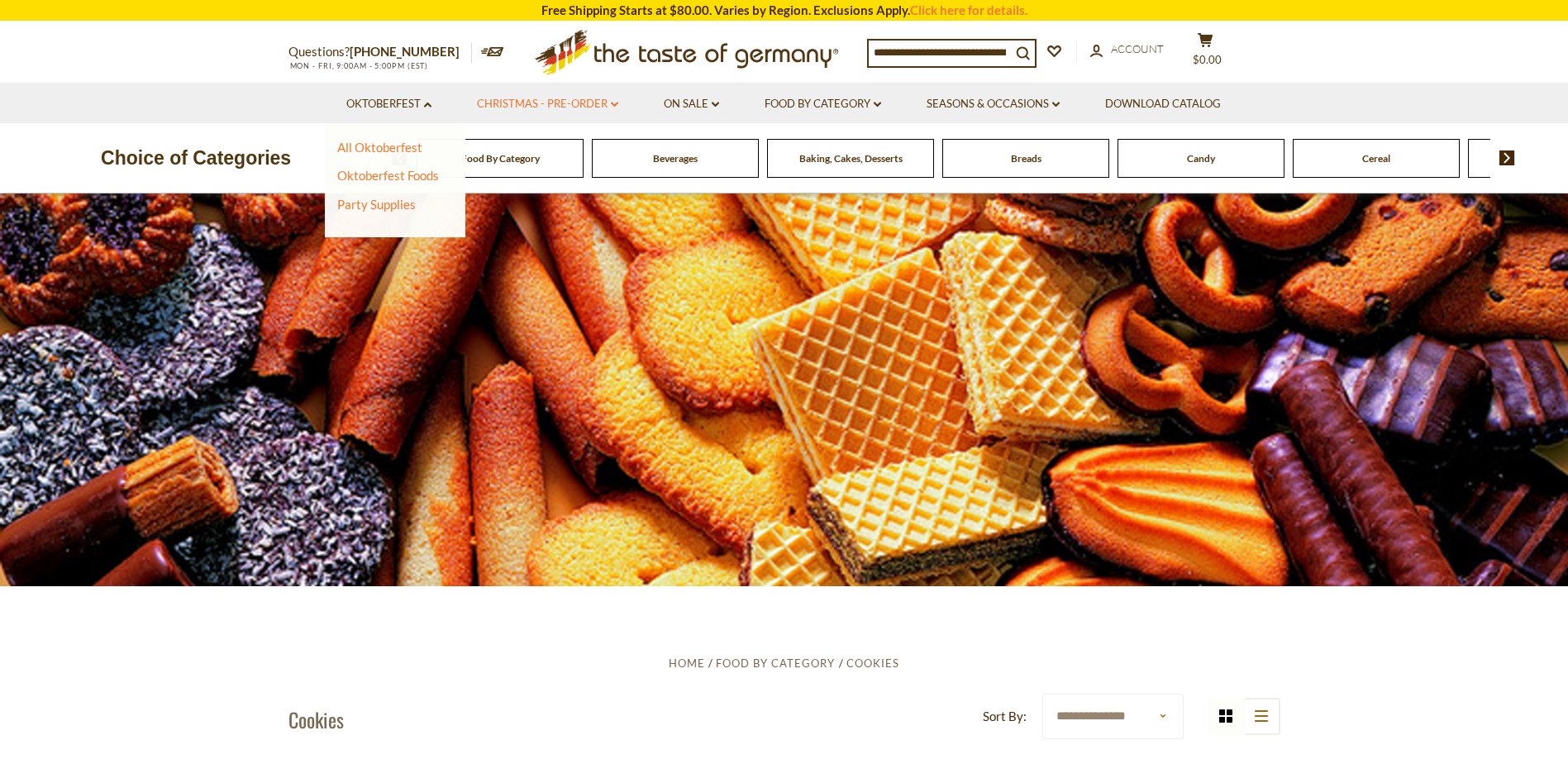
click at [524, 102] on link "Christmas - PRE-ORDER dropdown_arrow" at bounding box center [548, 104] width 141 height 18
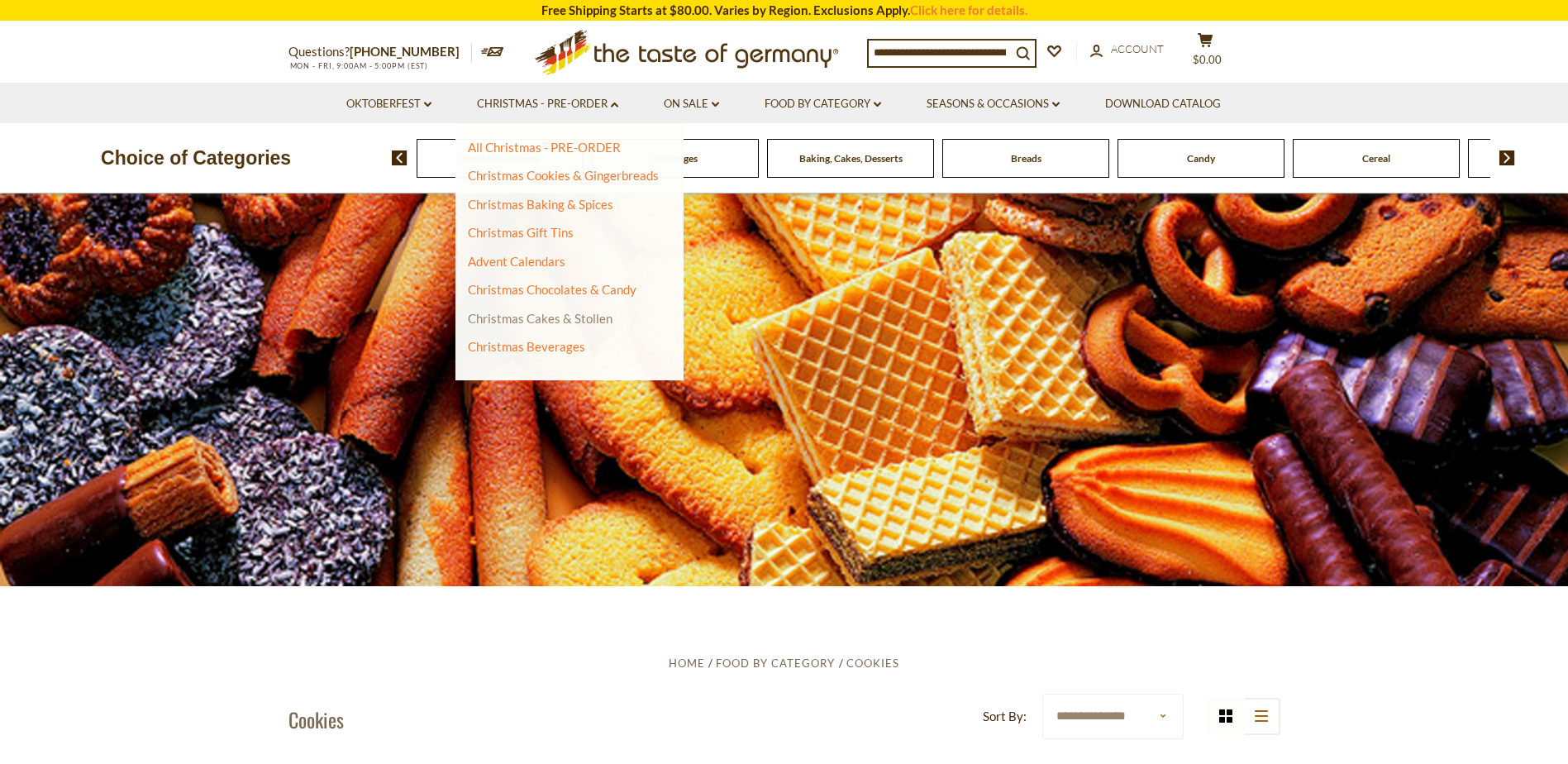
click at [530, 314] on link "Christmas Cakes & Stollen" at bounding box center [540, 318] width 144 height 15
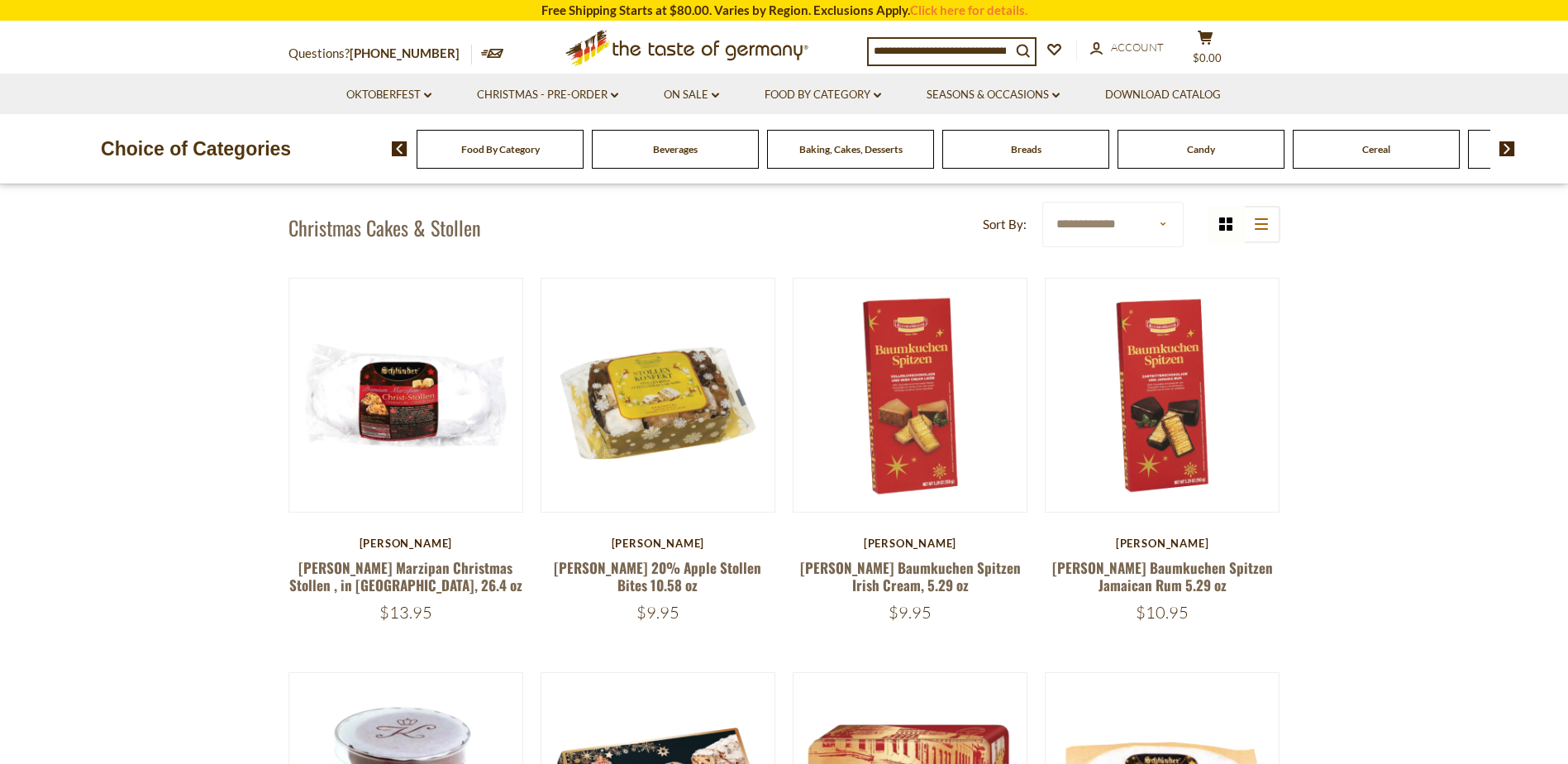
scroll to position [343, 0]
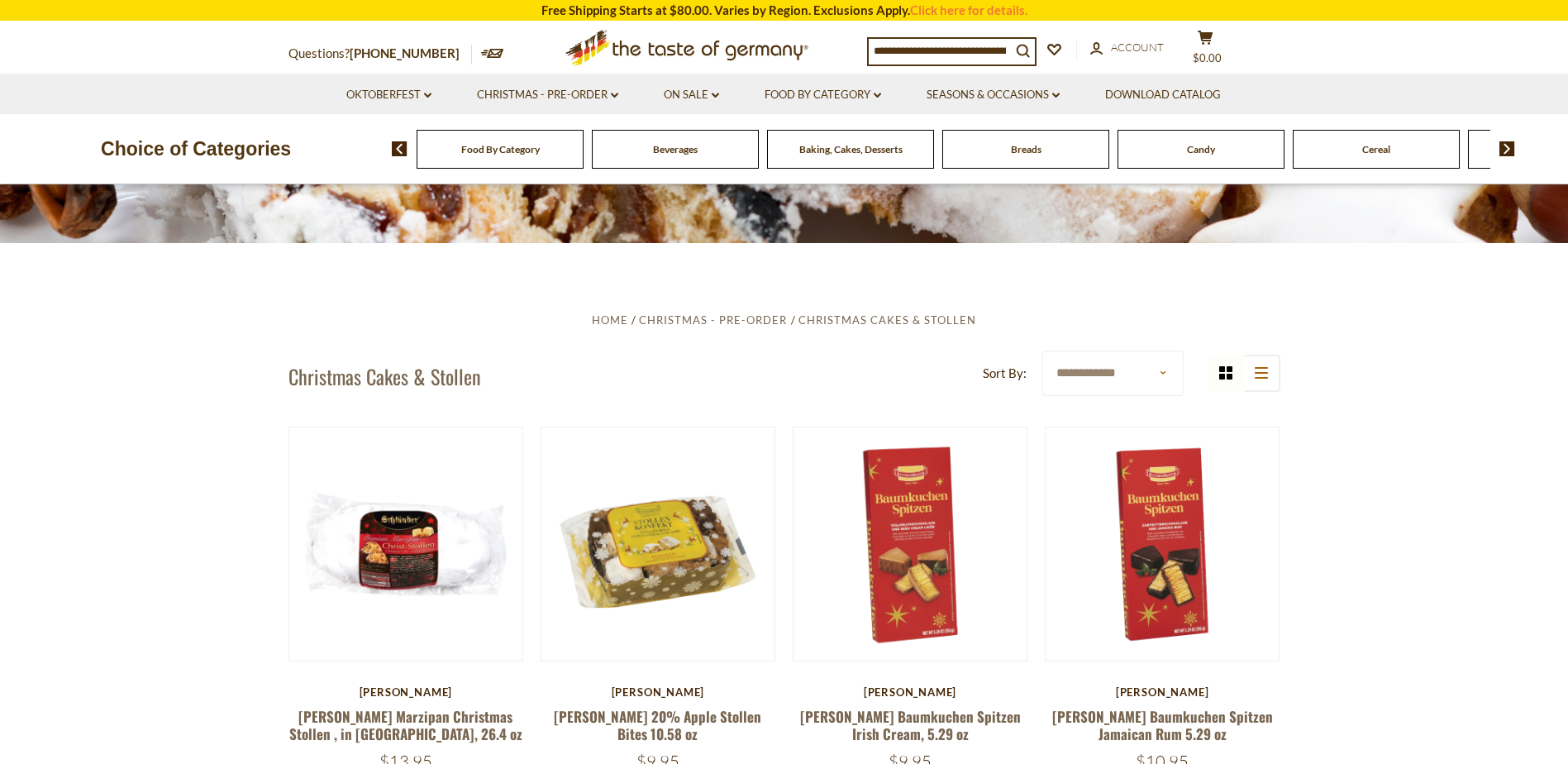
click at [1508, 150] on img at bounding box center [1508, 148] width 15 height 15
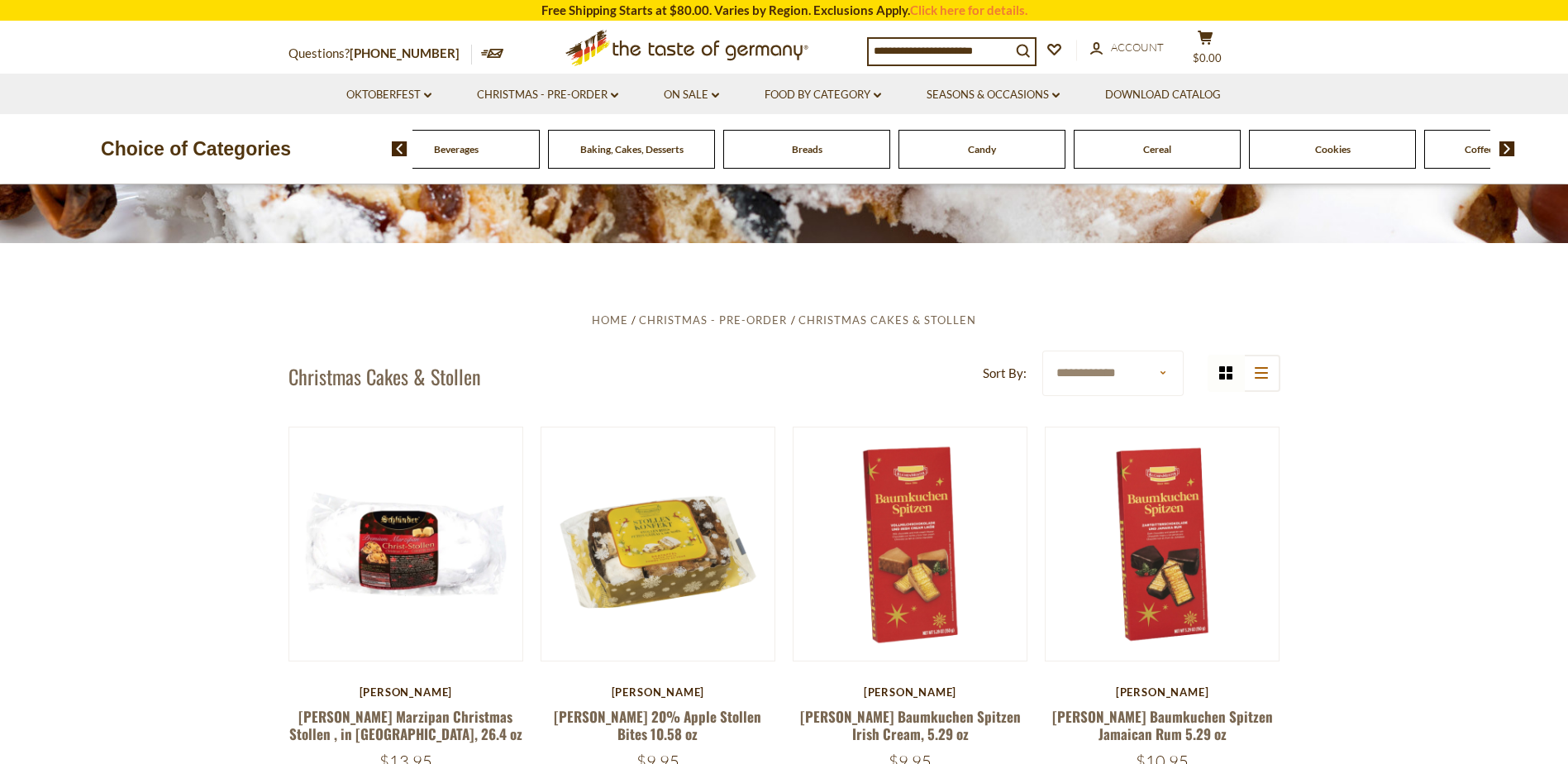
click at [1508, 150] on img at bounding box center [1508, 148] width 15 height 15
click at [1289, 152] on span "Coffee, Cocoa & Tea" at bounding box center [1289, 149] width 87 height 12
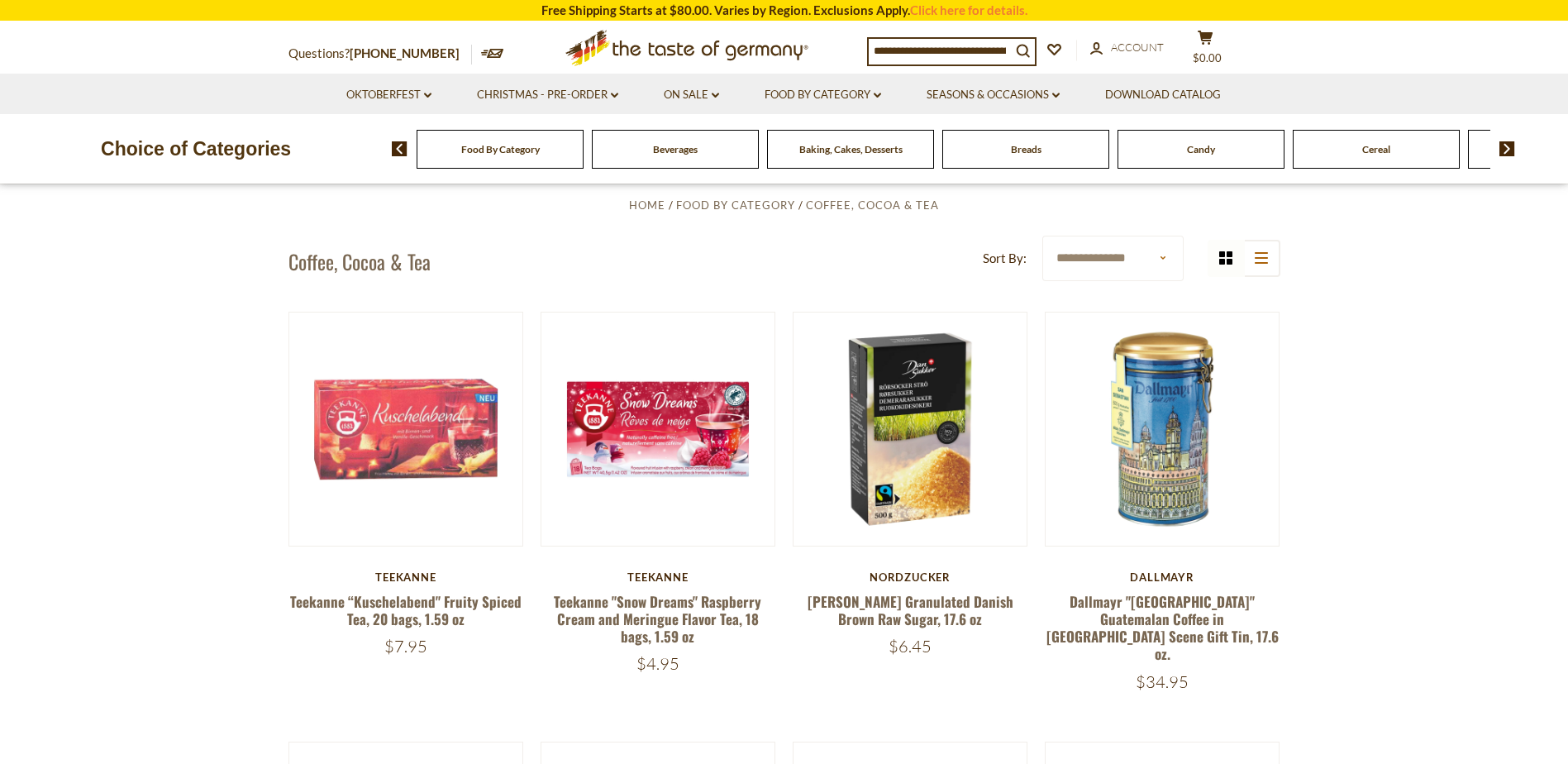
scroll to position [302, 0]
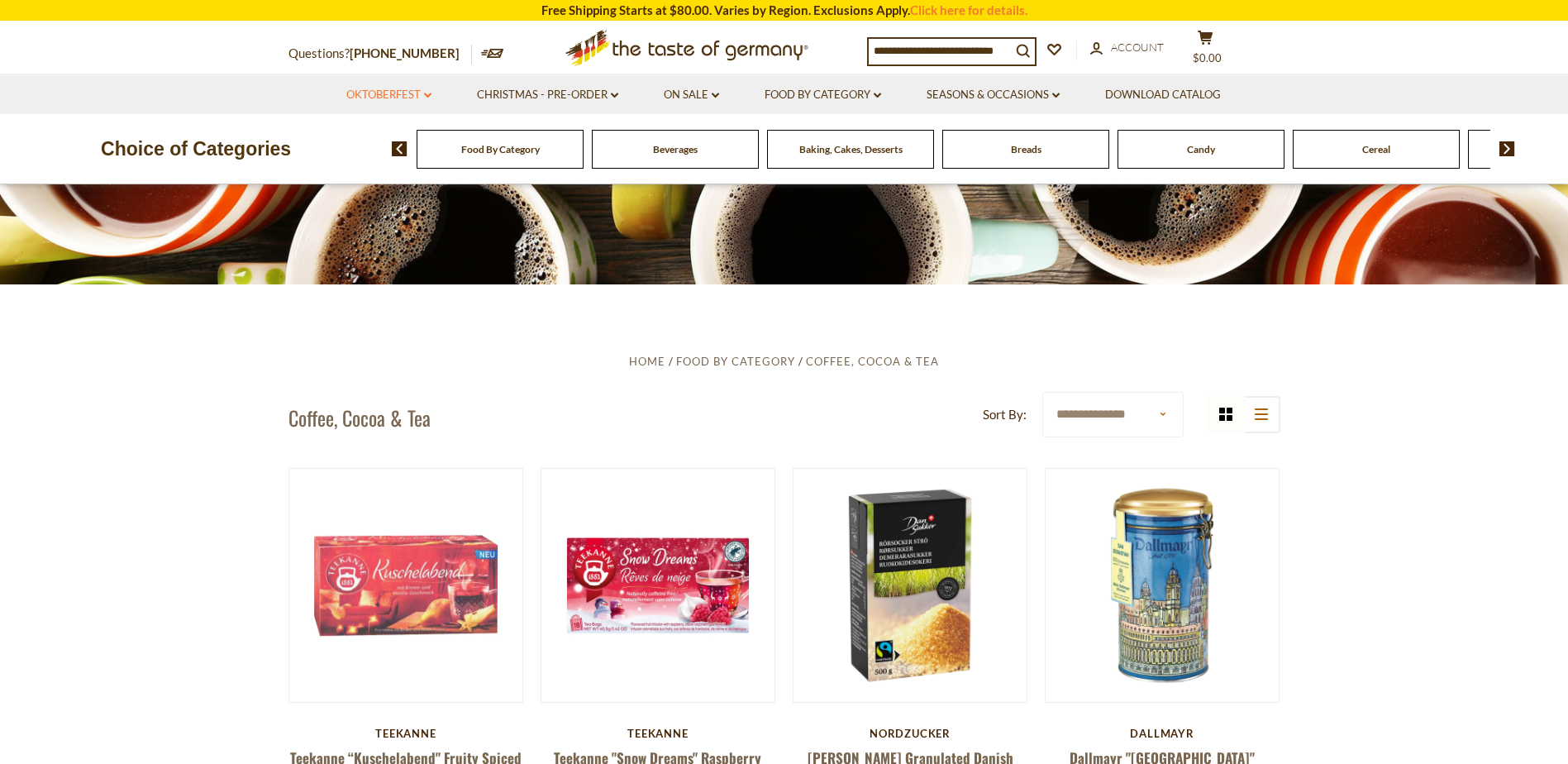
click at [383, 92] on link "Oktoberfest dropdown_arrow" at bounding box center [389, 95] width 85 height 18
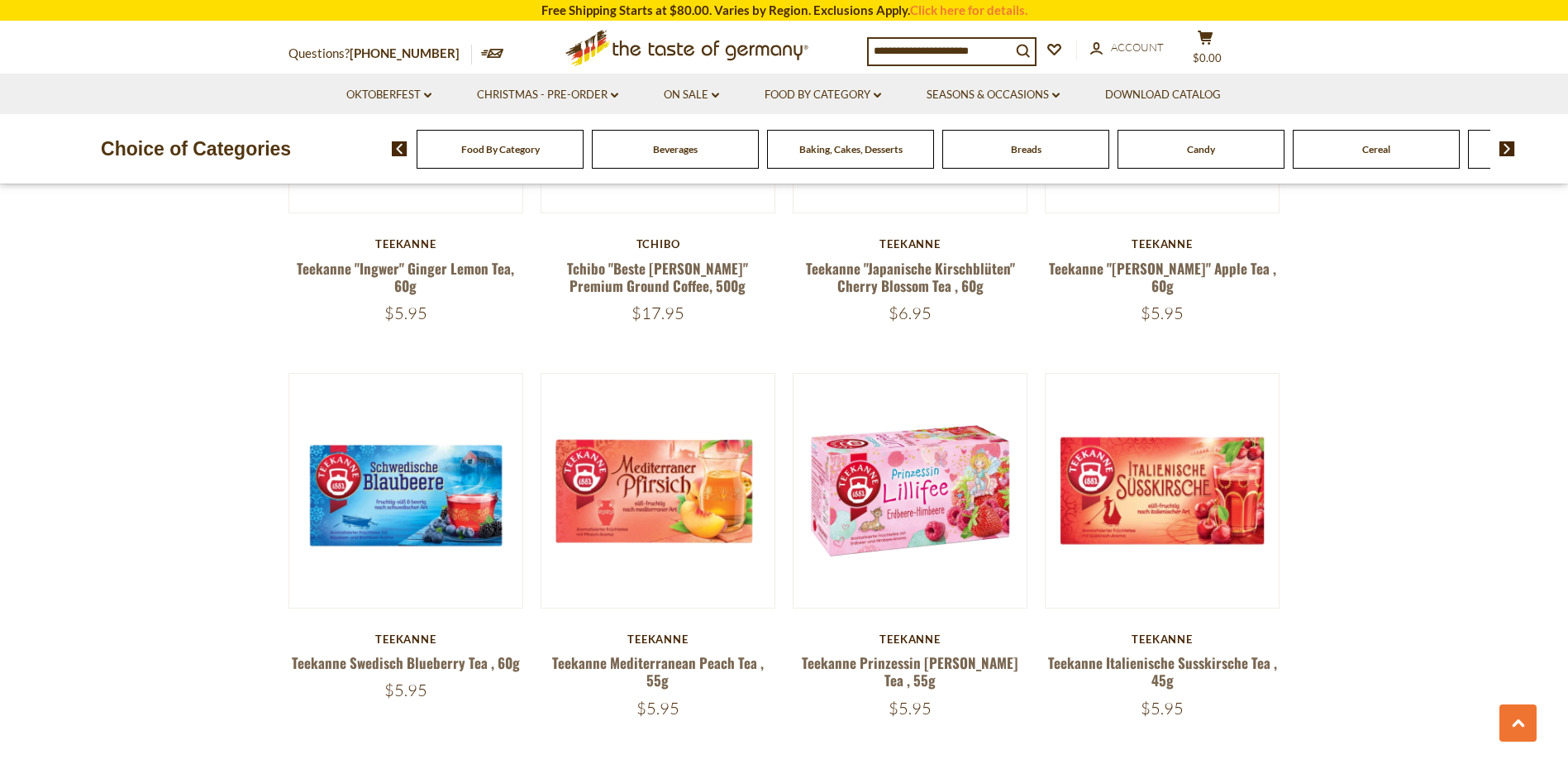
scroll to position [1159, 0]
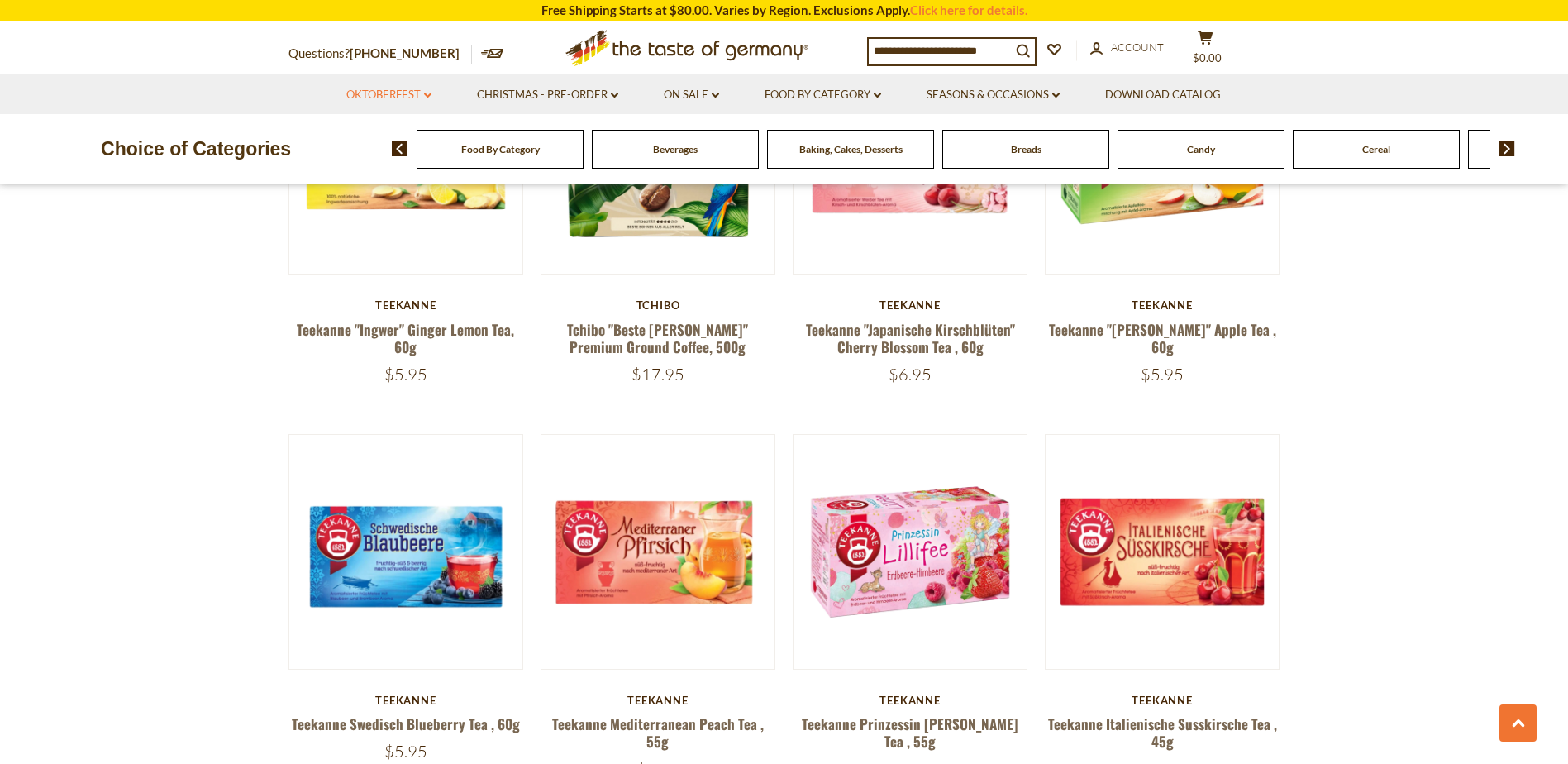
click at [386, 97] on link "Oktoberfest dropdown_arrow" at bounding box center [389, 95] width 85 height 18
click at [365, 192] on link "Party Supplies" at bounding box center [376, 194] width 78 height 15
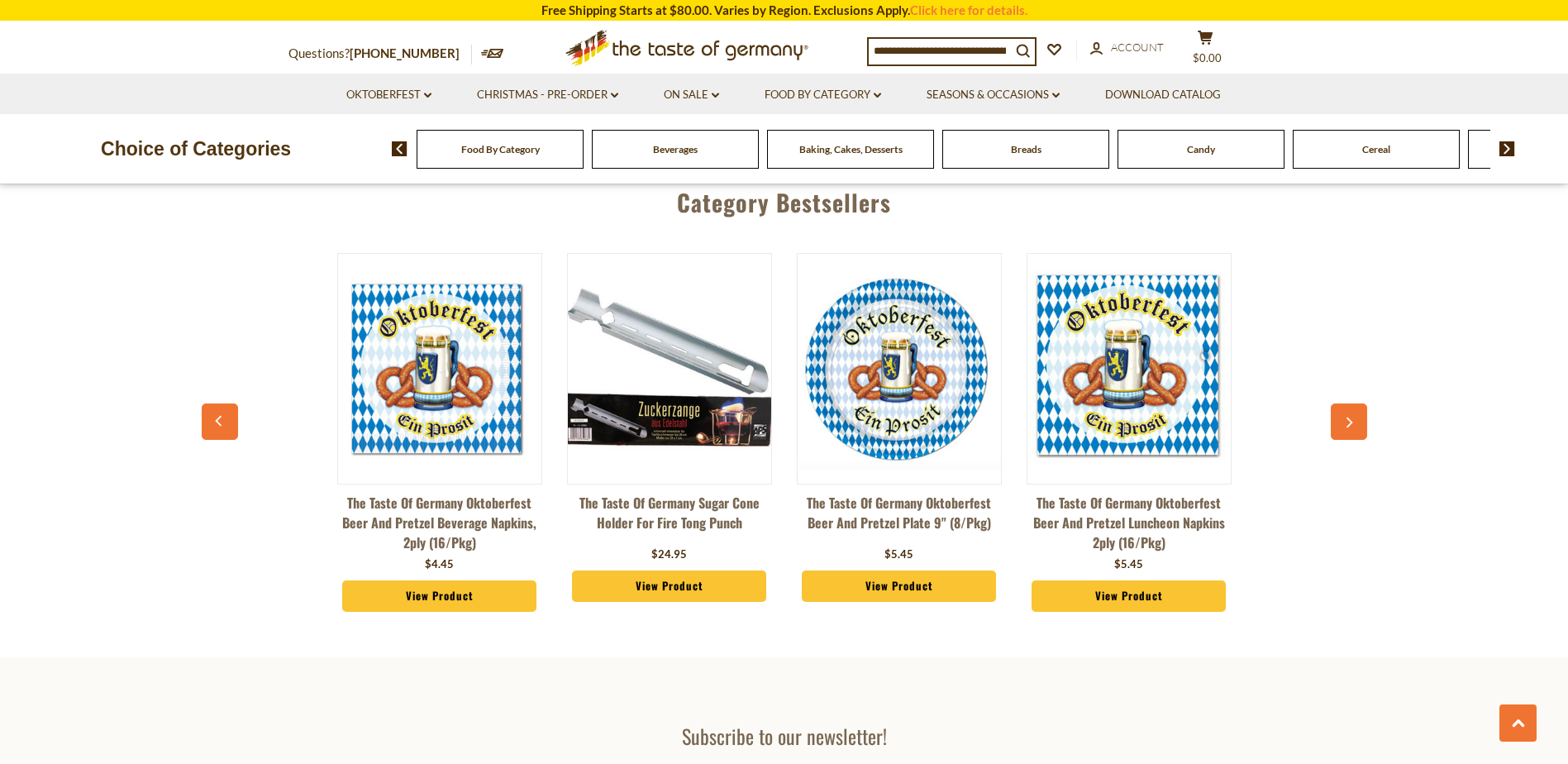
scroll to position [4133, 0]
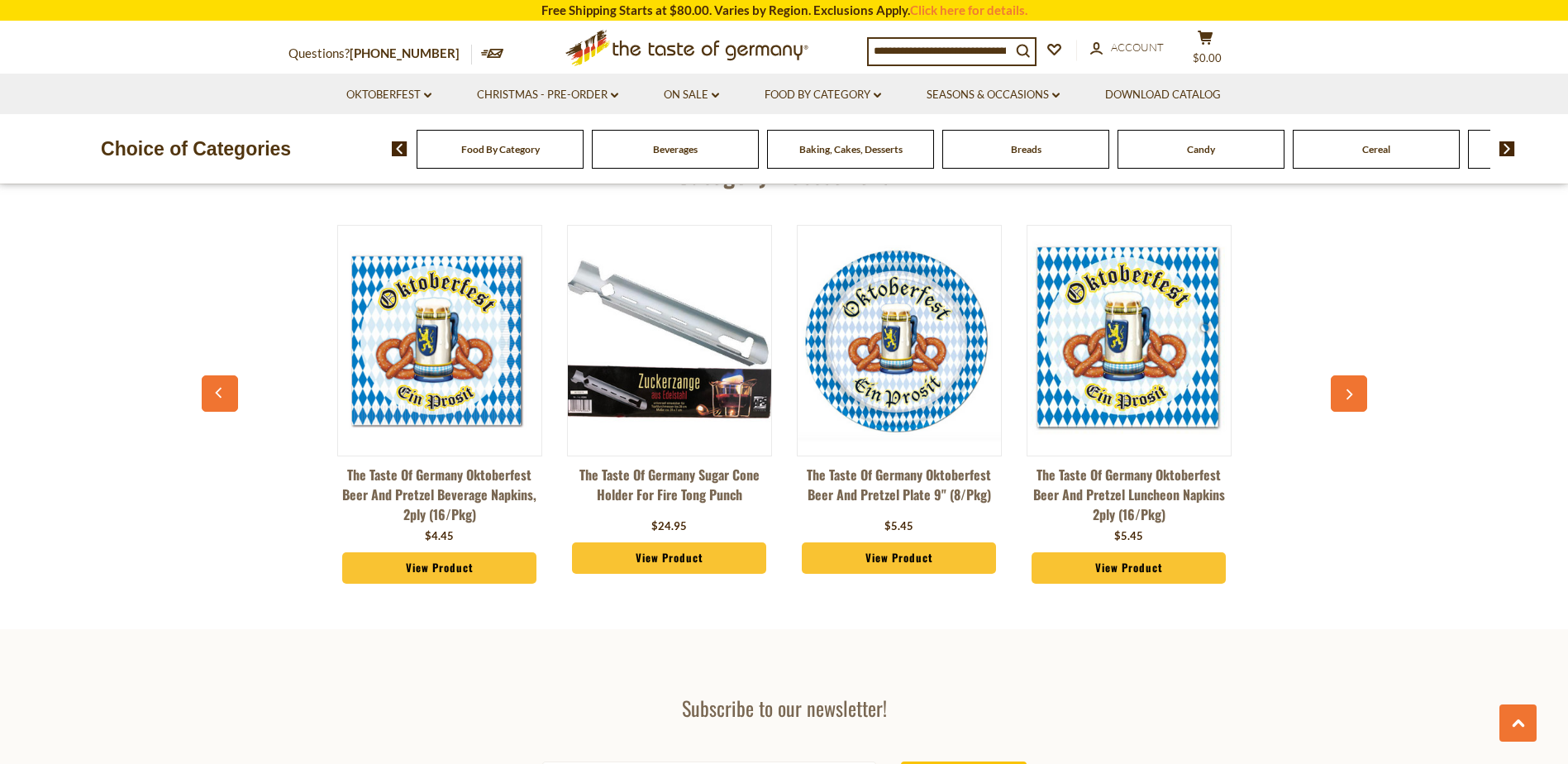
click at [657, 493] on link "The Taste of Germany Sugar Cone Holder for Fire Tong Punch" at bounding box center [670, 489] width 205 height 50
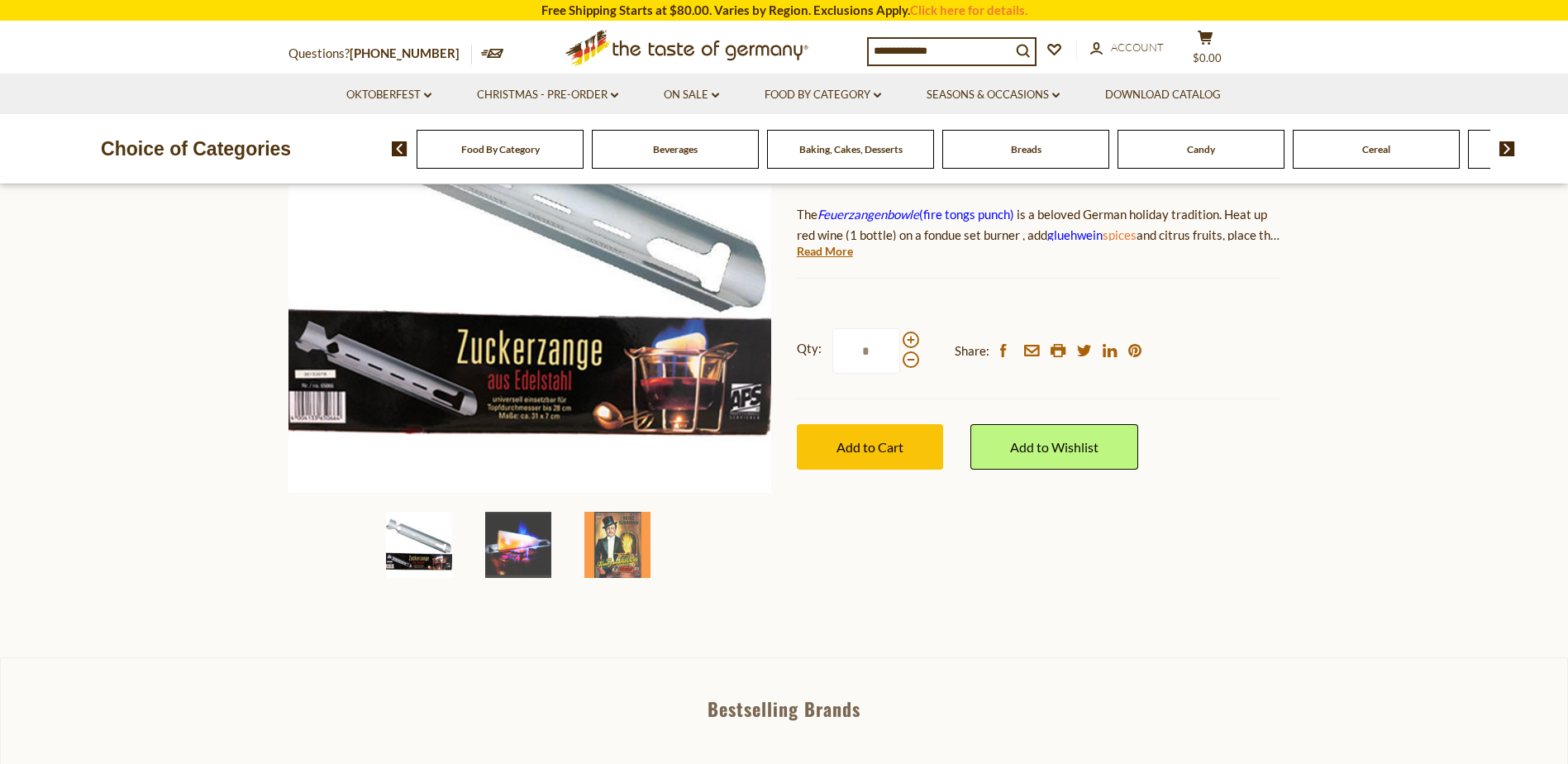
scroll to position [331, 0]
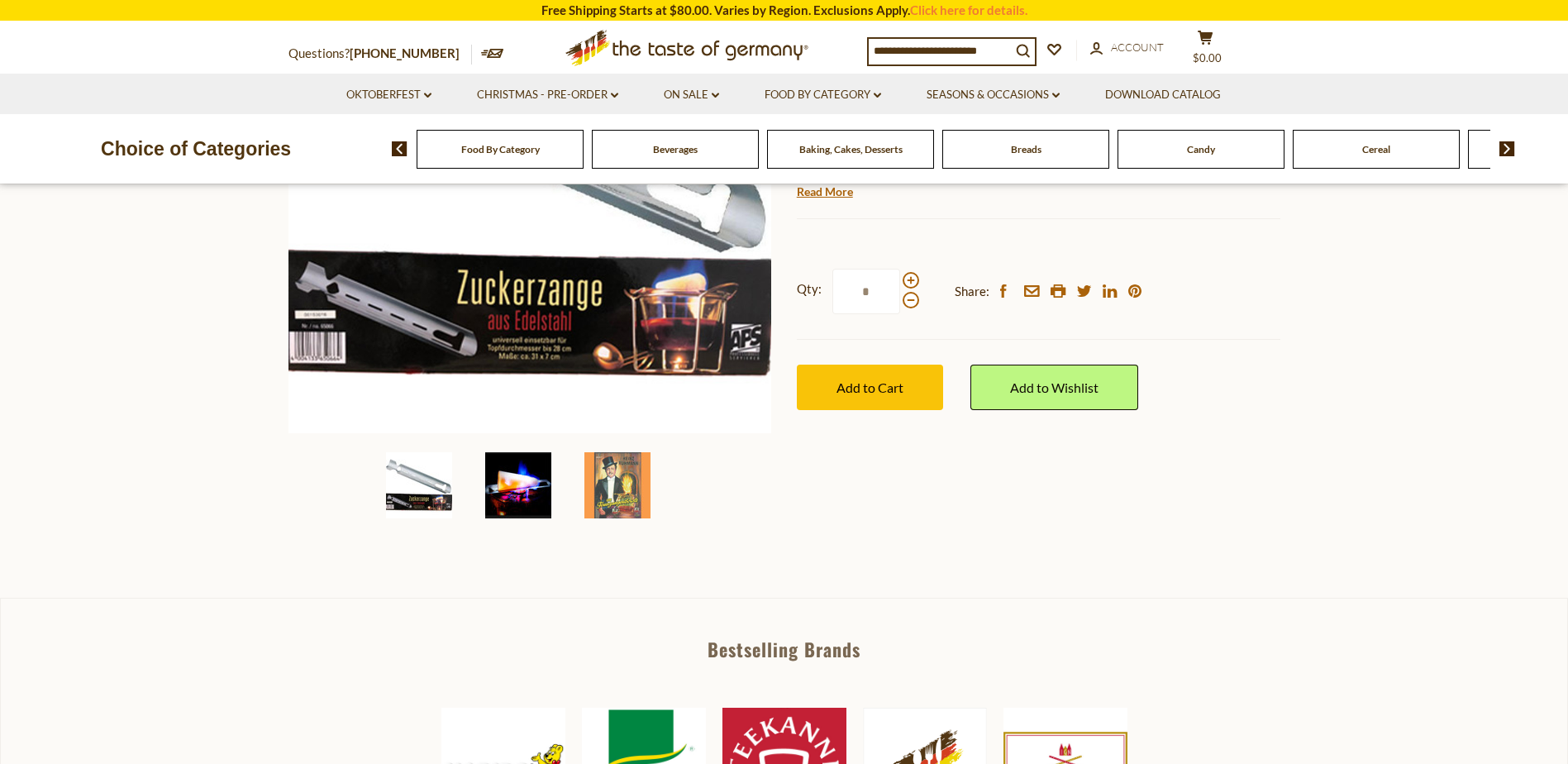
click at [524, 486] on img at bounding box center [518, 485] width 66 height 66
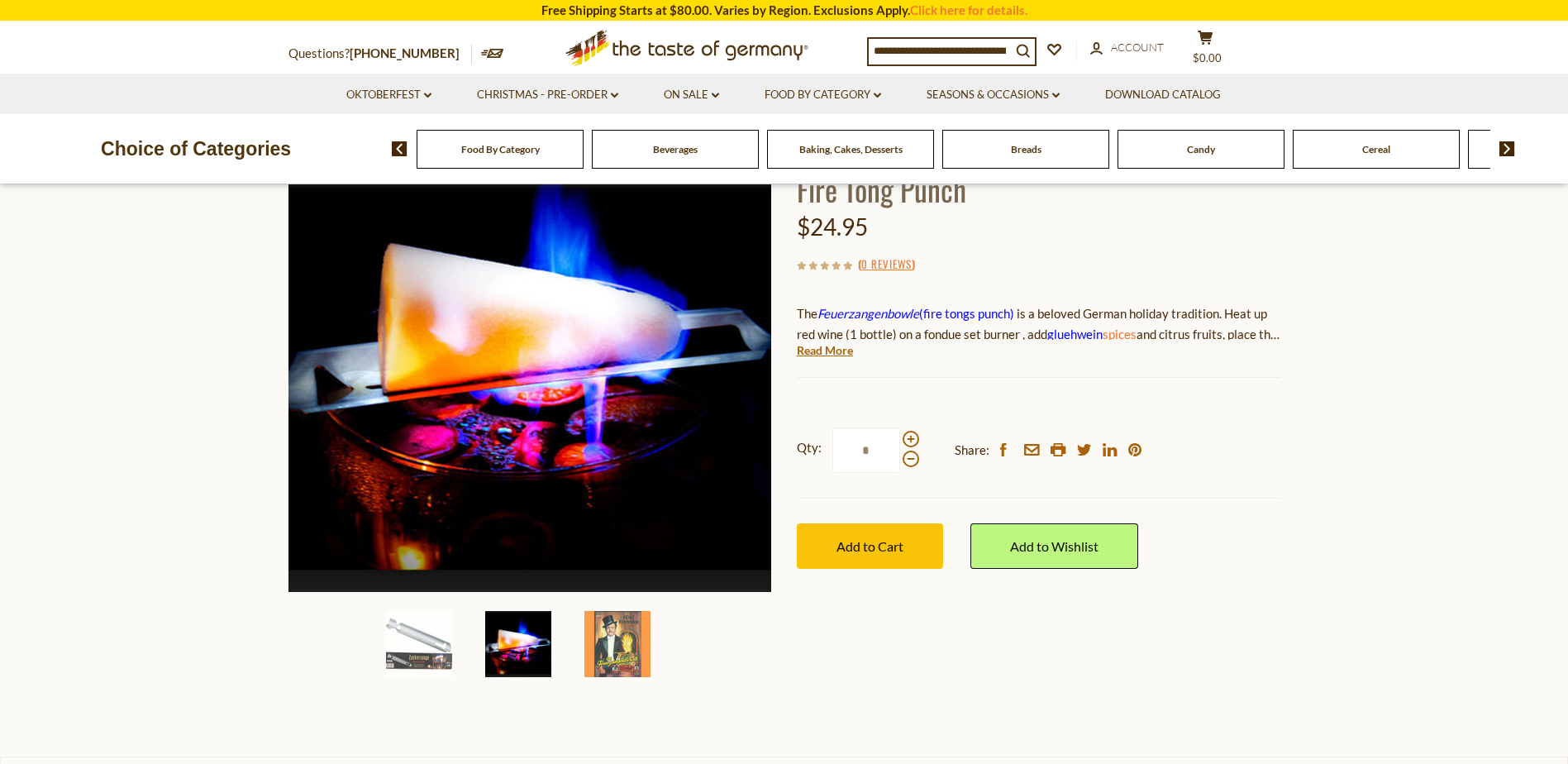
scroll to position [165, 0]
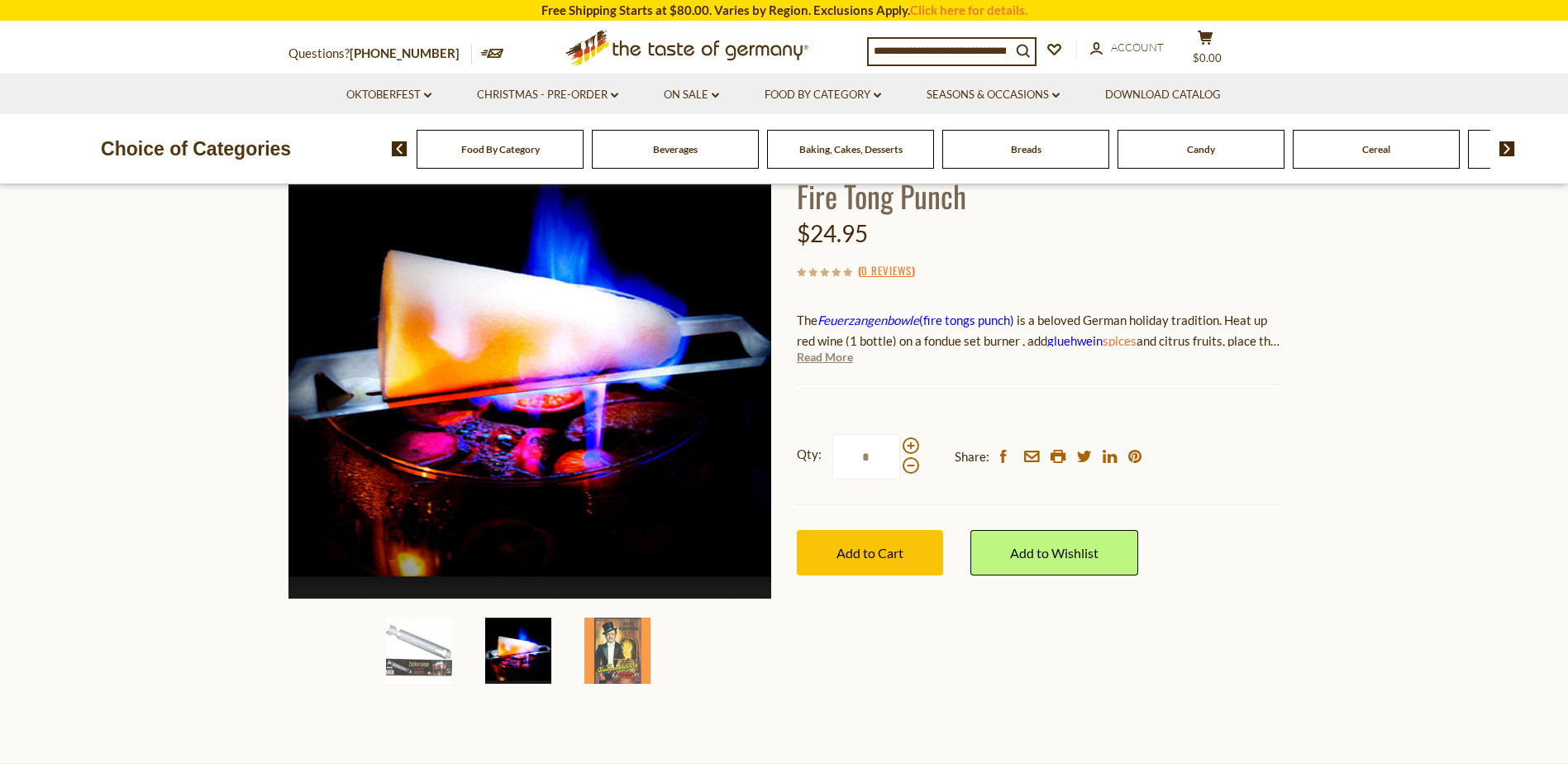
click at [826, 357] on link "Read More" at bounding box center [824, 357] width 56 height 16
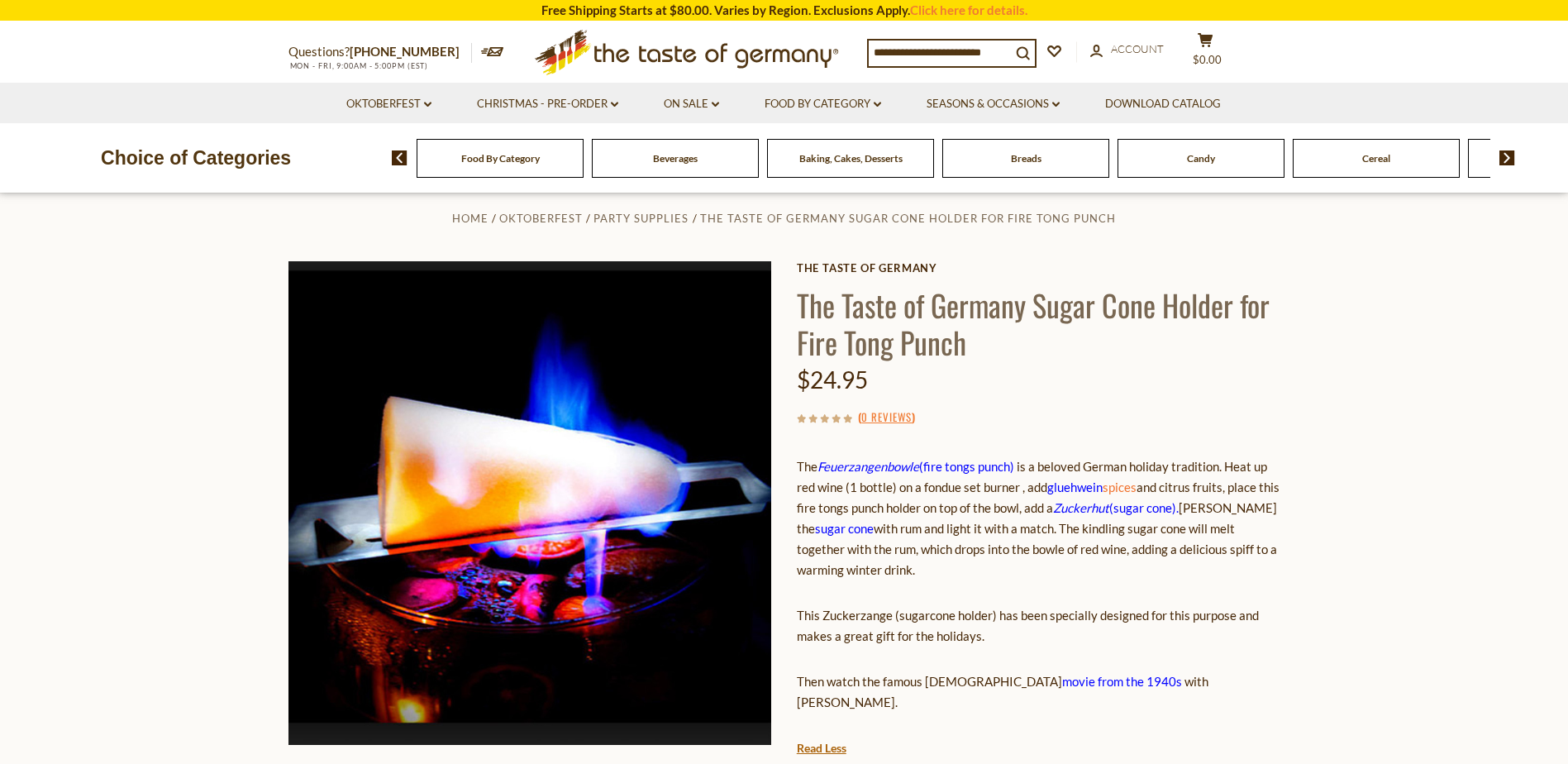
scroll to position [0, 0]
